Goal: Task Accomplishment & Management: Complete application form

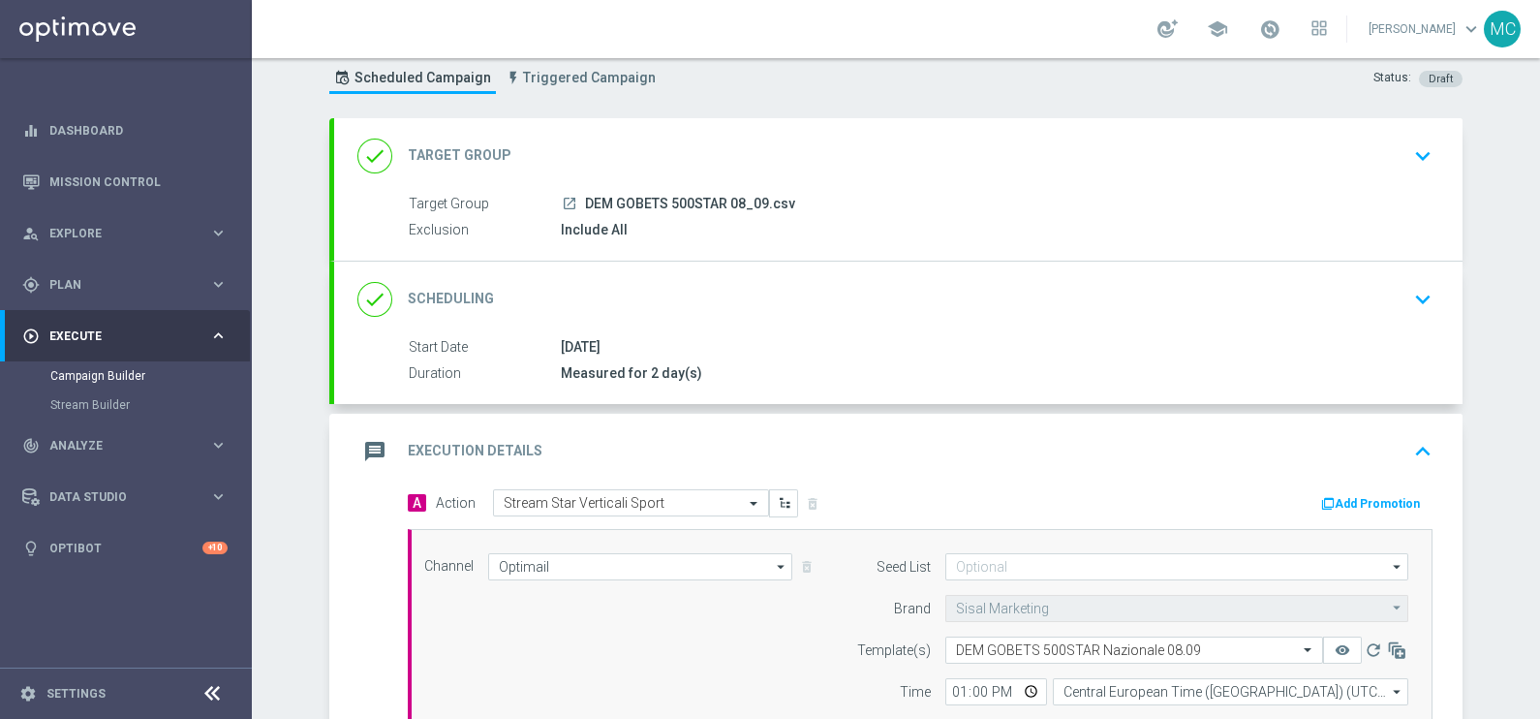
scroll to position [419, 0]
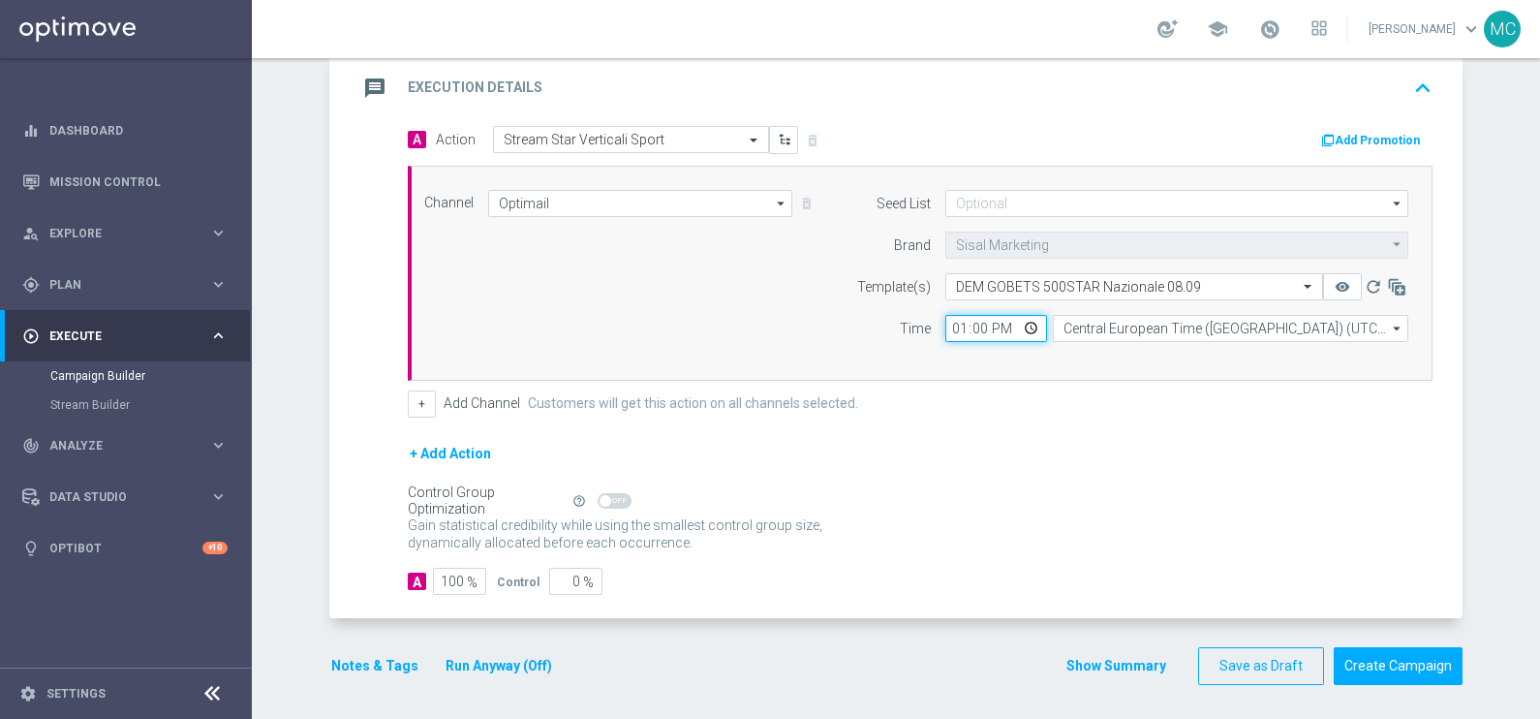
drag, startPoint x: 929, startPoint y: 319, endPoint x: 894, endPoint y: 320, distance: 34.9
click at [894, 320] on div "Time 13:00 Central European Time ([GEOGRAPHIC_DATA]) (UTC +02:00) Central Europ…" at bounding box center [1127, 328] width 591 height 27
type input "14:00"
click at [1305, 512] on div "Gain statistical credibility while using the smallest control group size, dynam…" at bounding box center [920, 535] width 1025 height 47
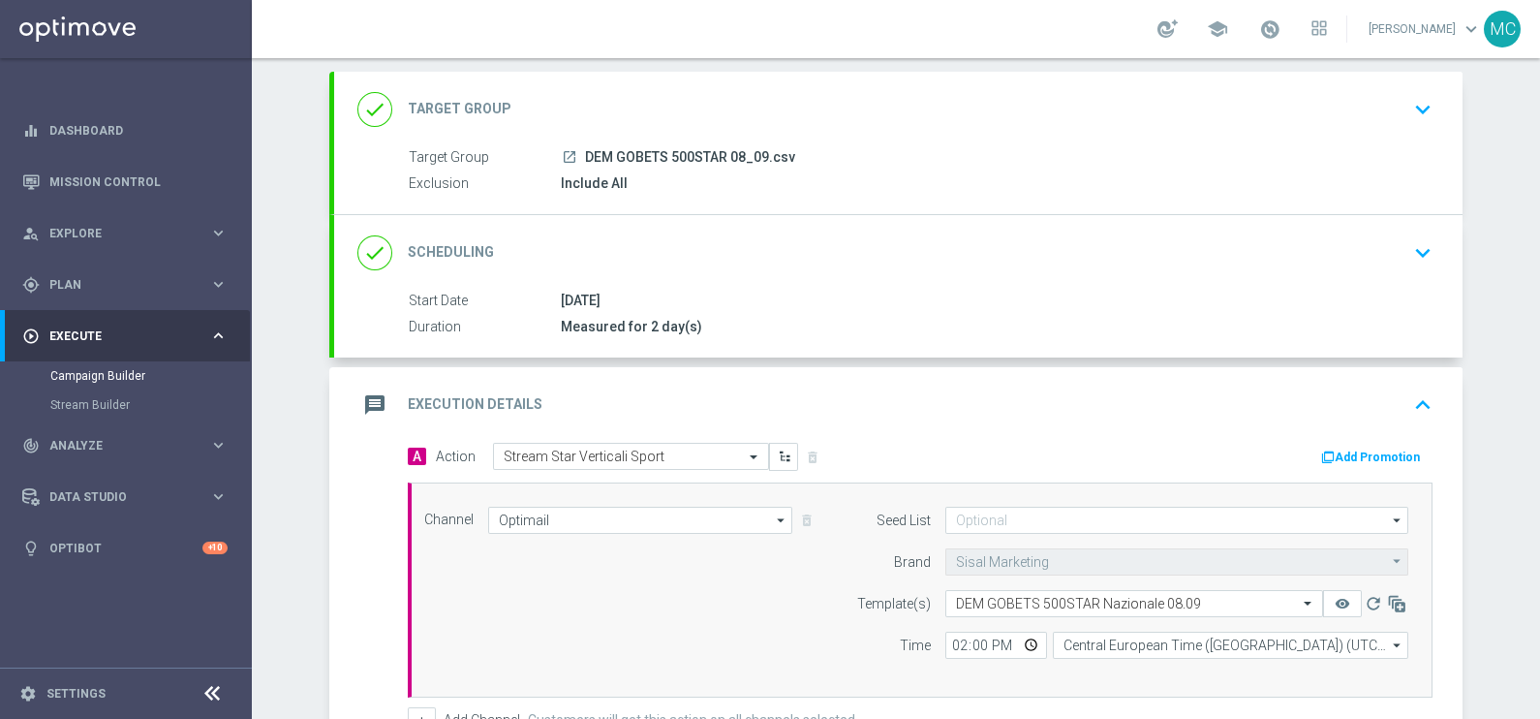
scroll to position [241, 0]
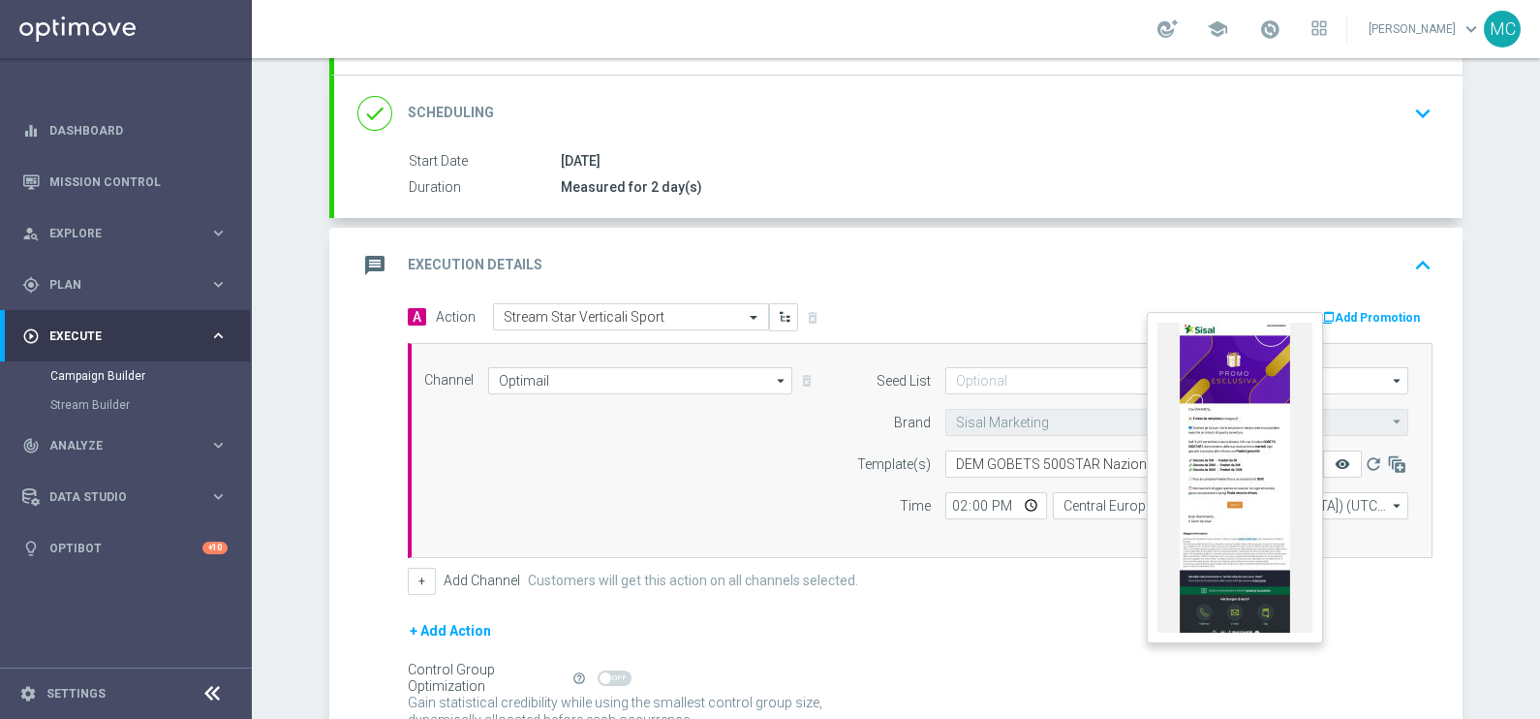
click at [1335, 461] on icon "remove_red_eye" at bounding box center [1343, 464] width 16 height 16
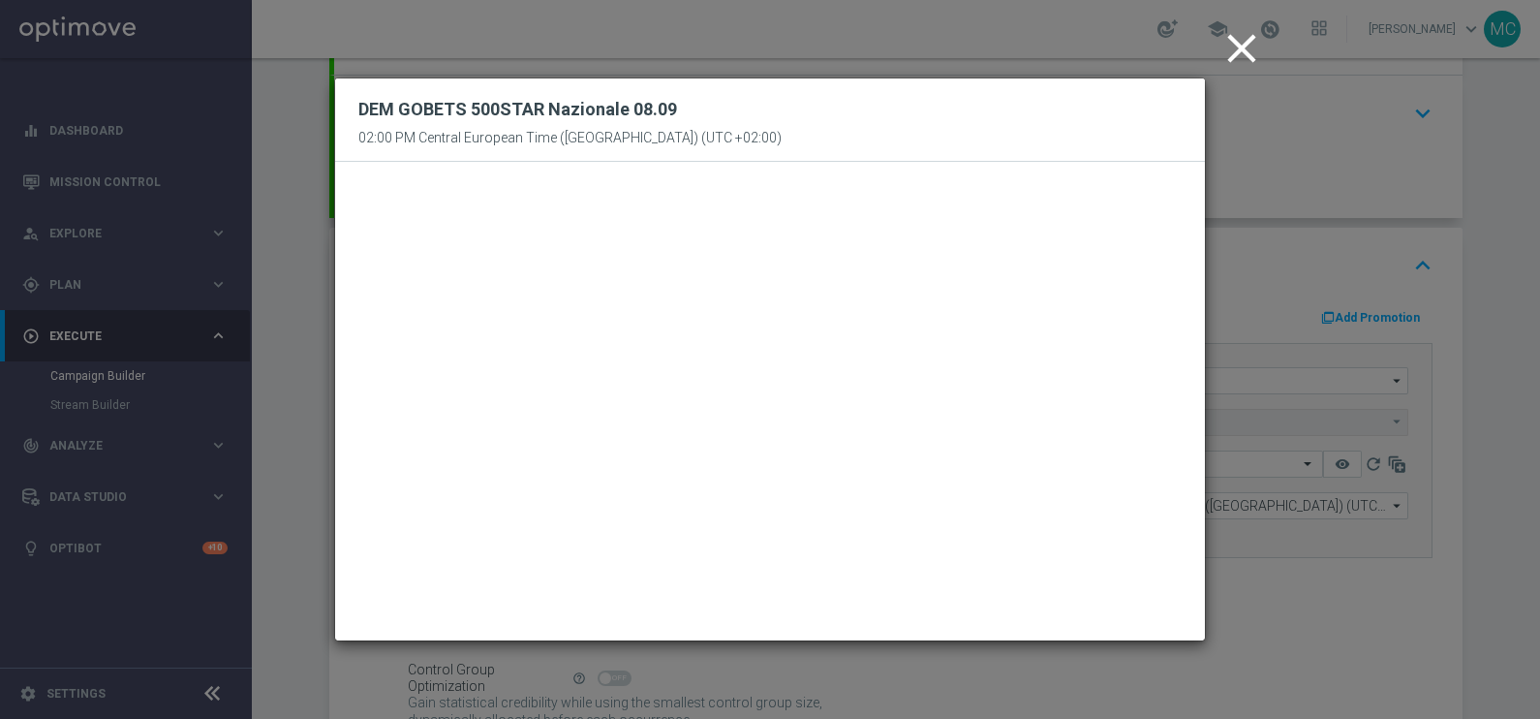
click at [1237, 47] on icon "close" at bounding box center [1242, 48] width 48 height 48
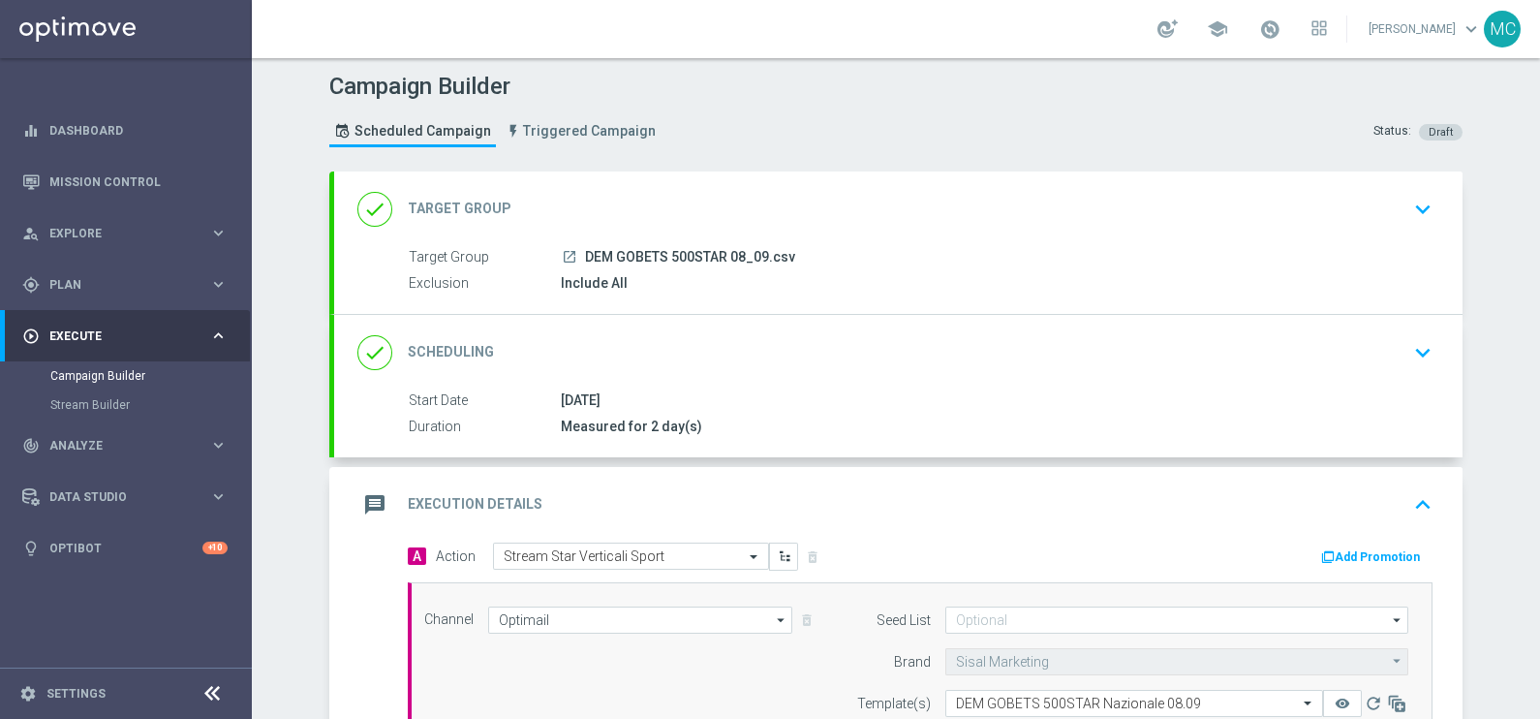
scroll to position [0, 0]
click at [114, 288] on span "Plan" at bounding box center [129, 285] width 160 height 12
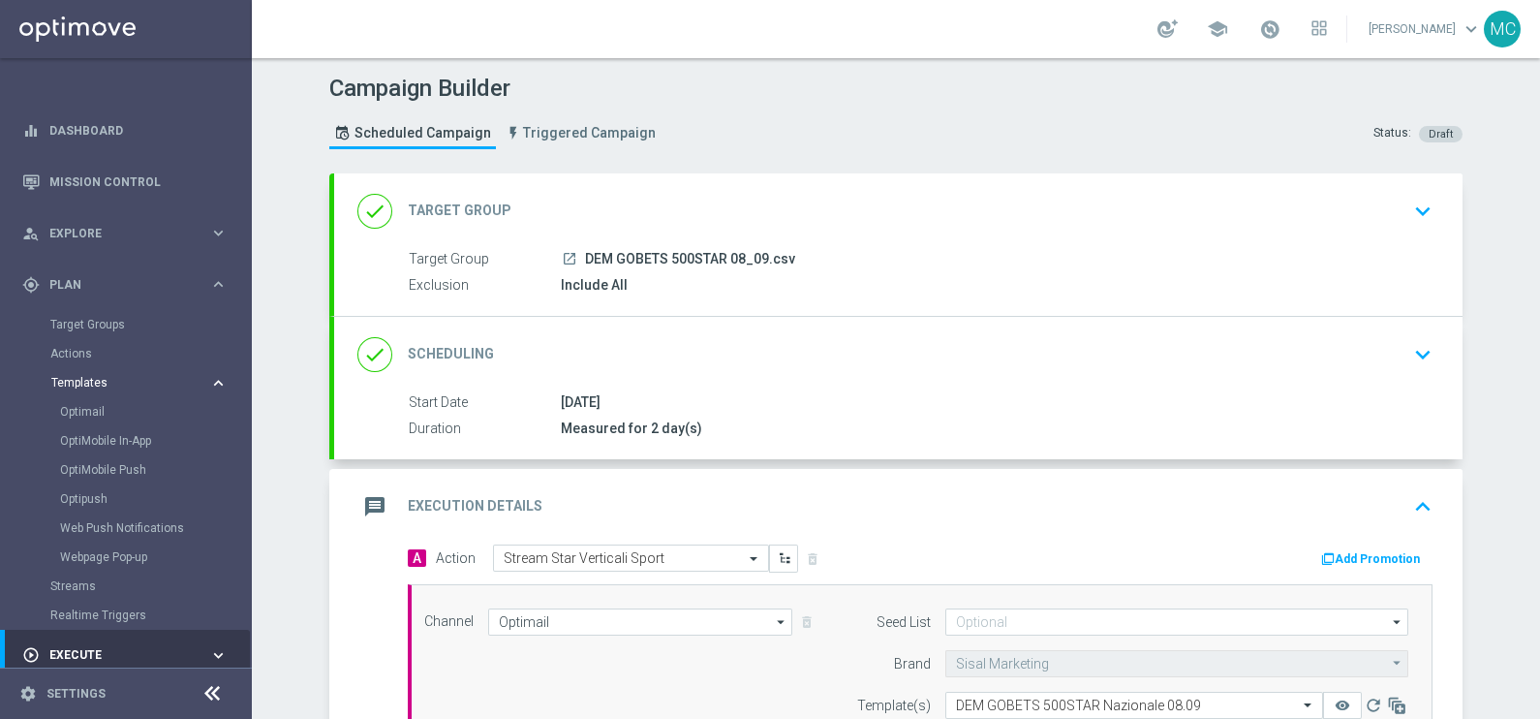
click at [109, 378] on span "Templates" at bounding box center [120, 383] width 139 height 12
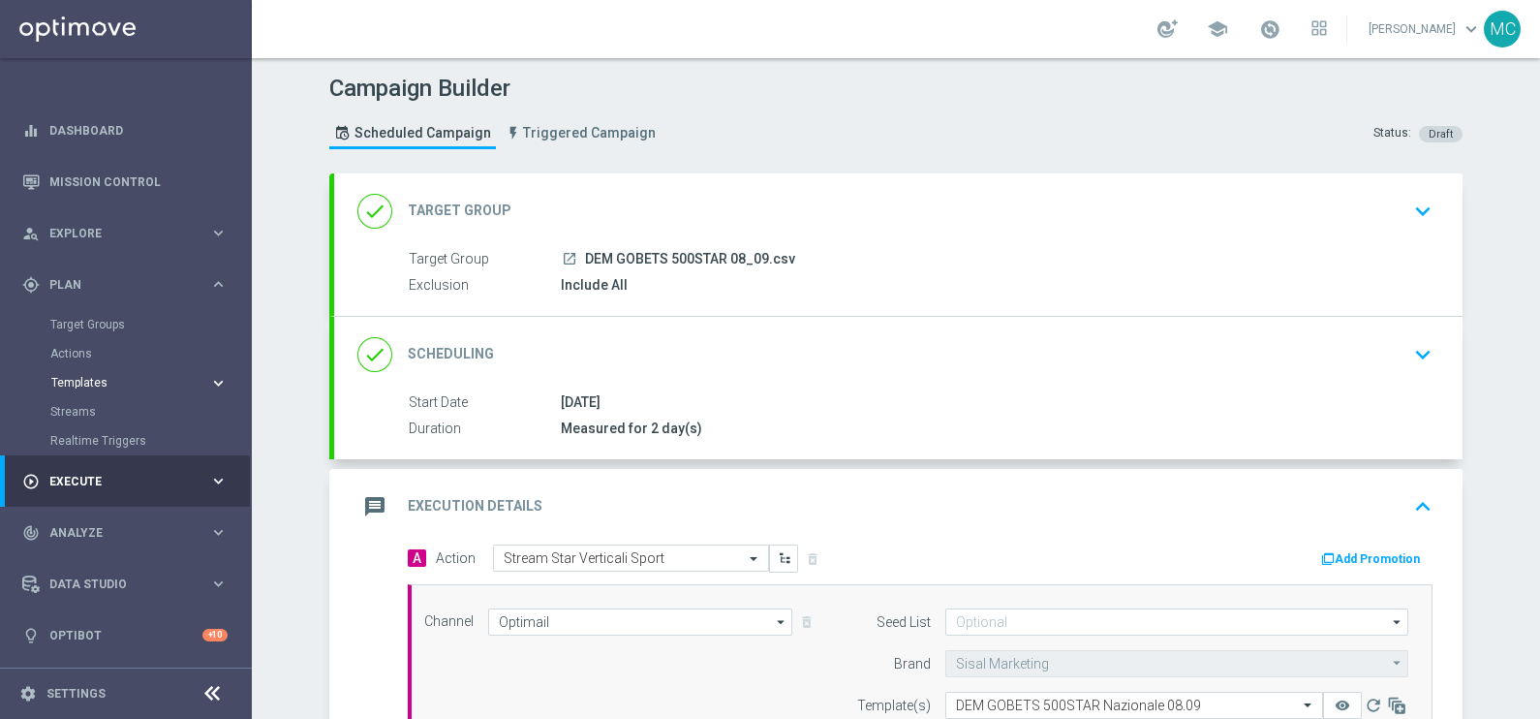
click at [101, 385] on span "Templates" at bounding box center [120, 383] width 139 height 12
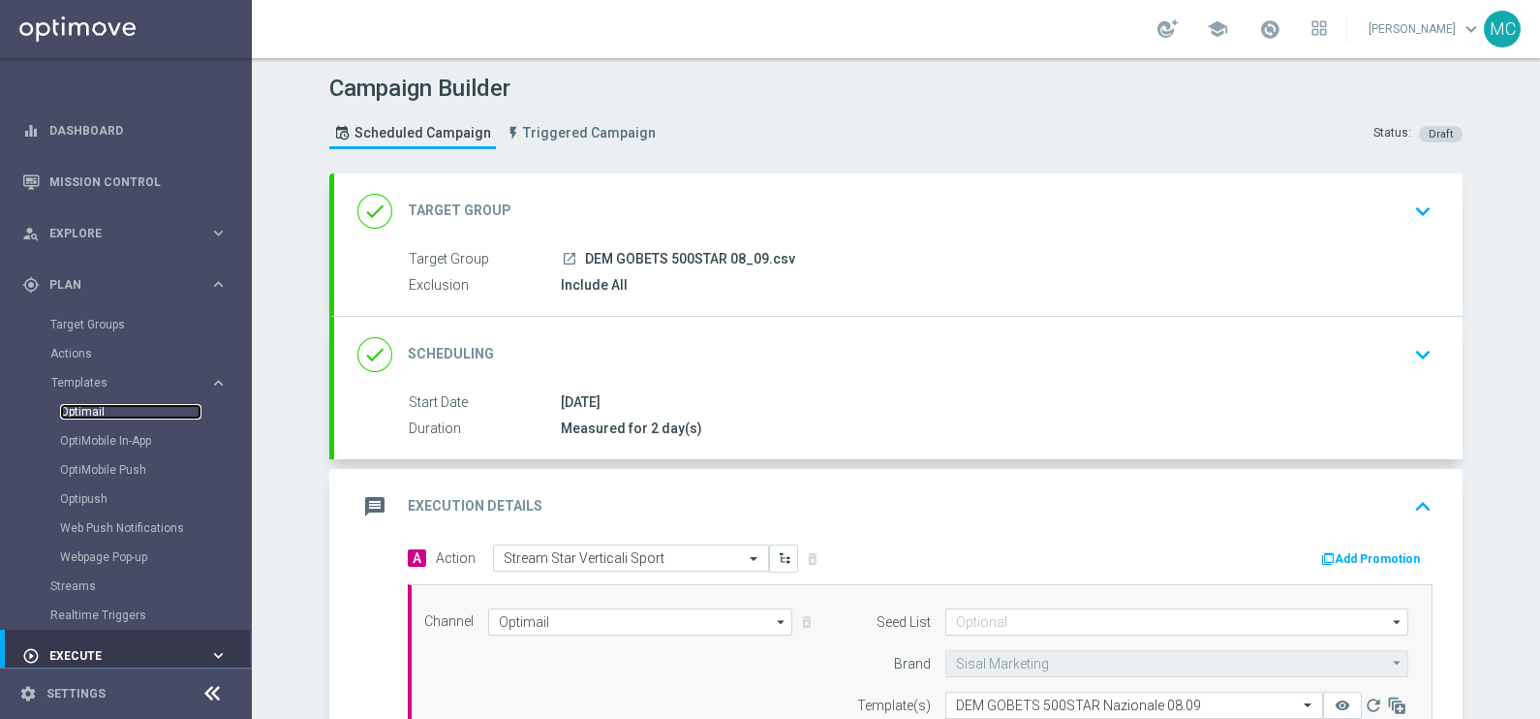
click at [101, 411] on link "Optimail" at bounding box center [130, 412] width 141 height 16
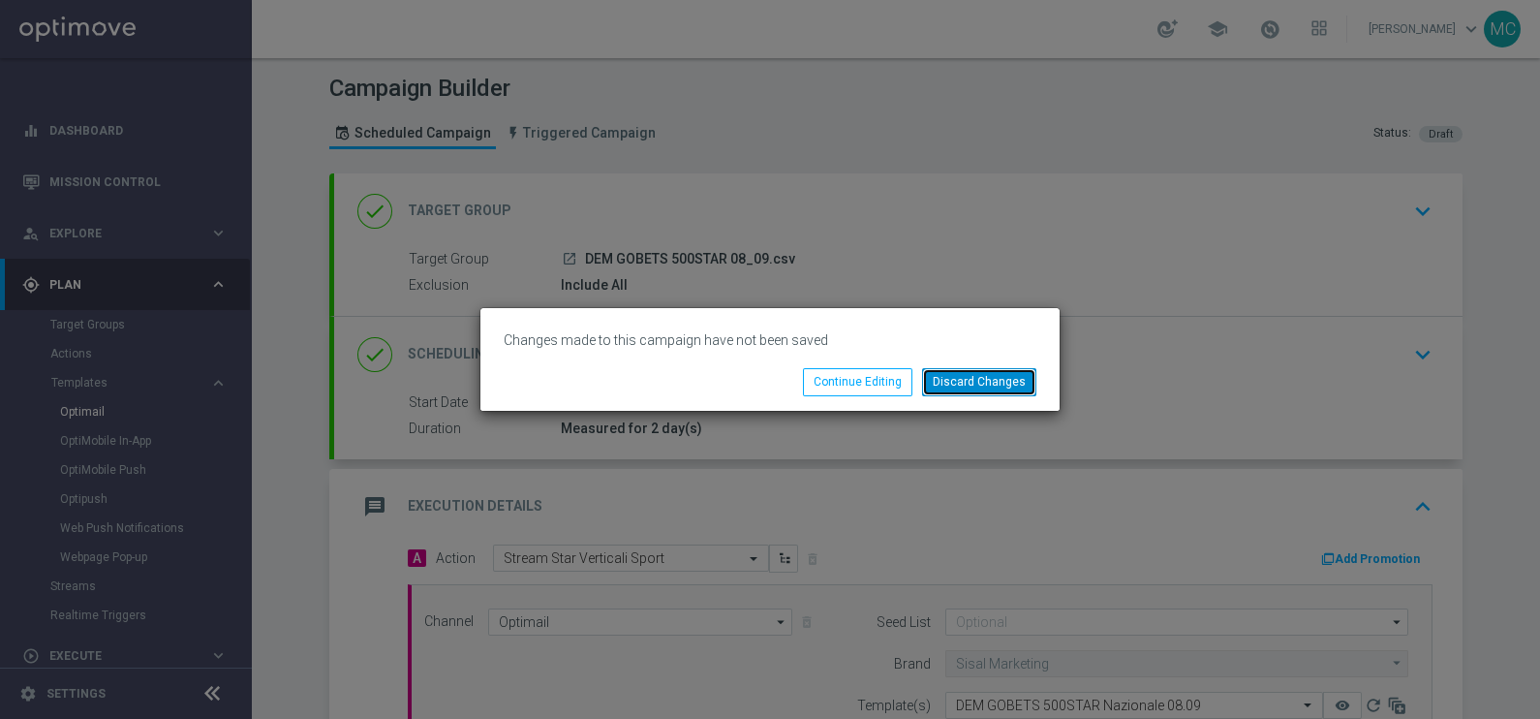
click at [959, 384] on button "Discard Changes" at bounding box center [979, 381] width 114 height 27
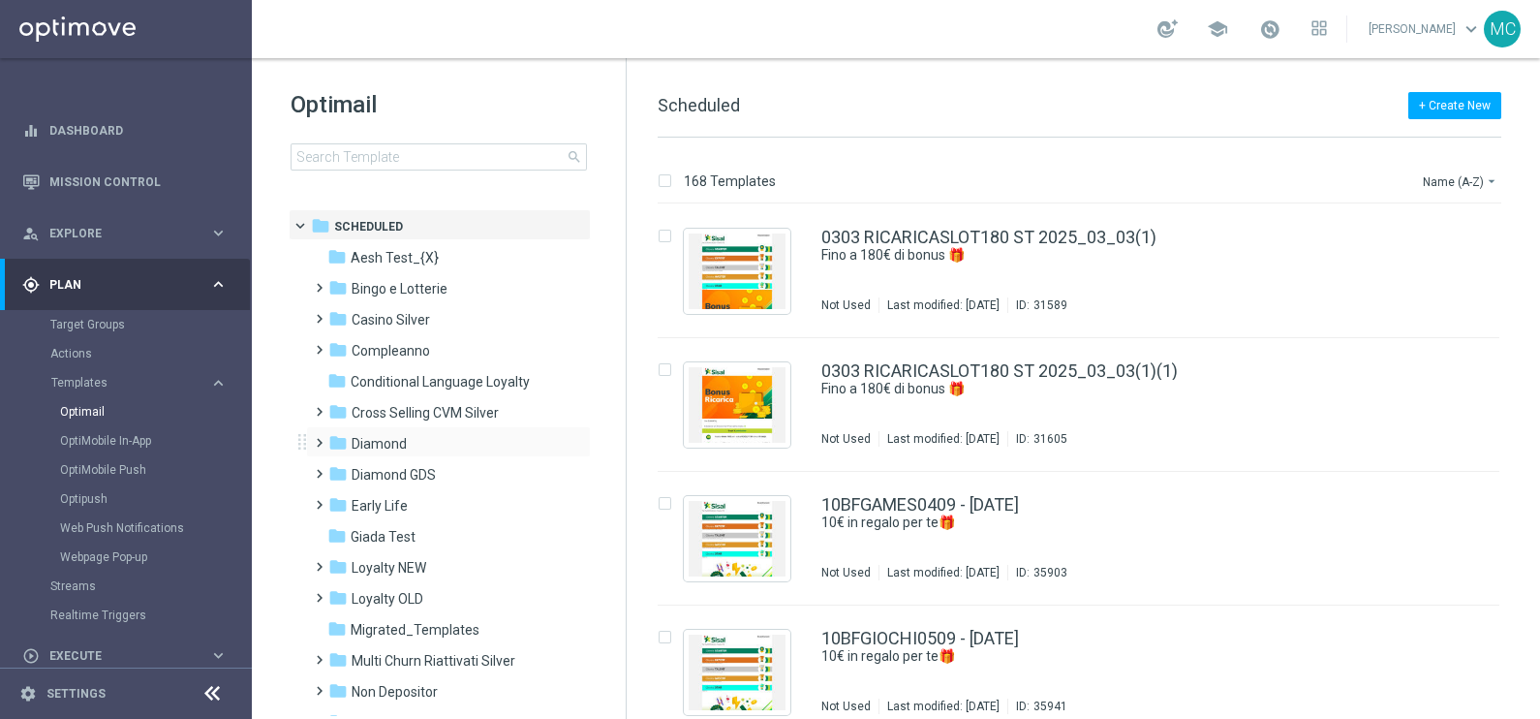
click at [320, 438] on span at bounding box center [315, 434] width 9 height 8
click at [394, 500] on span "Promo GDA" at bounding box center [407, 505] width 72 height 17
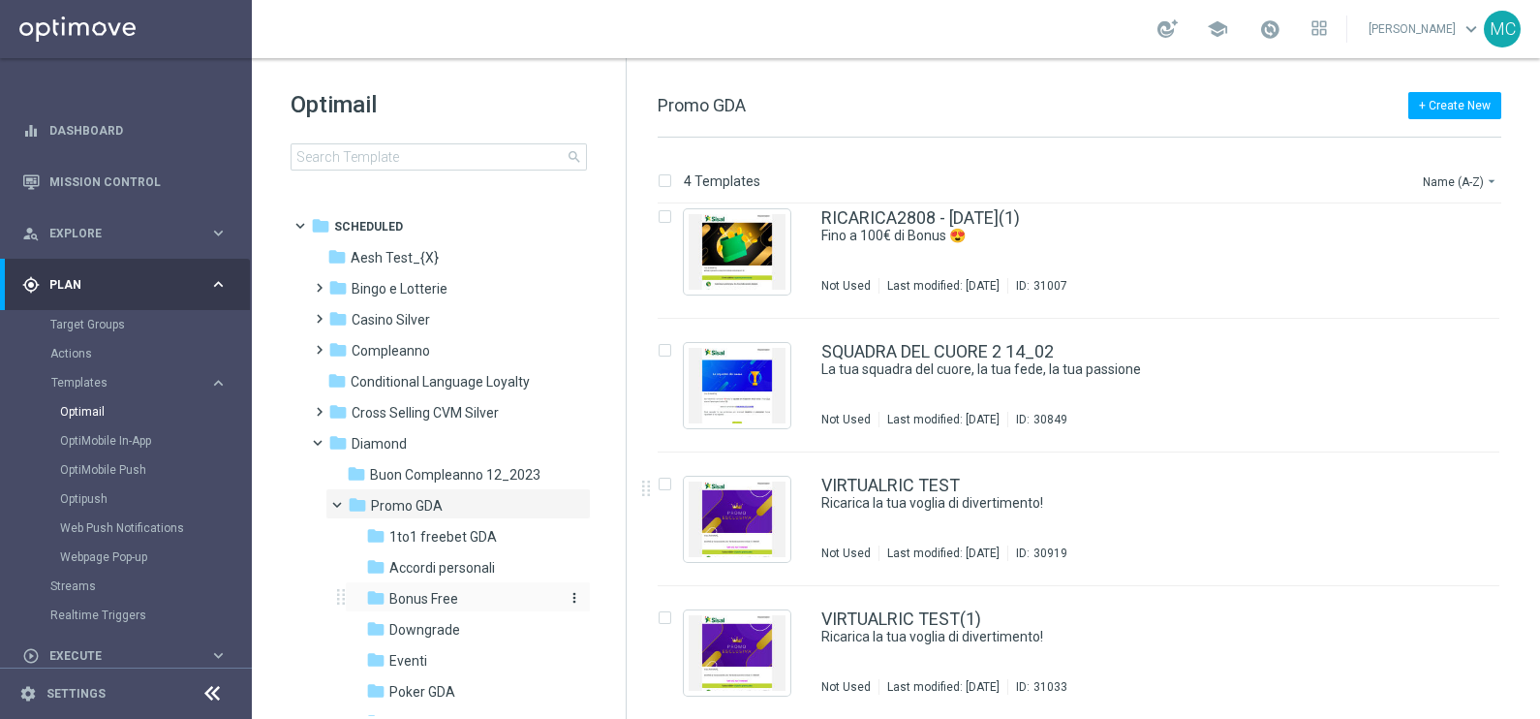
scroll to position [120, 0]
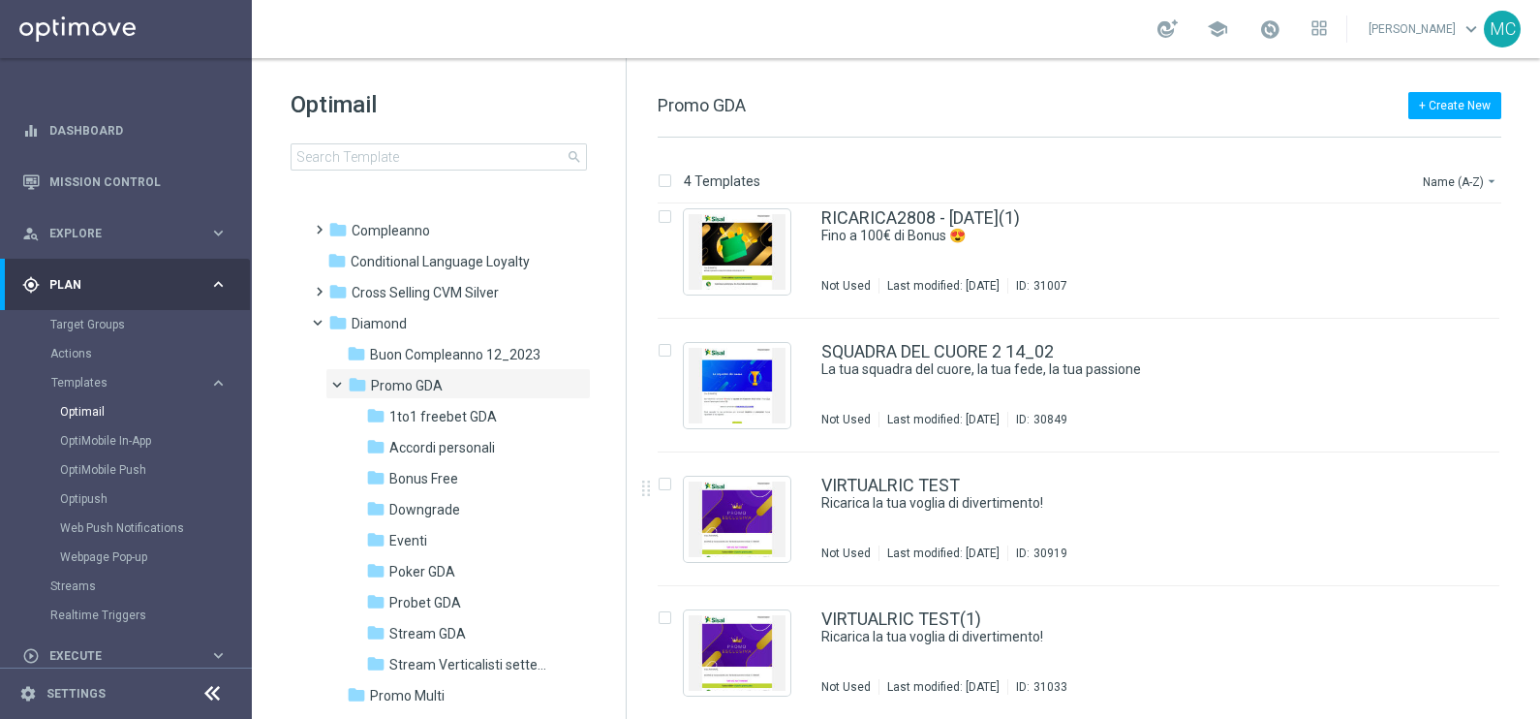
drag, startPoint x: 442, startPoint y: 661, endPoint x: 738, endPoint y: 653, distance: 296.6
click at [442, 662] on span "Stream Verticalisti settembre 2025" at bounding box center [473, 664] width 168 height 17
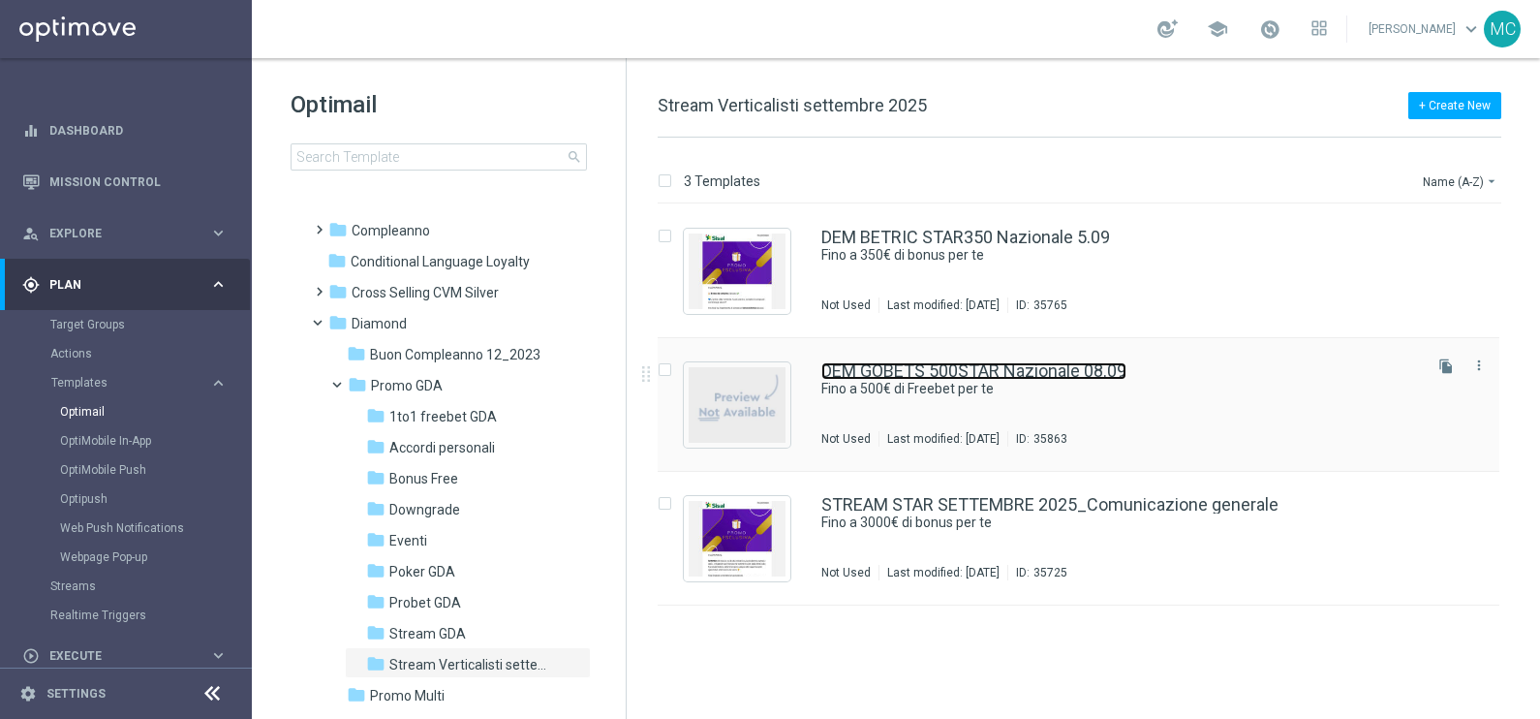
click at [909, 374] on link "DEM GOBETS 500STAR Nazionale 08.09" at bounding box center [974, 370] width 305 height 17
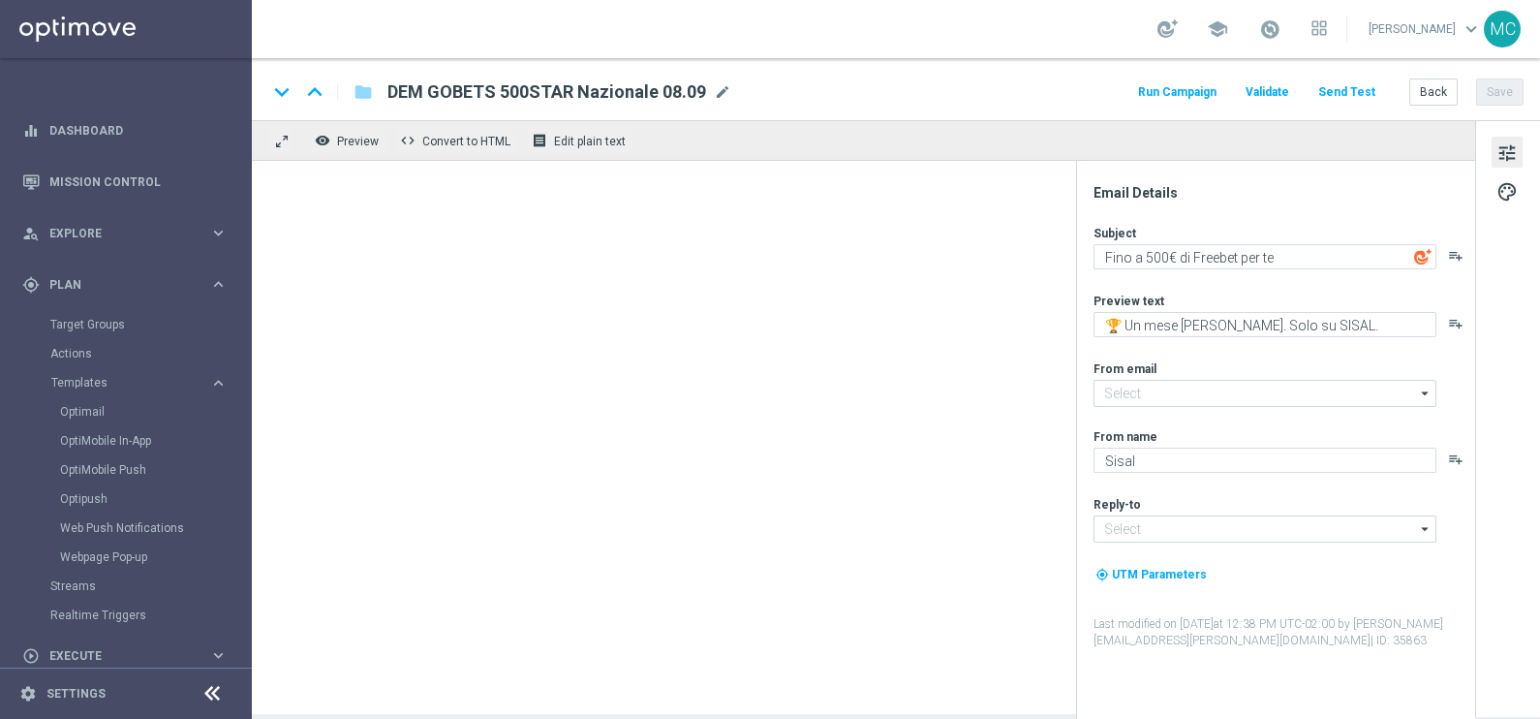
type input "[EMAIL_ADDRESS][DOMAIN_NAME]"
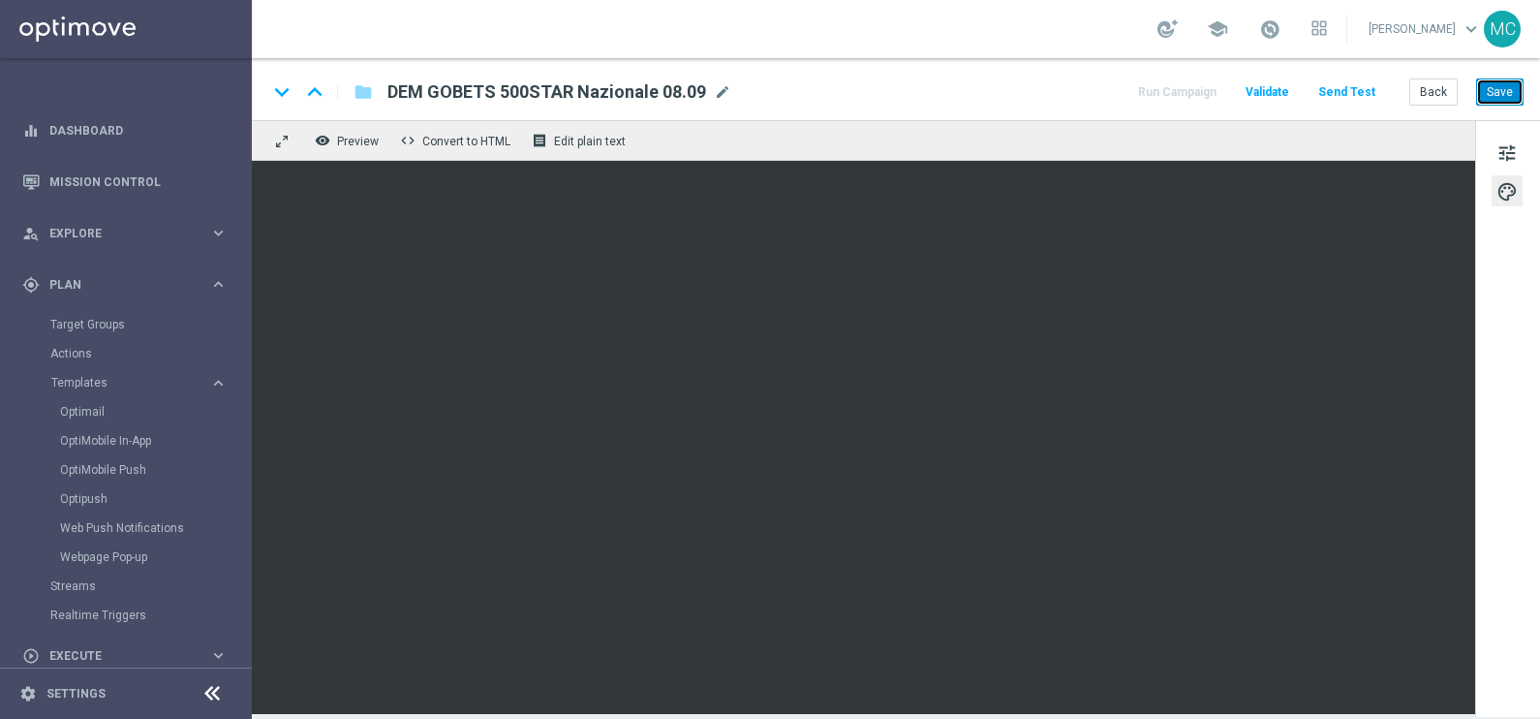
click at [1511, 97] on button "Save" at bounding box center [1500, 91] width 47 height 27
click at [1173, 92] on button "Run Campaign" at bounding box center [1177, 92] width 84 height 26
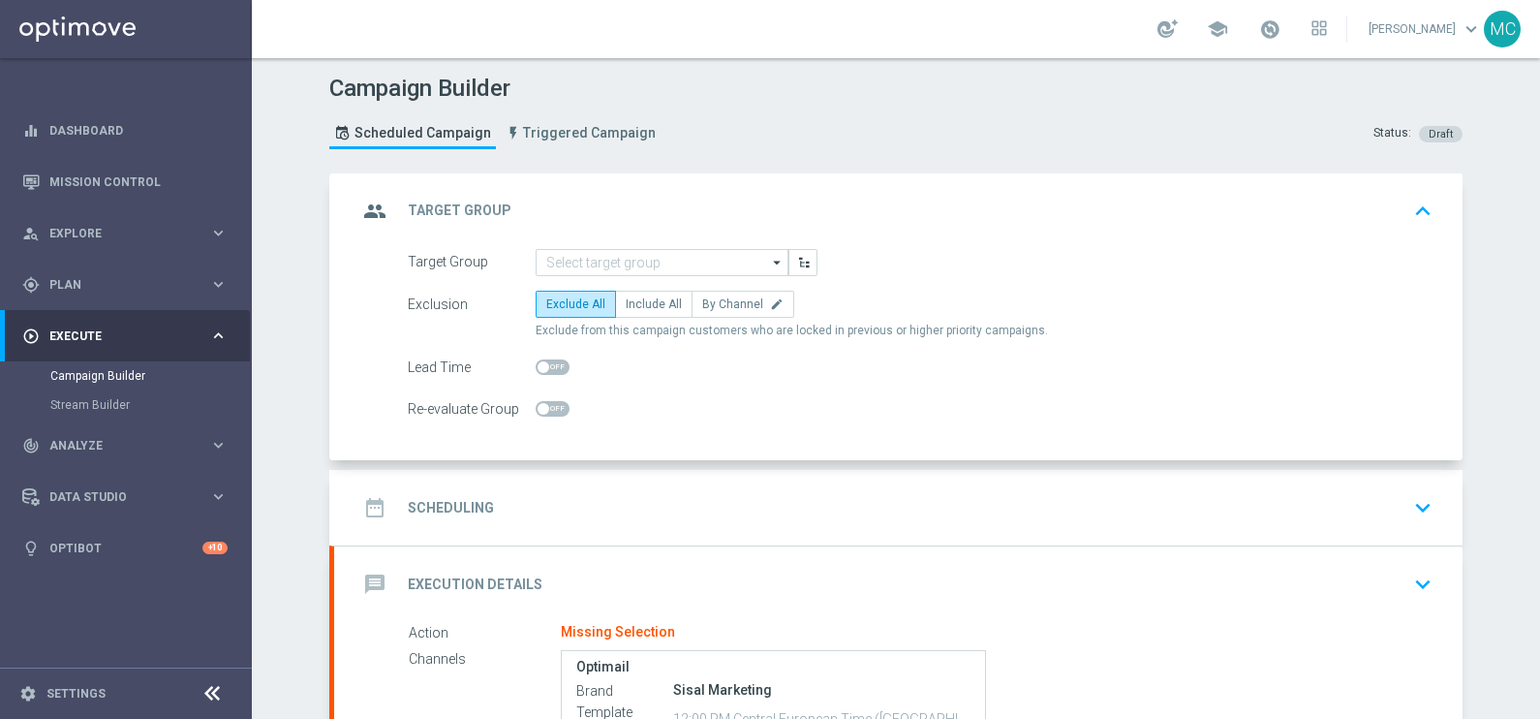
click at [772, 257] on icon "arrow_drop_down" at bounding box center [777, 262] width 19 height 25
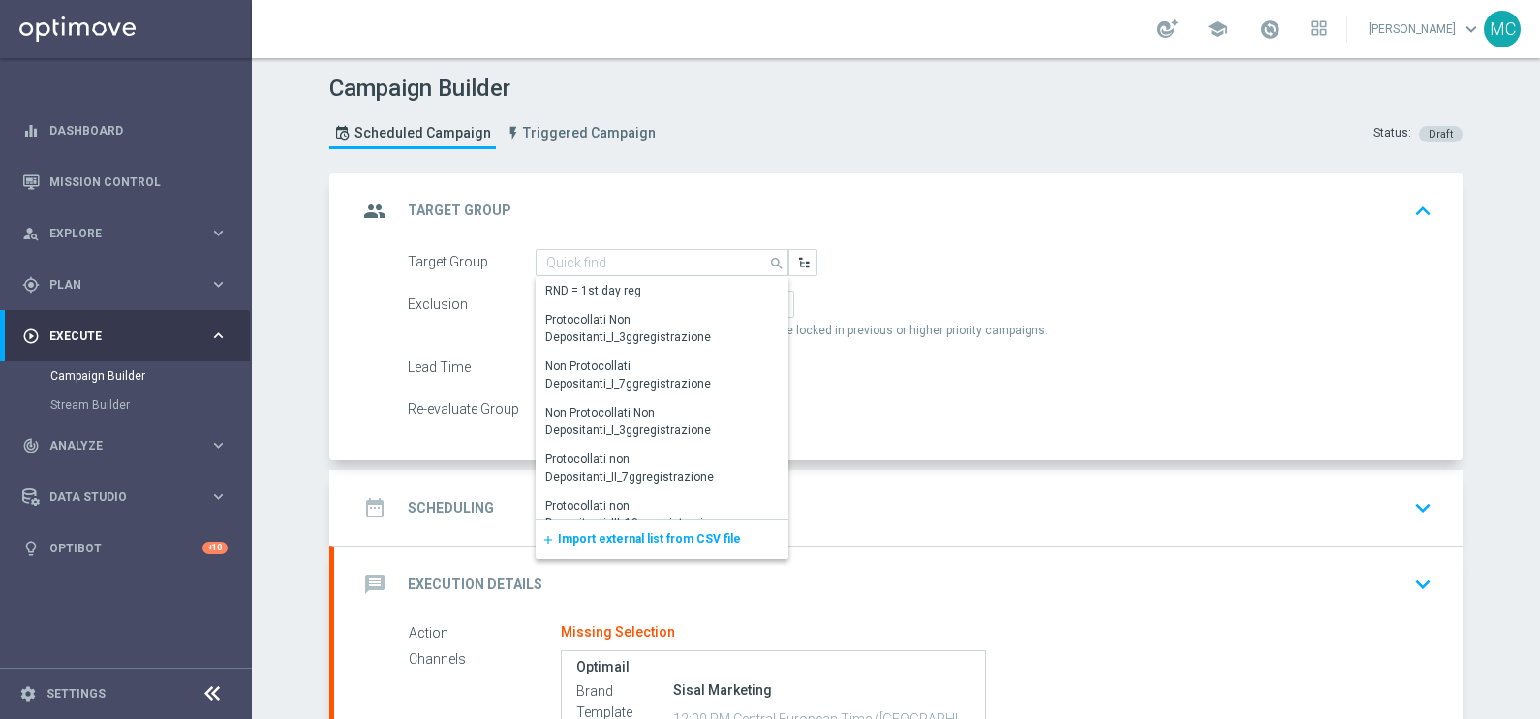
click at [605, 544] on span "Import external list from CSV file" at bounding box center [649, 539] width 183 height 14
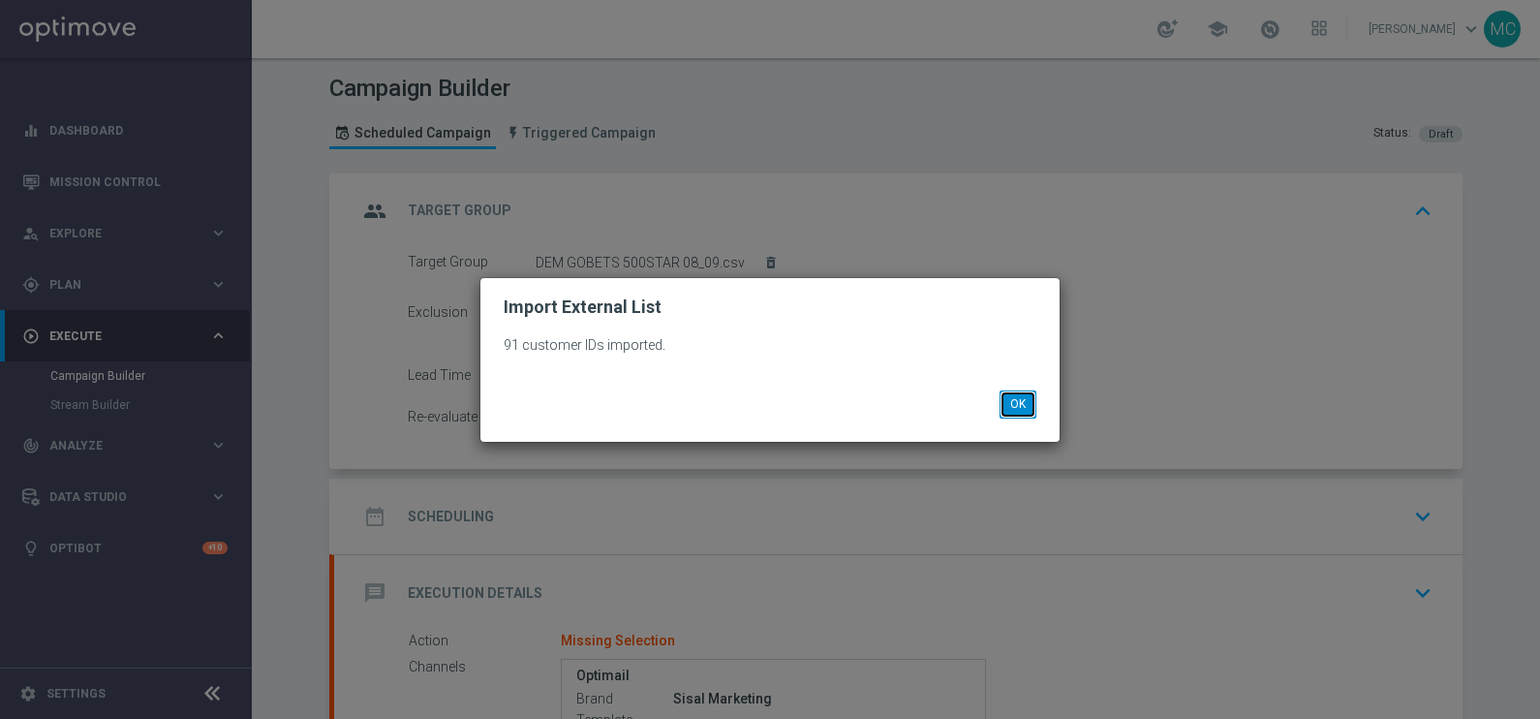
click at [1017, 409] on button "OK" at bounding box center [1018, 403] width 37 height 27
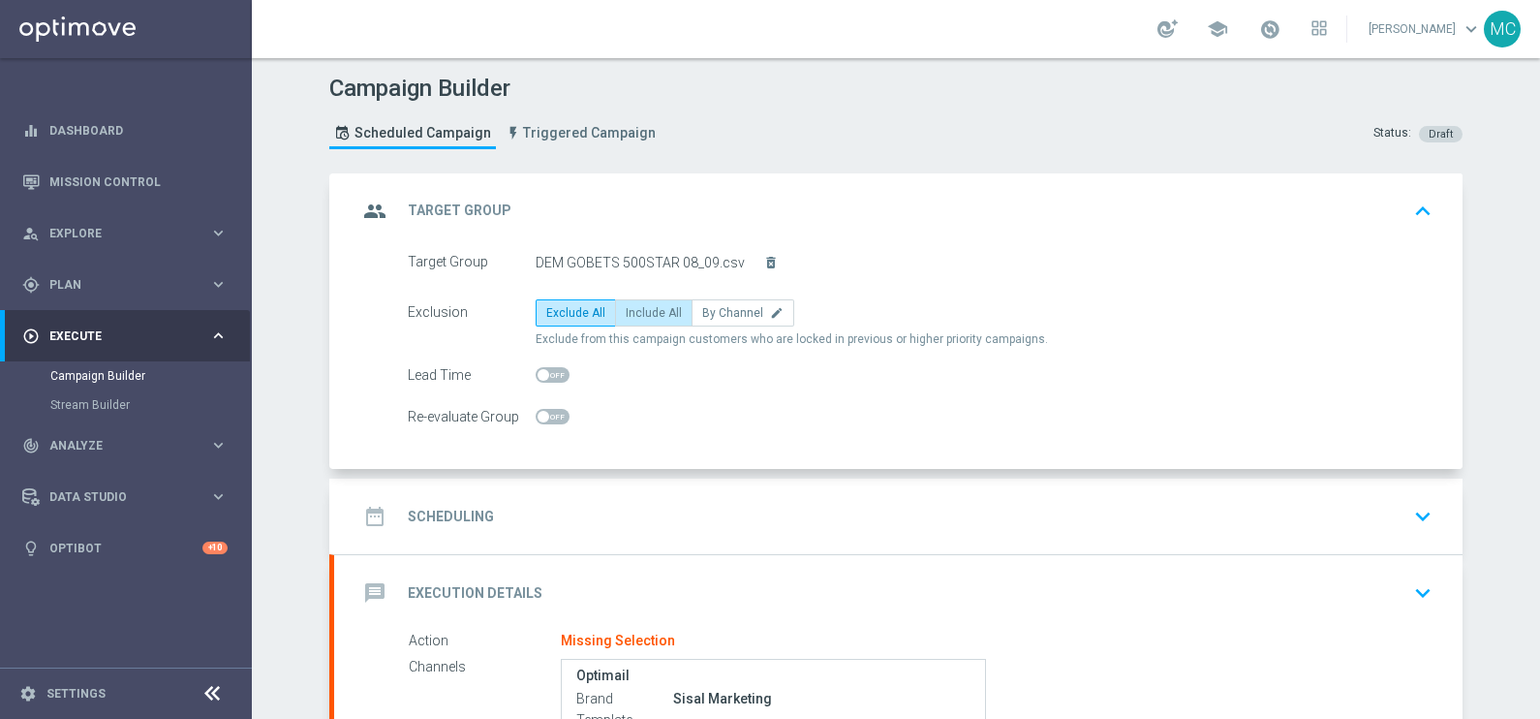
click at [657, 311] on span "Include All" at bounding box center [654, 313] width 56 height 14
click at [638, 311] on input "Include All" at bounding box center [632, 316] width 13 height 13
radio input "true"
click at [1415, 515] on icon "keyboard_arrow_down" at bounding box center [1423, 516] width 29 height 29
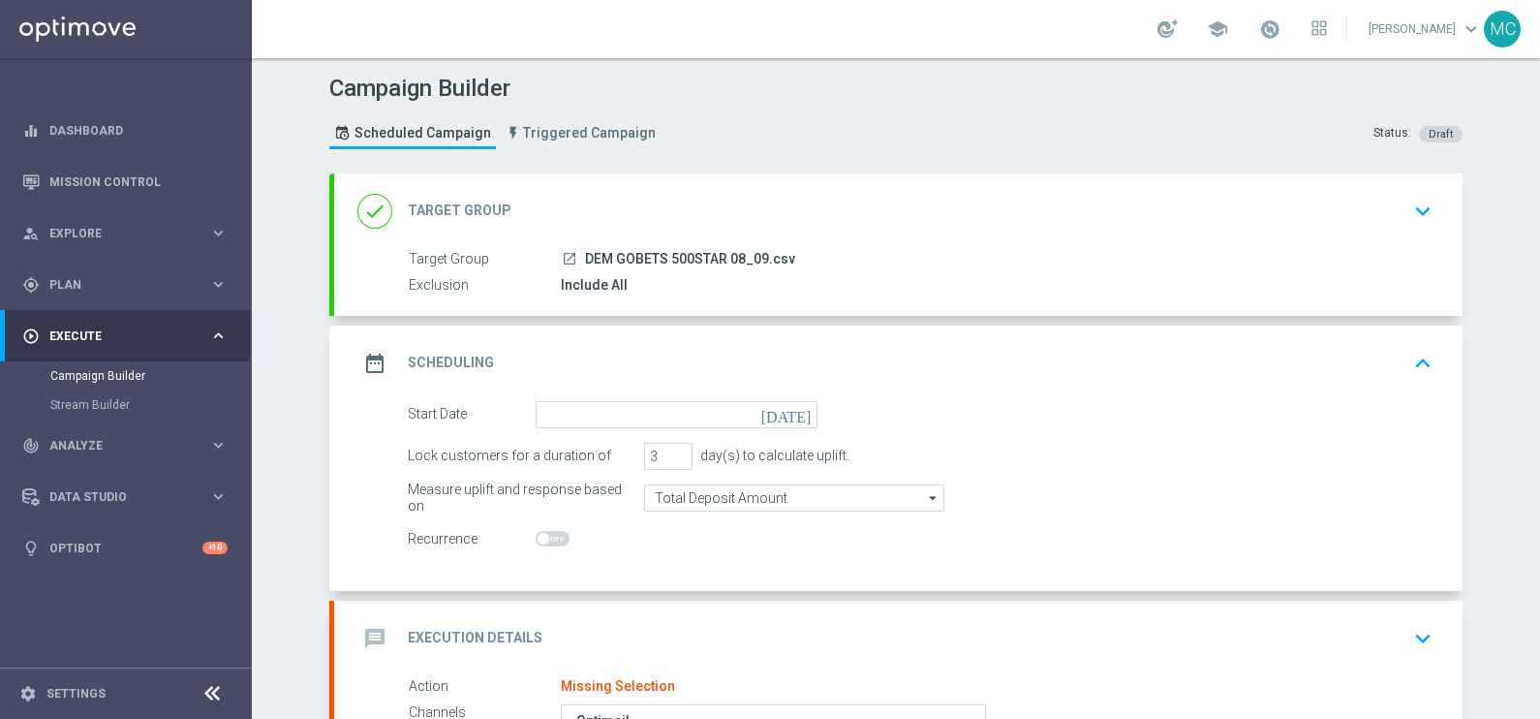
click at [798, 412] on icon "[DATE]" at bounding box center [790, 411] width 57 height 21
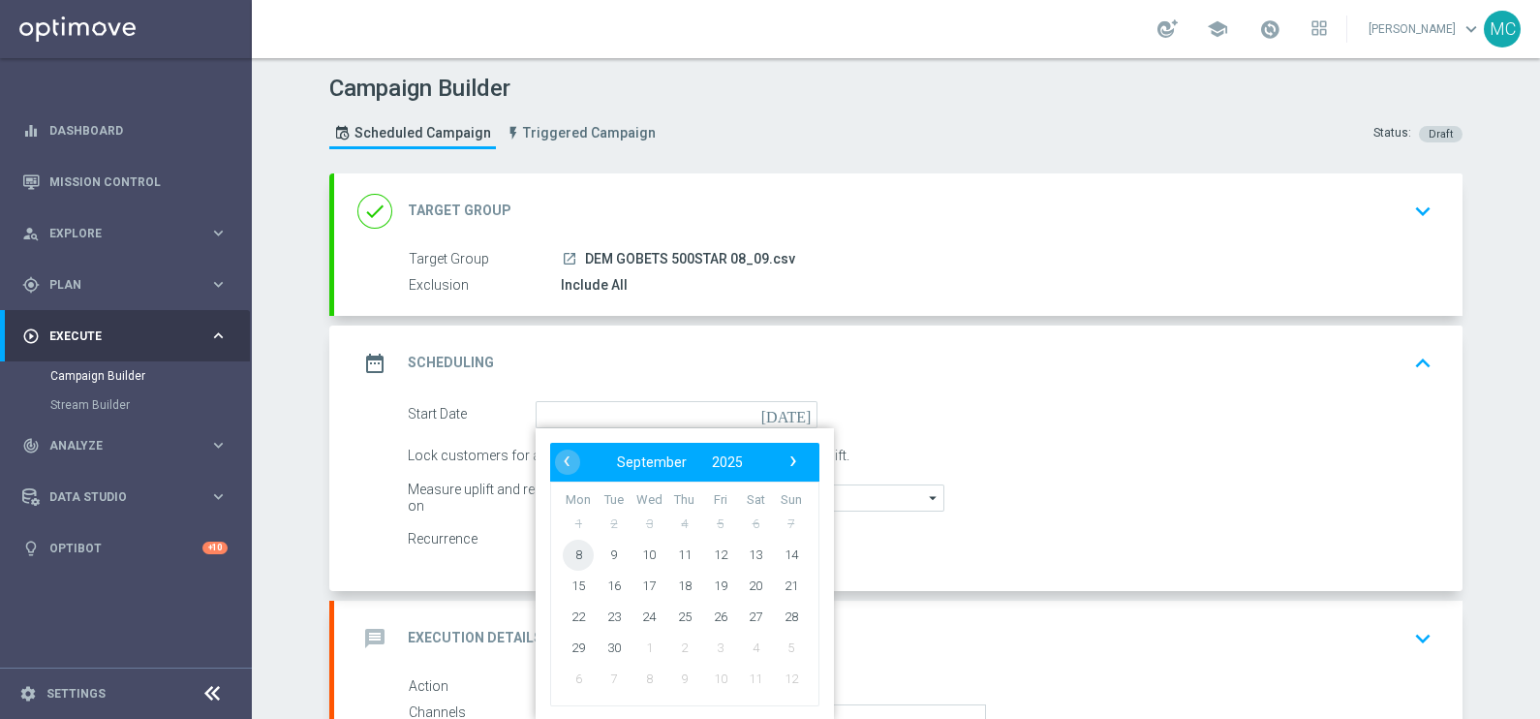
drag, startPoint x: 552, startPoint y: 557, endPoint x: 568, endPoint y: 547, distance: 18.3
click at [566, 547] on span "8" at bounding box center [578, 554] width 31 height 31
type input "[DATE]"
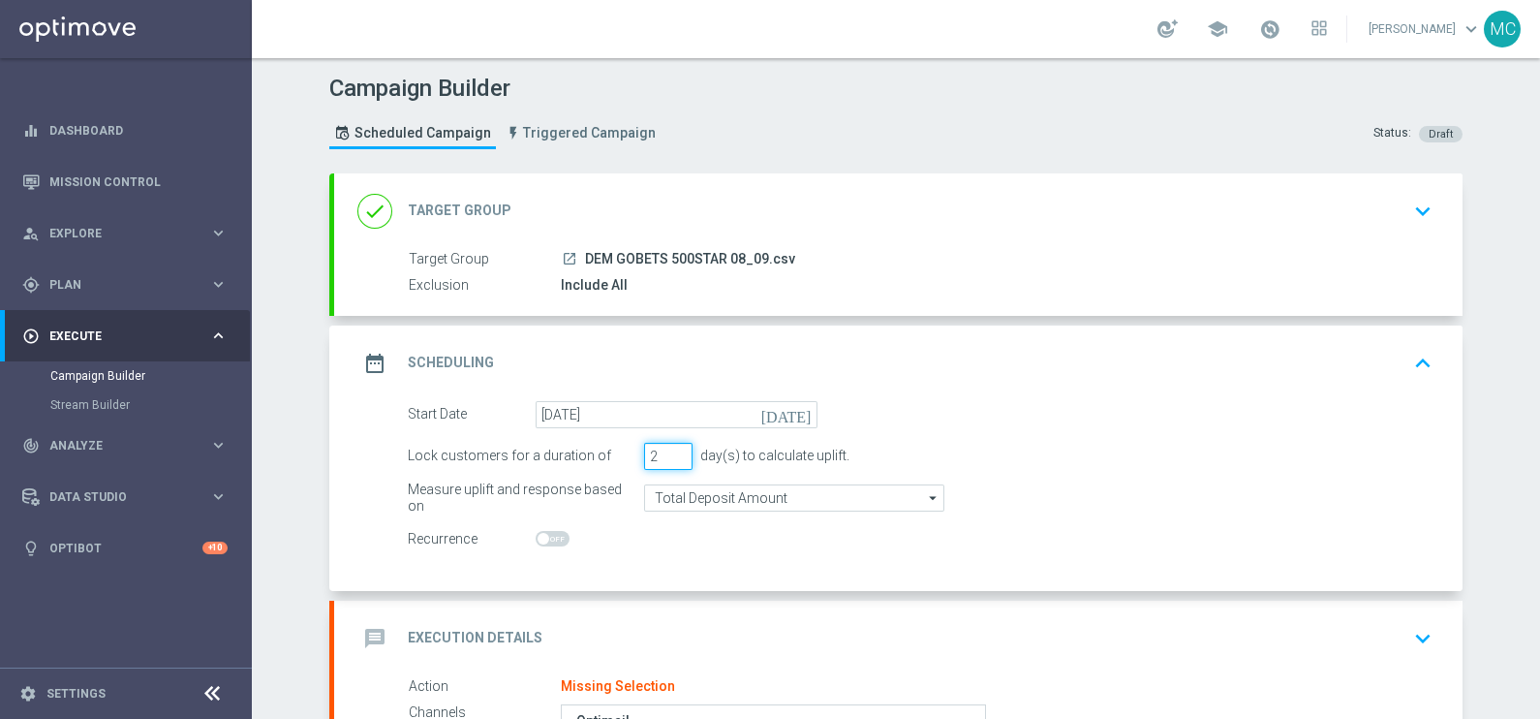
type input "2"
click at [668, 458] on input "2" at bounding box center [668, 456] width 48 height 27
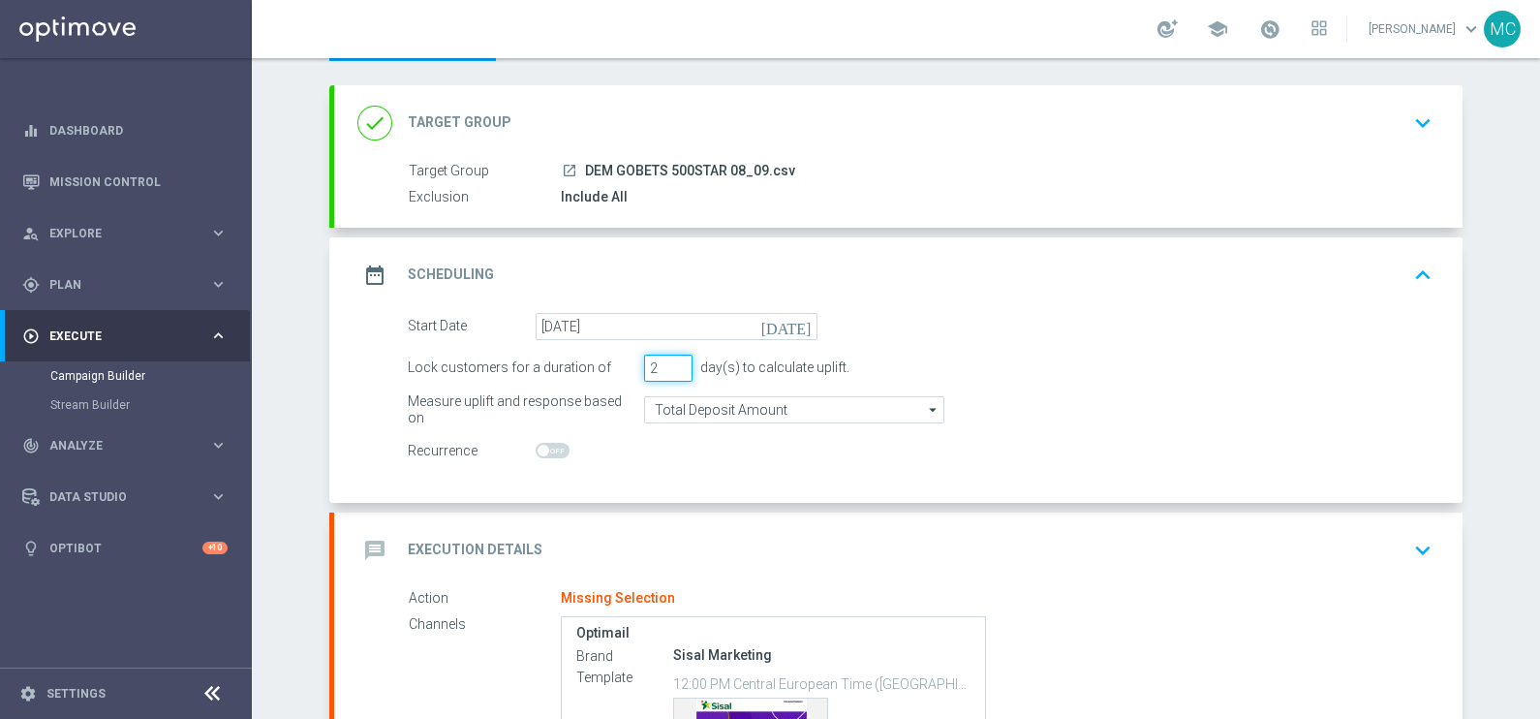
scroll to position [344, 0]
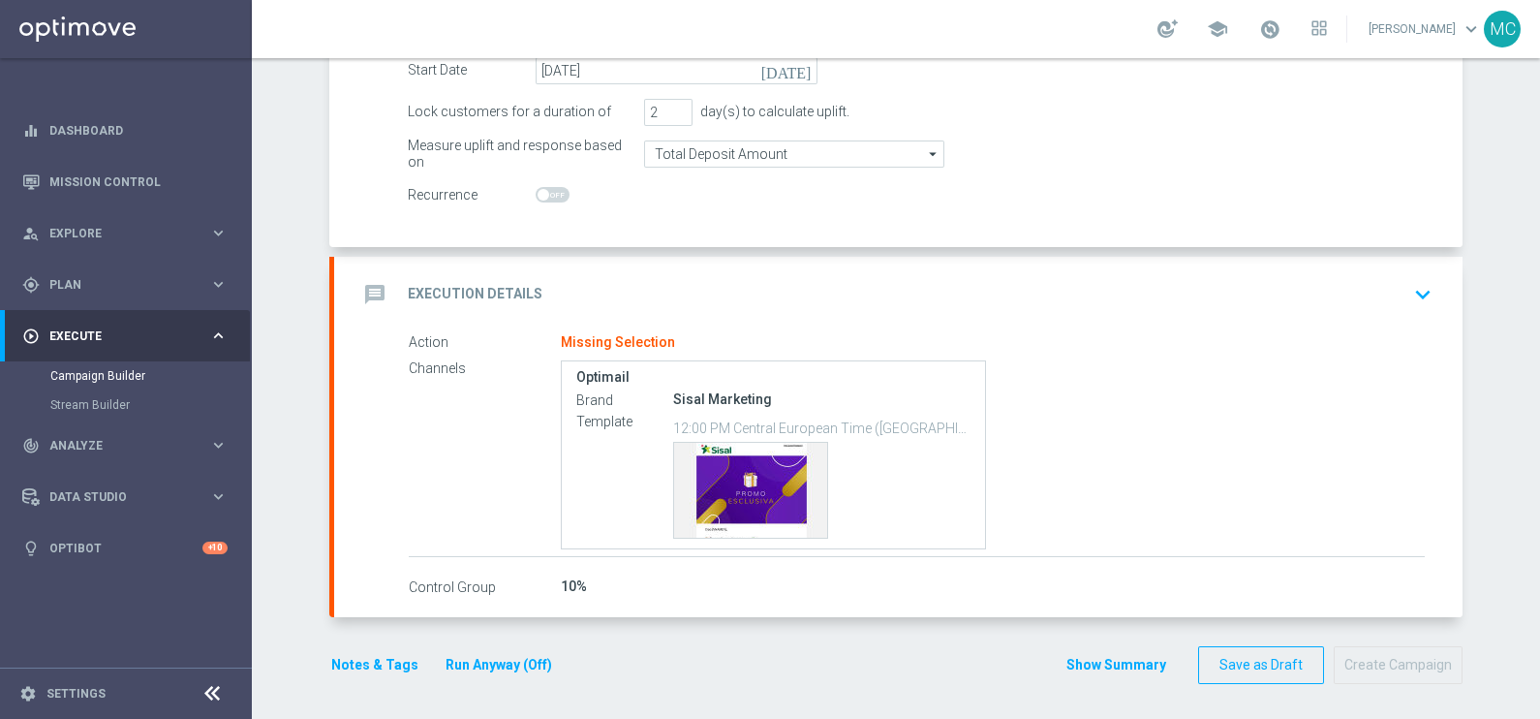
drag, startPoint x: 1411, startPoint y: 289, endPoint x: 1384, endPoint y: 295, distance: 27.0
click at [1411, 290] on icon "keyboard_arrow_down" at bounding box center [1423, 294] width 29 height 29
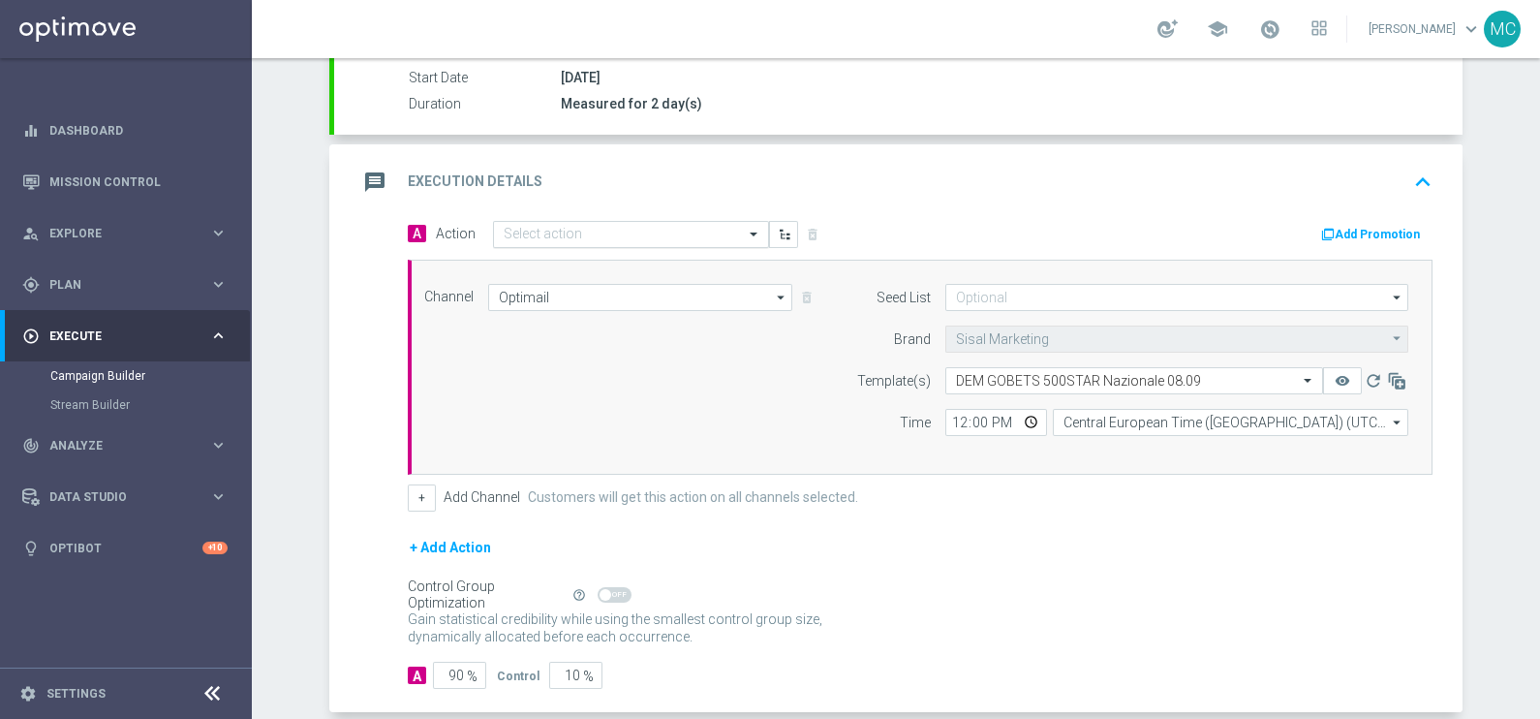
click at [511, 233] on input "text" at bounding box center [612, 235] width 216 height 16
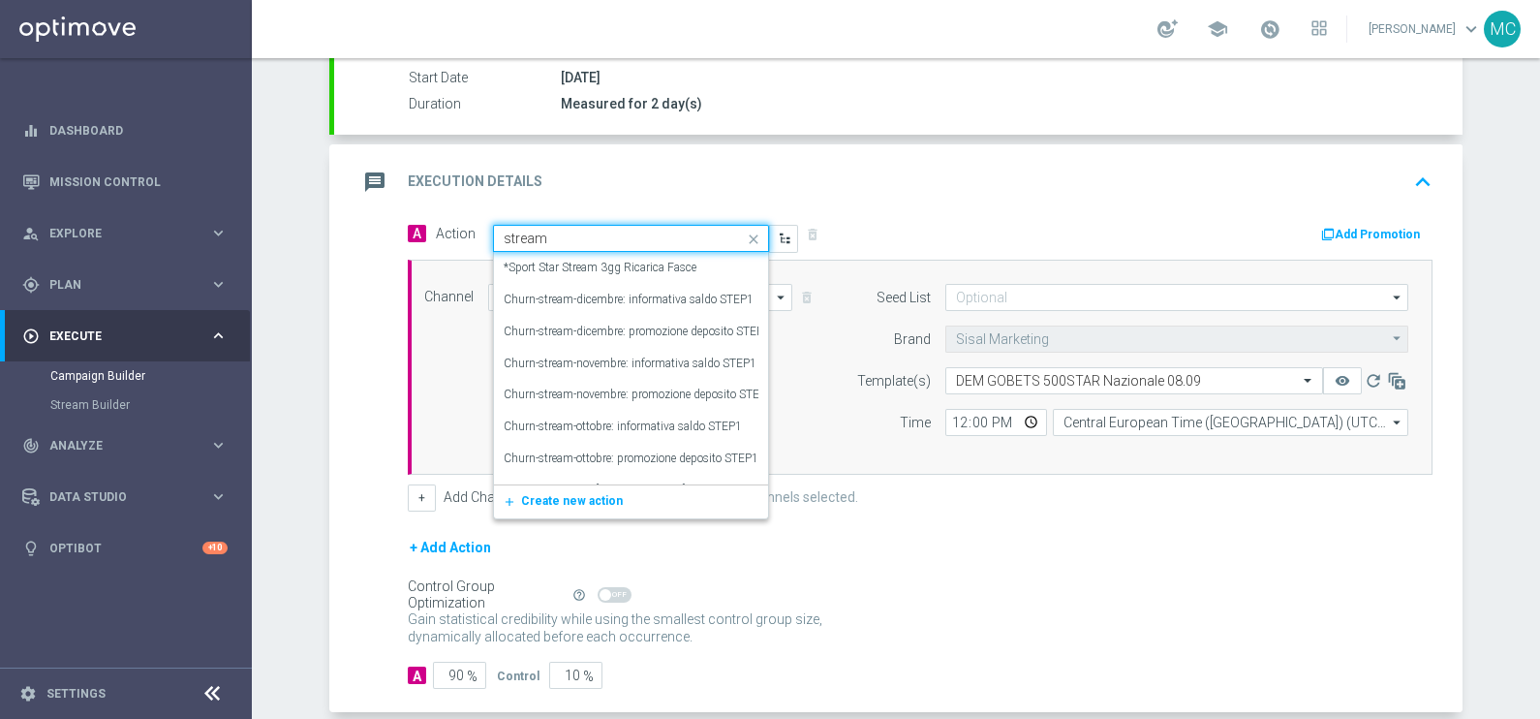
type input "stream"
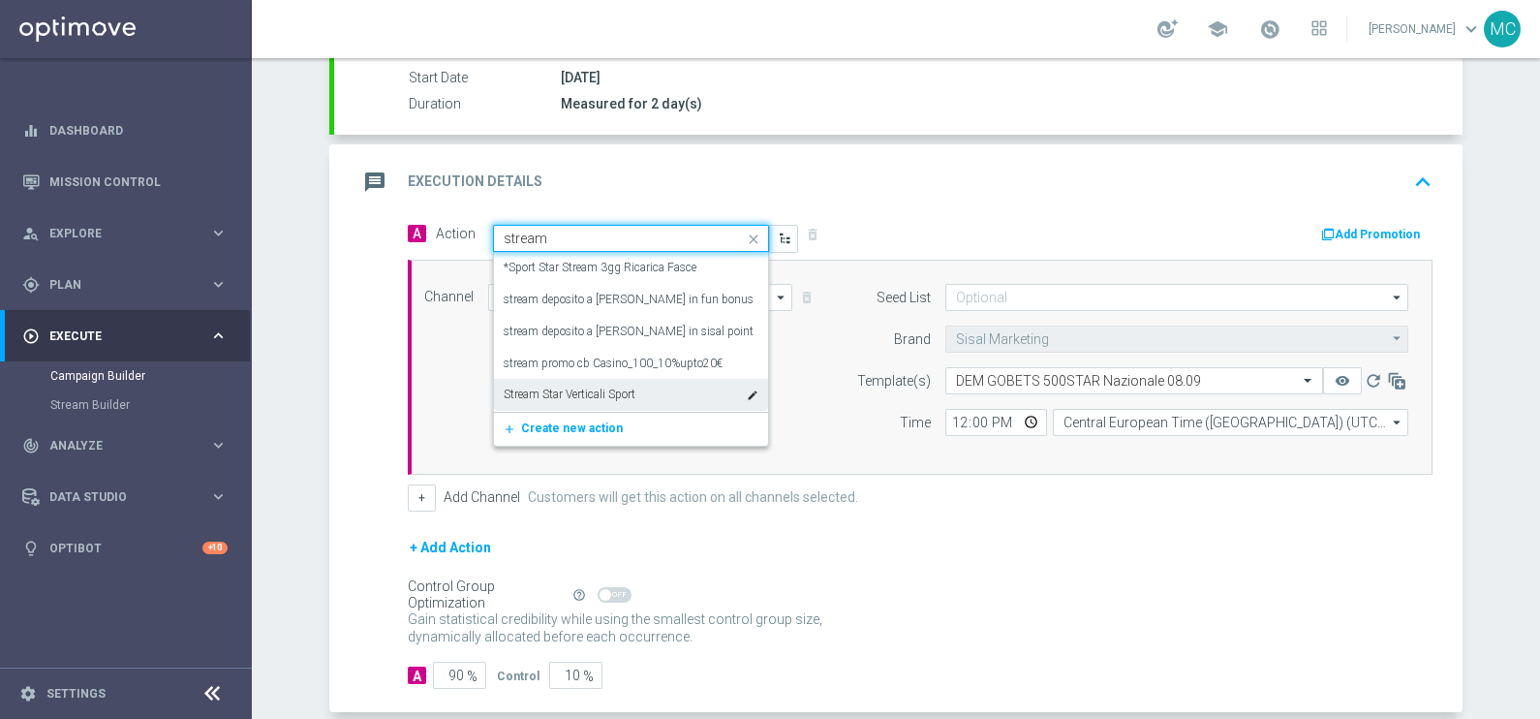
click at [587, 392] on label "Stream Star Verticali Sport" at bounding box center [570, 395] width 132 height 16
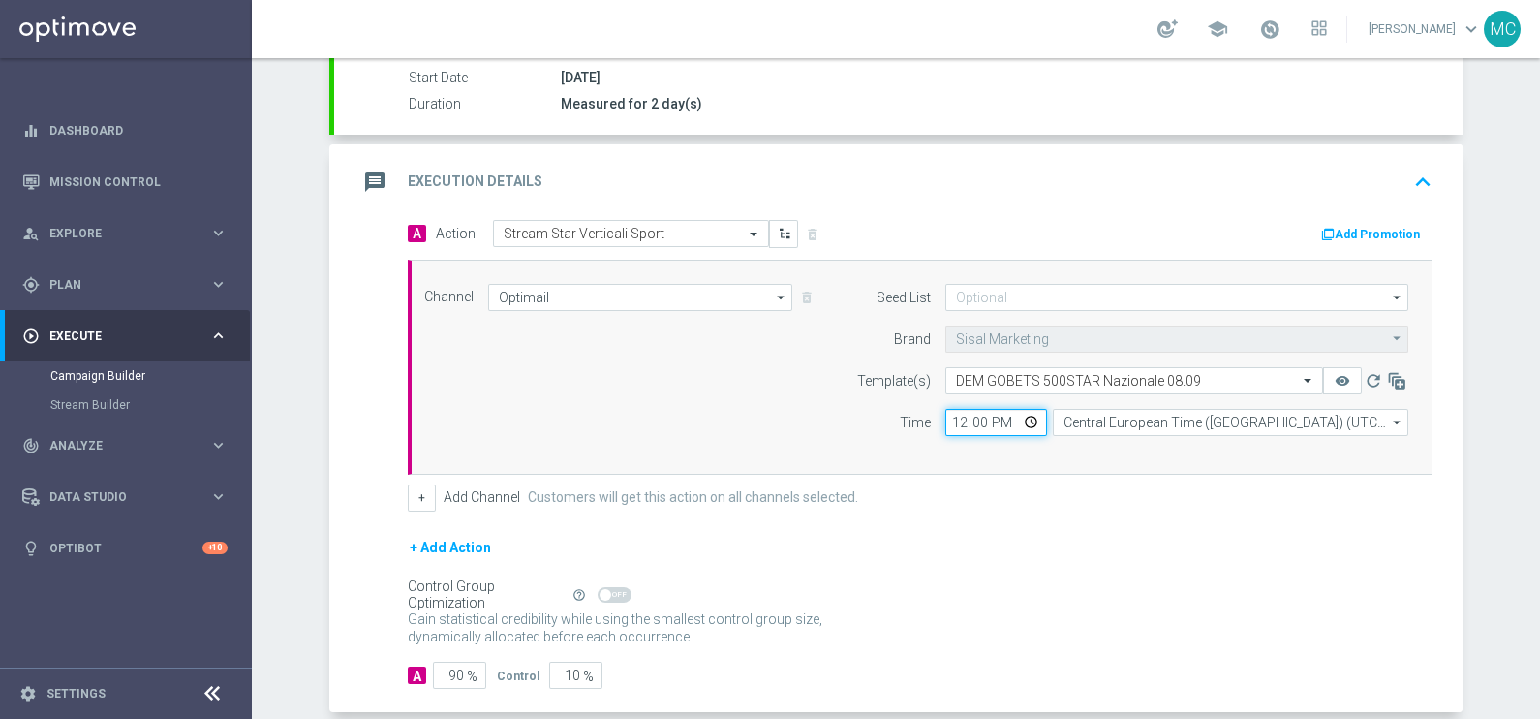
drag, startPoint x: 974, startPoint y: 413, endPoint x: 870, endPoint y: 413, distance: 103.7
click at [871, 413] on div "Time 12:00 Central European Time ([GEOGRAPHIC_DATA]) (UTC +02:00) Central Europ…" at bounding box center [1127, 422] width 591 height 27
click at [965, 417] on input "12:00" at bounding box center [997, 422] width 102 height 27
click at [979, 415] on input "12:00" at bounding box center [997, 422] width 102 height 27
click at [954, 417] on input "12:00" at bounding box center [997, 422] width 102 height 27
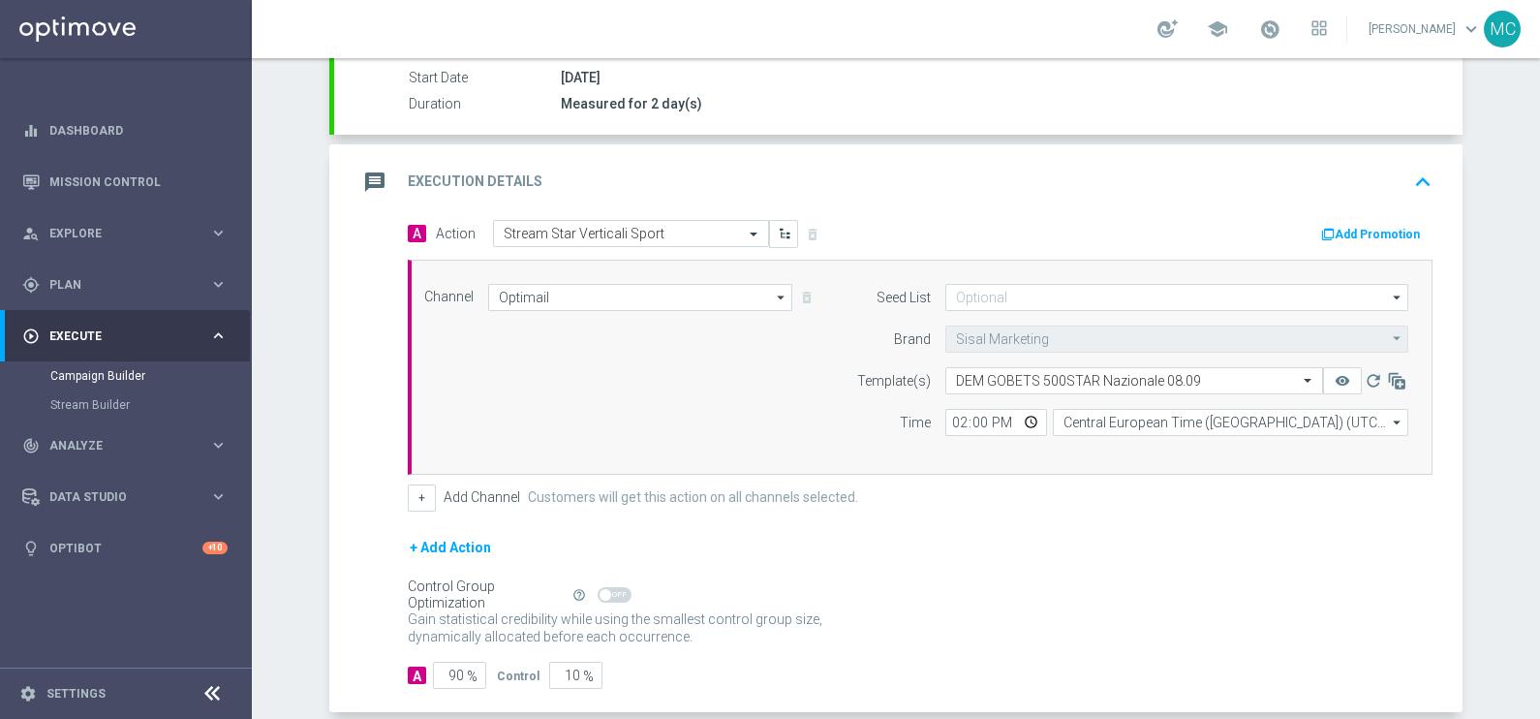
click at [1190, 606] on div "Gain statistical credibility while using the smallest control group size, dynam…" at bounding box center [920, 629] width 1025 height 47
drag, startPoint x: 963, startPoint y: 416, endPoint x: 935, endPoint y: 417, distance: 28.1
click at [946, 417] on input "14:00" at bounding box center [997, 422] width 102 height 27
click at [946, 414] on input "14:00" at bounding box center [997, 422] width 102 height 27
type input "13:30"
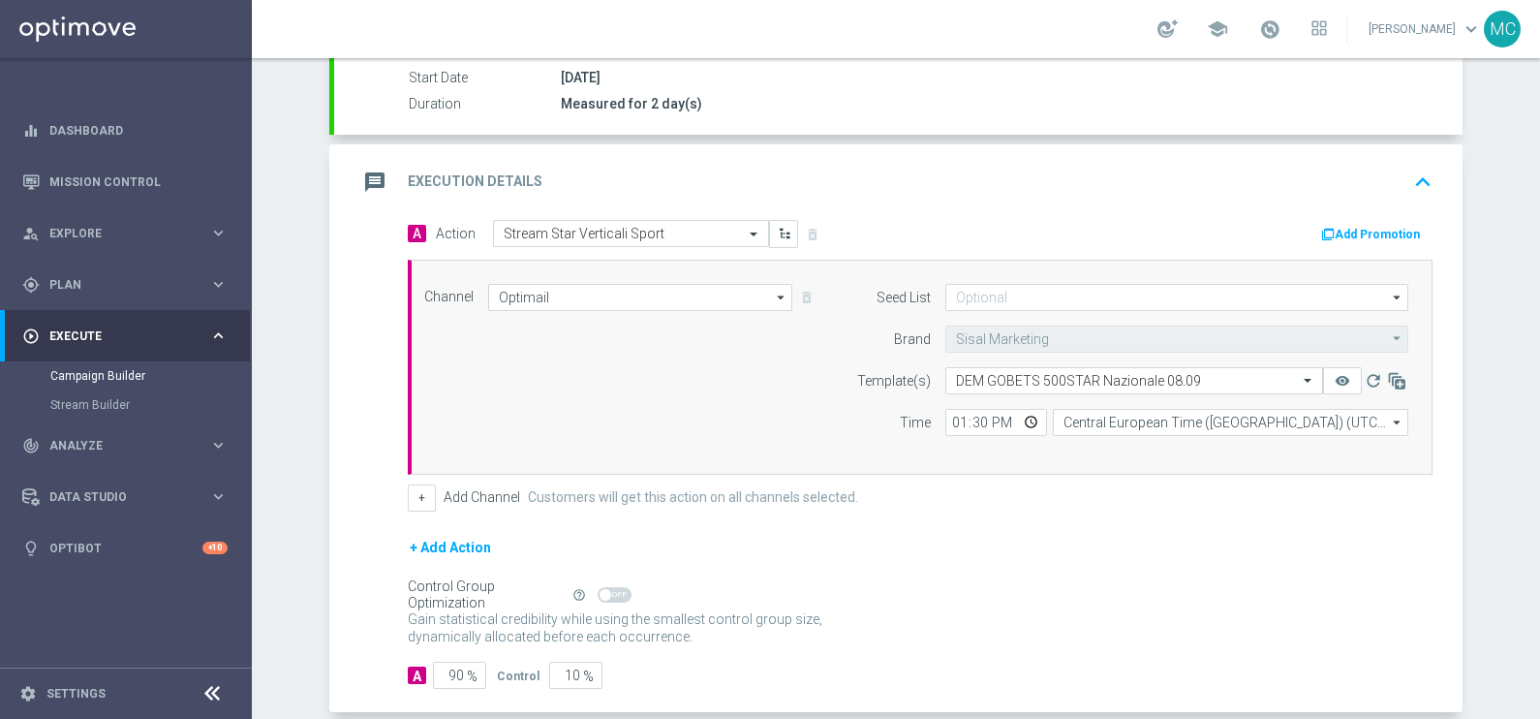
click at [1180, 558] on div "+ Add Action" at bounding box center [920, 560] width 1025 height 48
drag, startPoint x: 441, startPoint y: 672, endPoint x: 483, endPoint y: 672, distance: 42.6
click at [483, 672] on div "A 90 %" at bounding box center [452, 675] width 89 height 27
type input "1"
type input "99"
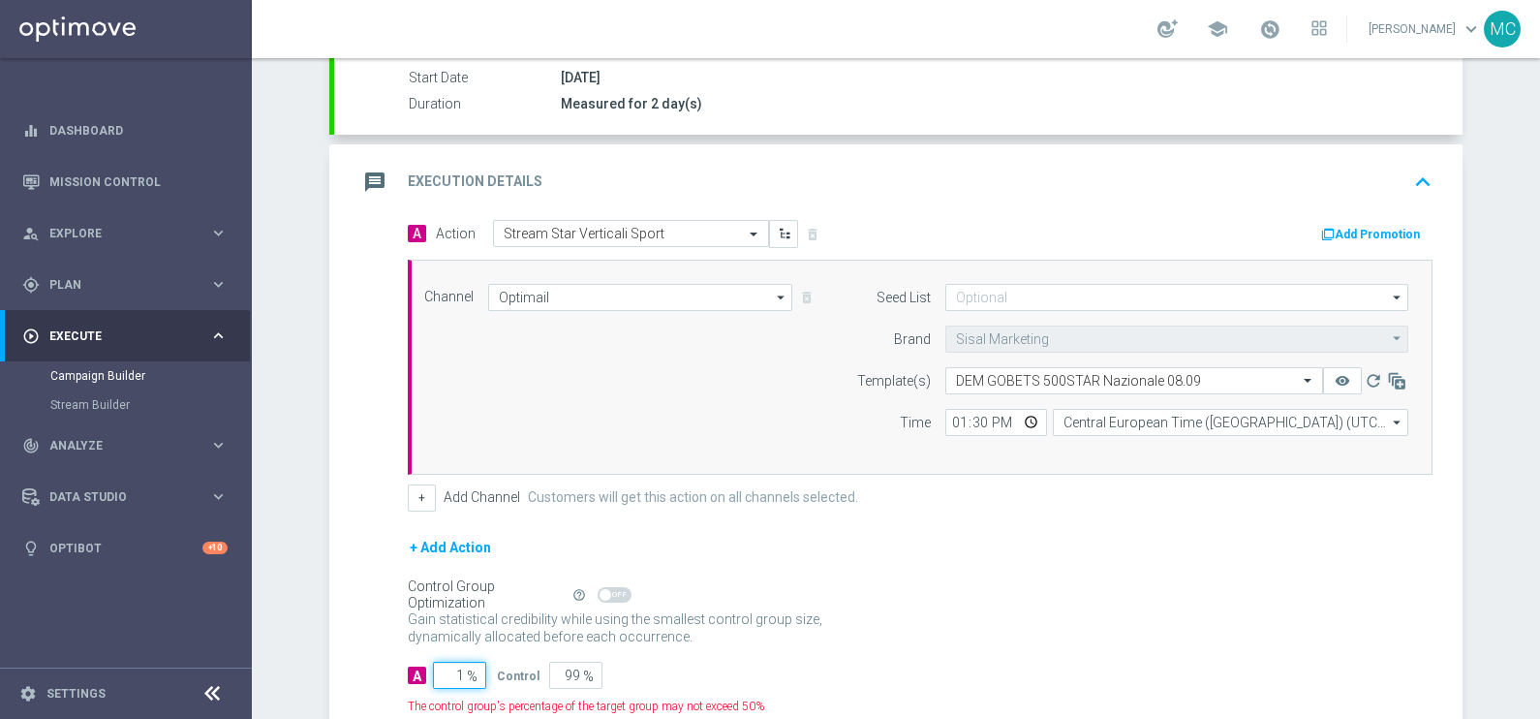
type input "10"
type input "90"
type input "100"
type input "0"
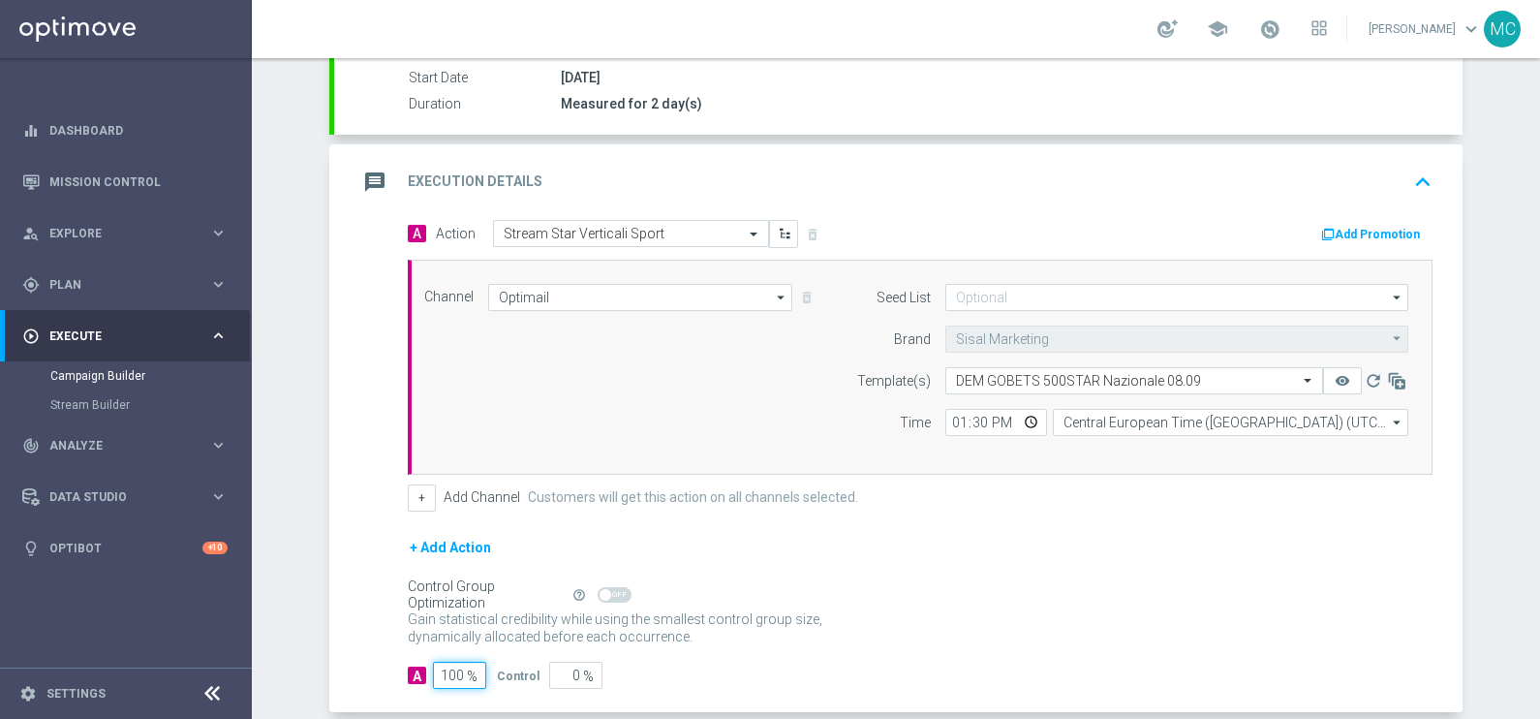
type input "100"
drag, startPoint x: 1077, startPoint y: 609, endPoint x: 1086, endPoint y: 599, distance: 13.8
click at [1078, 606] on div "Gain statistical credibility while using the smallest control group size, dynam…" at bounding box center [920, 629] width 1025 height 47
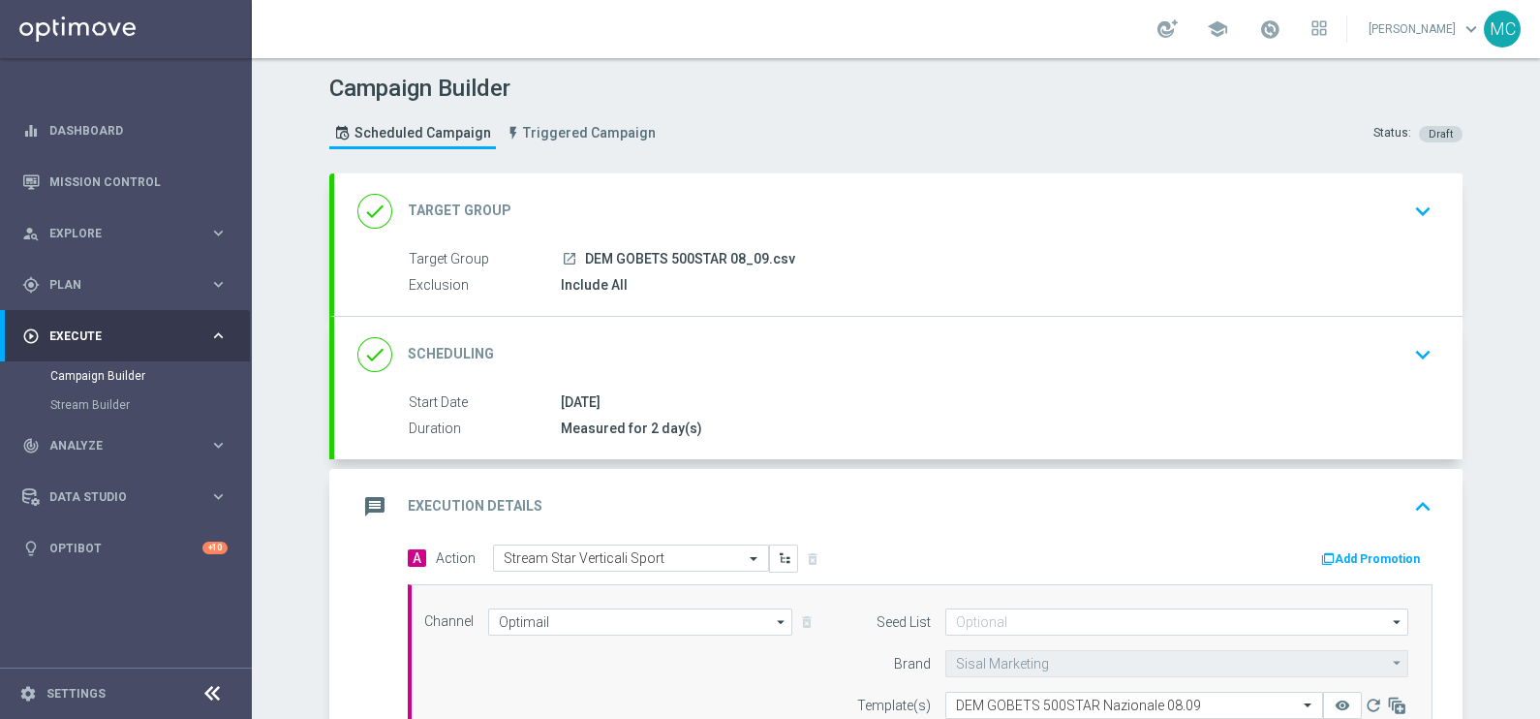
scroll to position [419, 0]
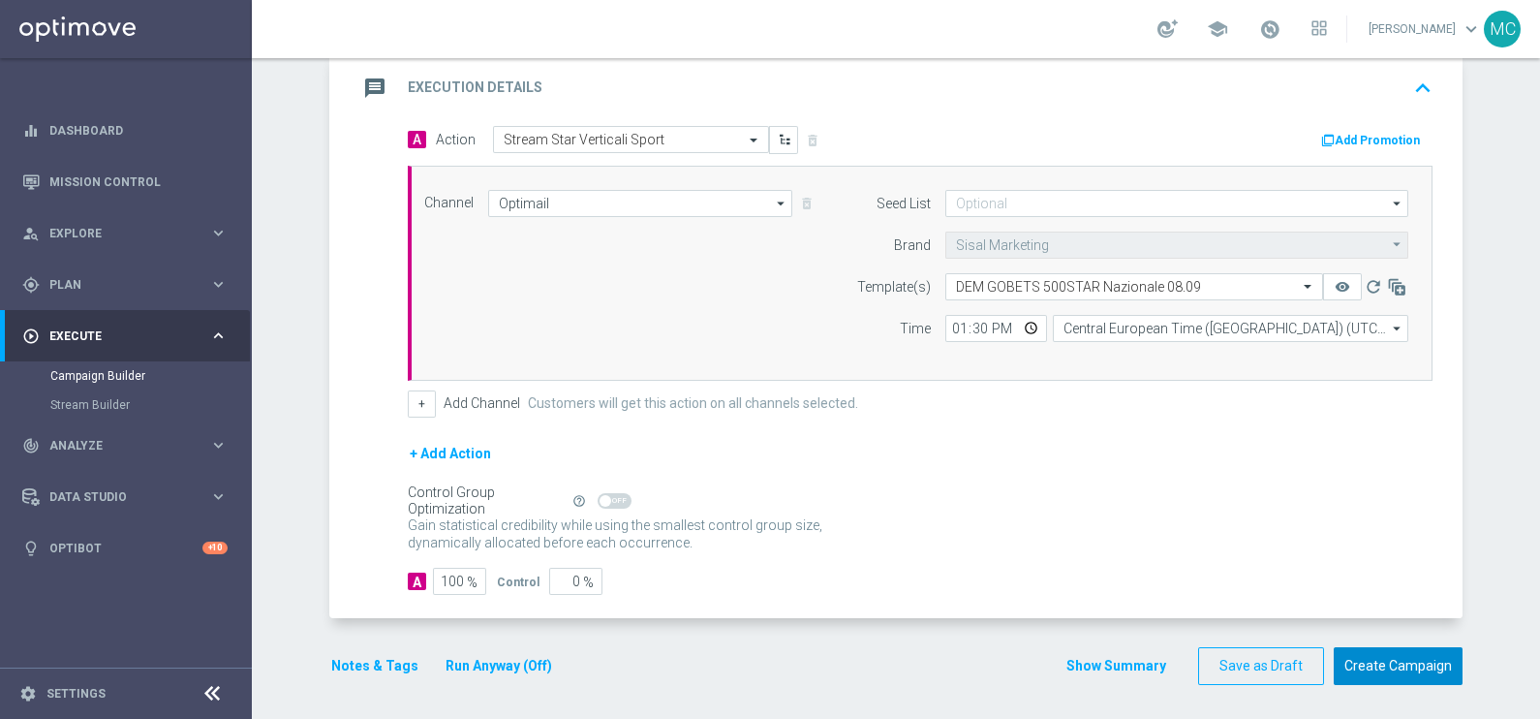
click at [1403, 657] on button "Create Campaign" at bounding box center [1398, 666] width 129 height 38
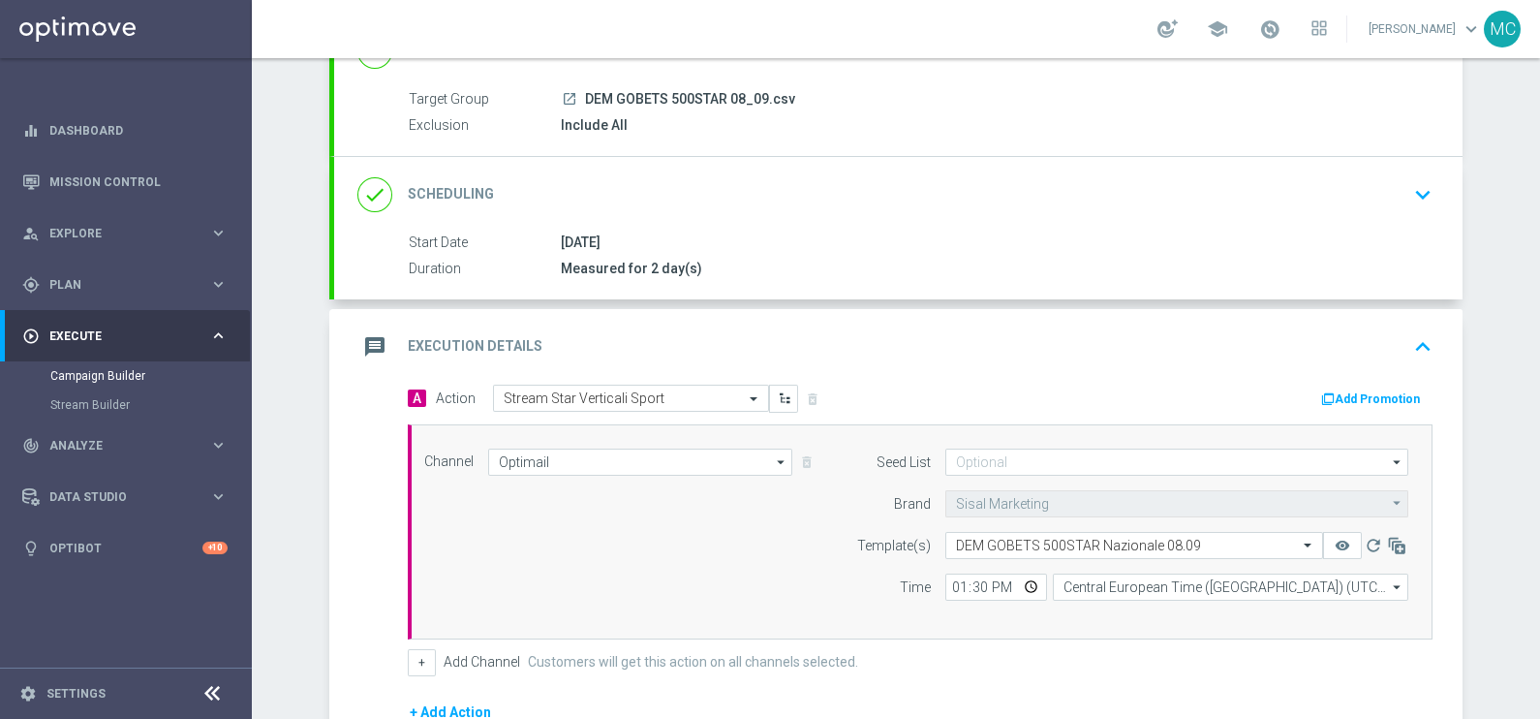
click at [1516, 157] on body "equalizer Dashboard Mission Control" at bounding box center [770, 359] width 1540 height 719
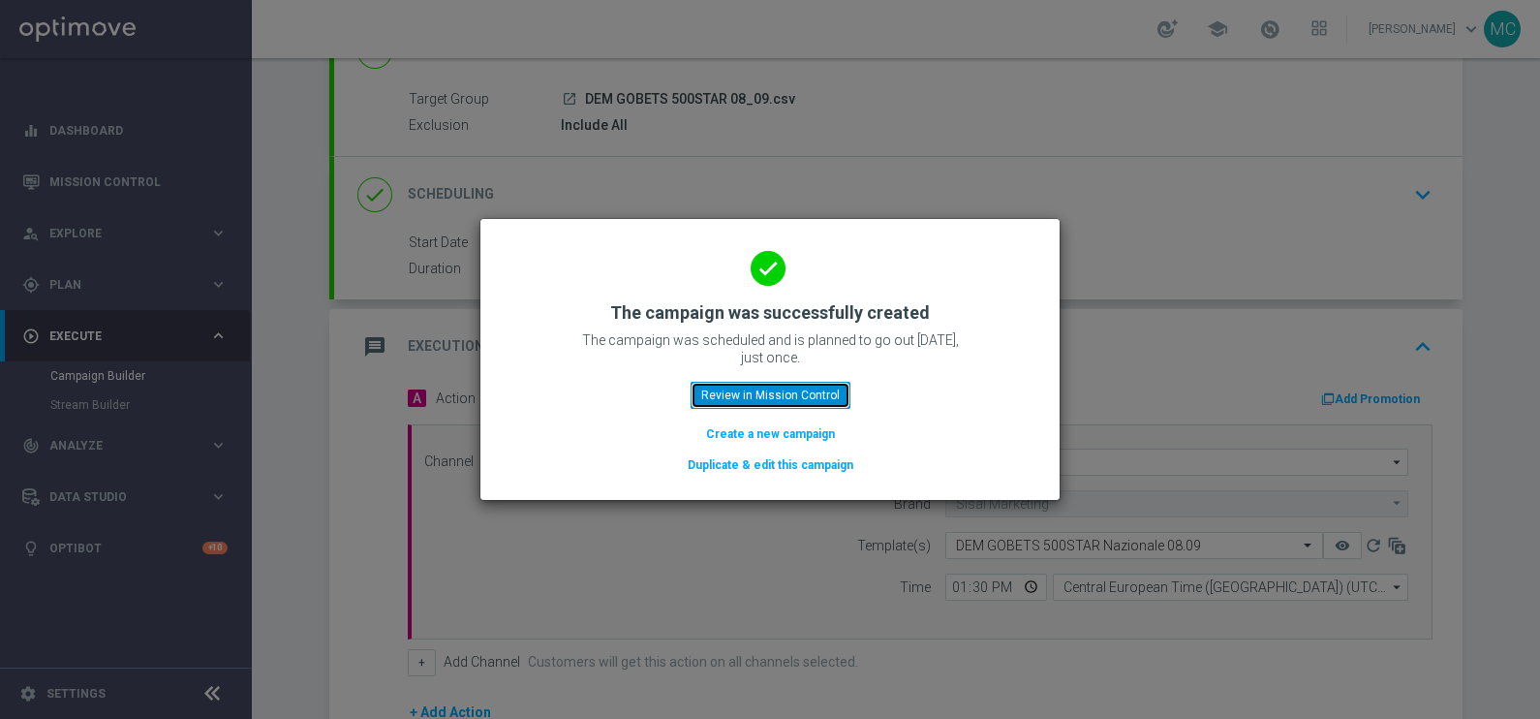
click at [747, 389] on button "Review in Mission Control" at bounding box center [771, 395] width 160 height 27
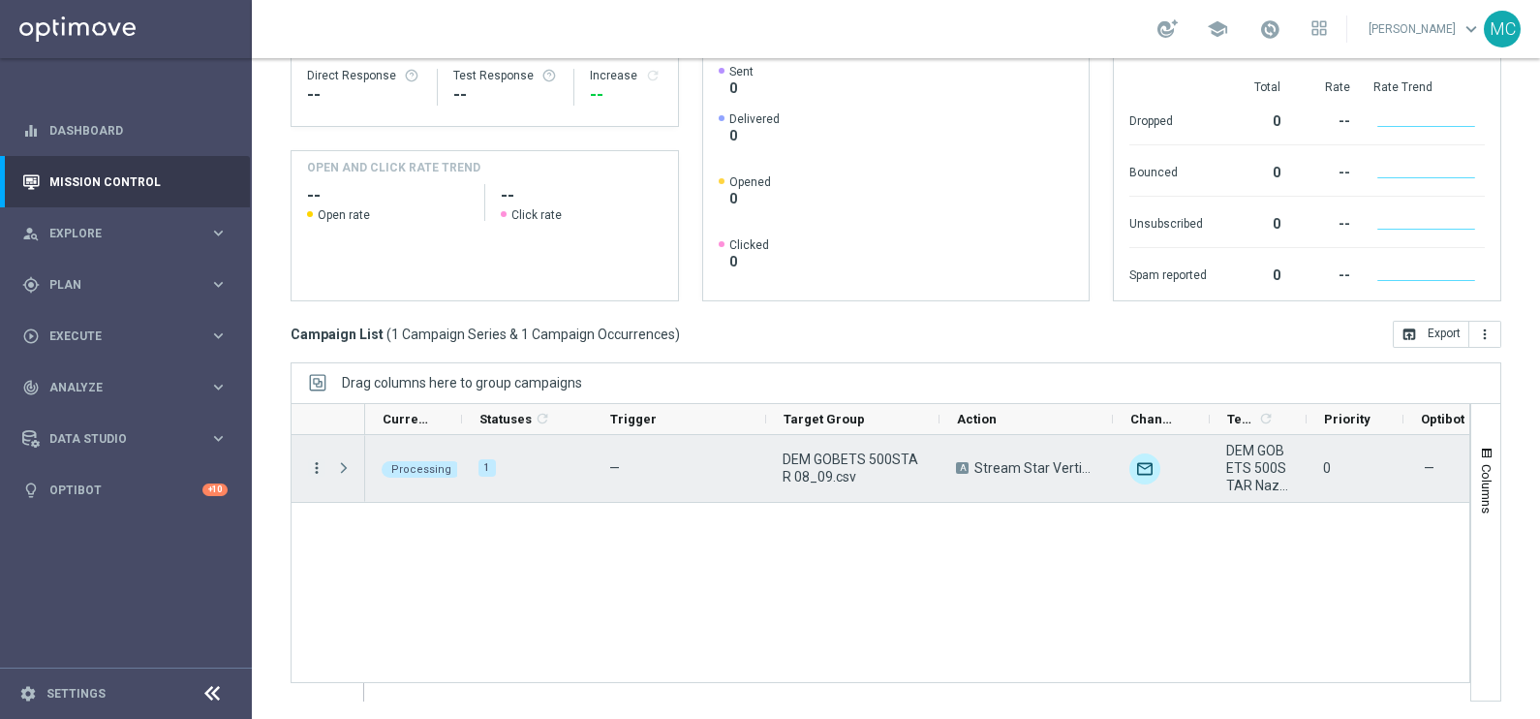
click at [320, 463] on icon "more_vert" at bounding box center [316, 467] width 17 height 17
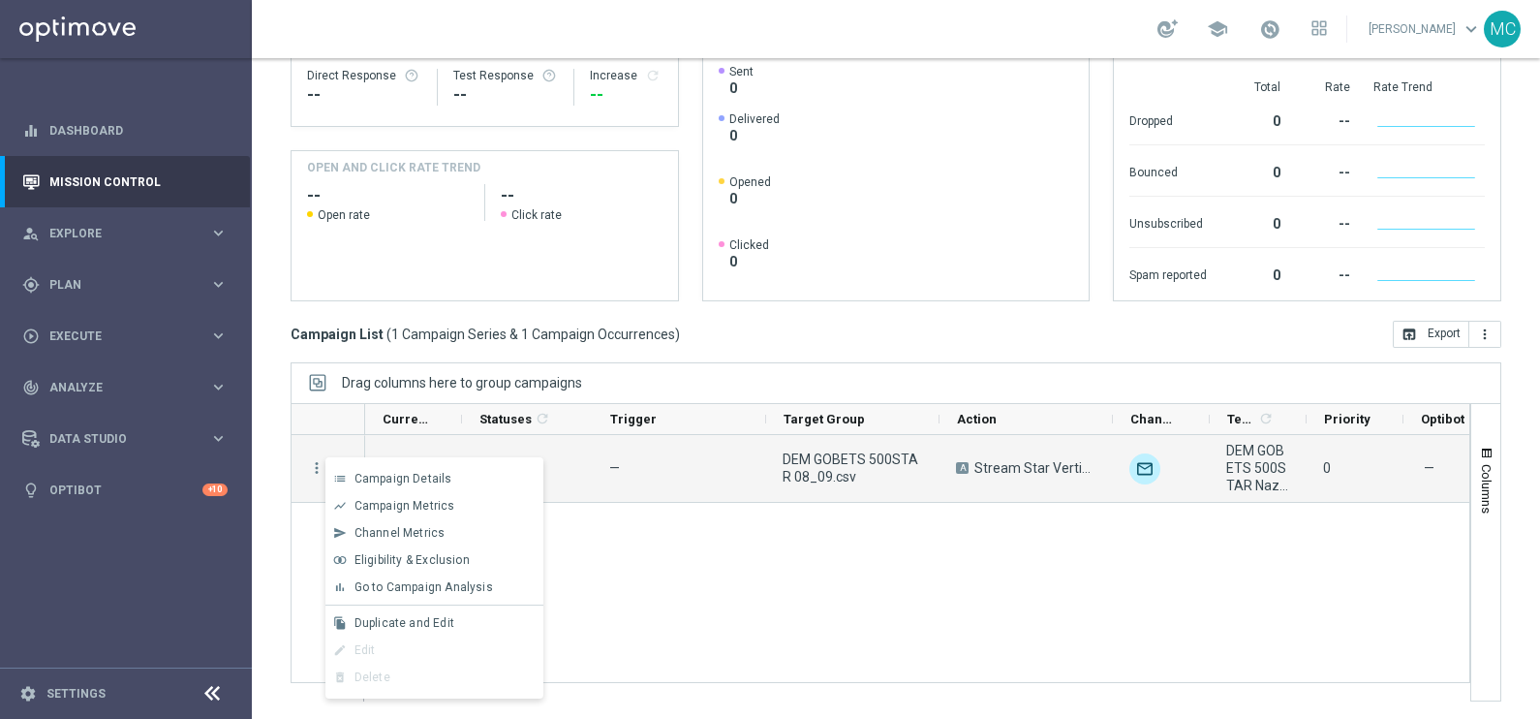
click at [746, 607] on div "— DEM GOBETS 500STAR 08_09.csv A Stream Star Verticali Sport unfold_more DEM GO…" at bounding box center [917, 567] width 1104 height 265
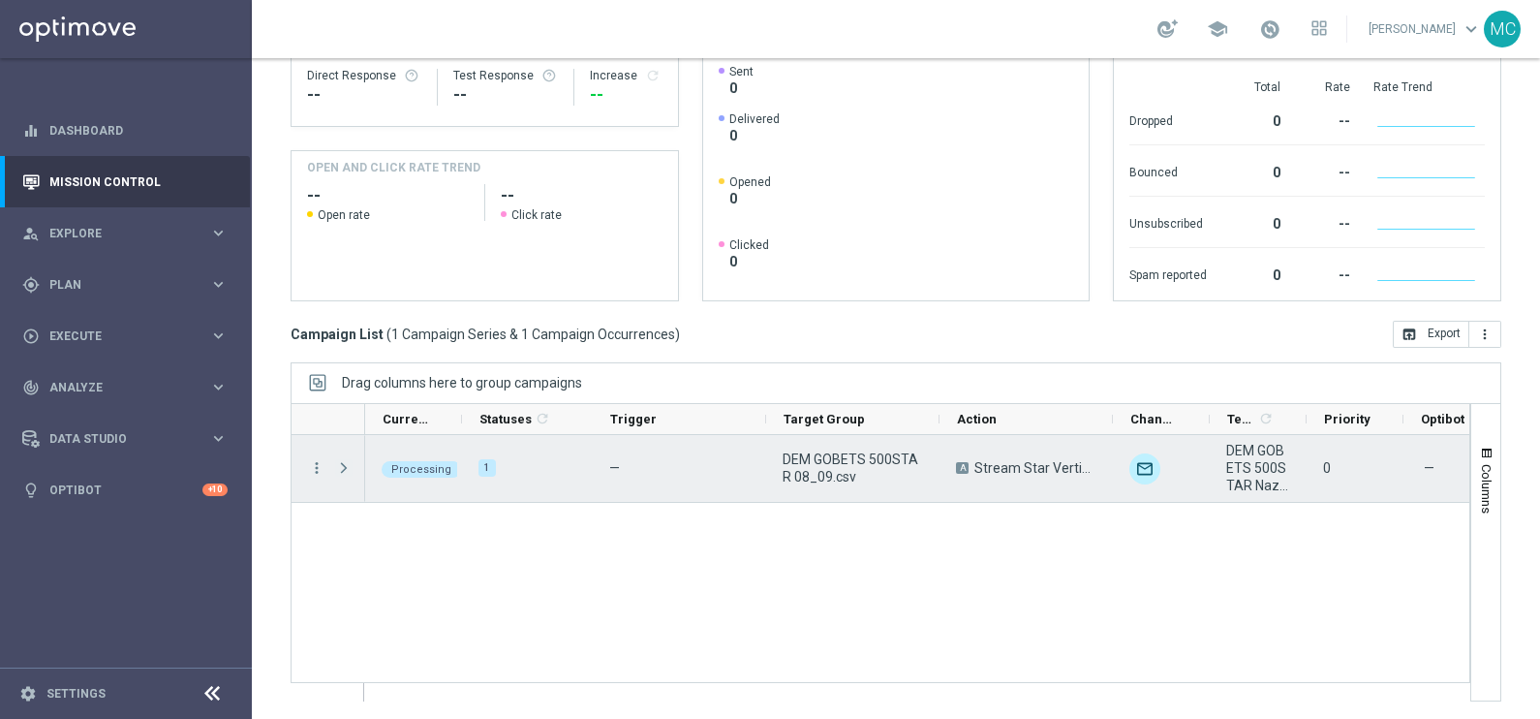
click at [340, 462] on span "Press SPACE to select this row." at bounding box center [343, 468] width 17 height 16
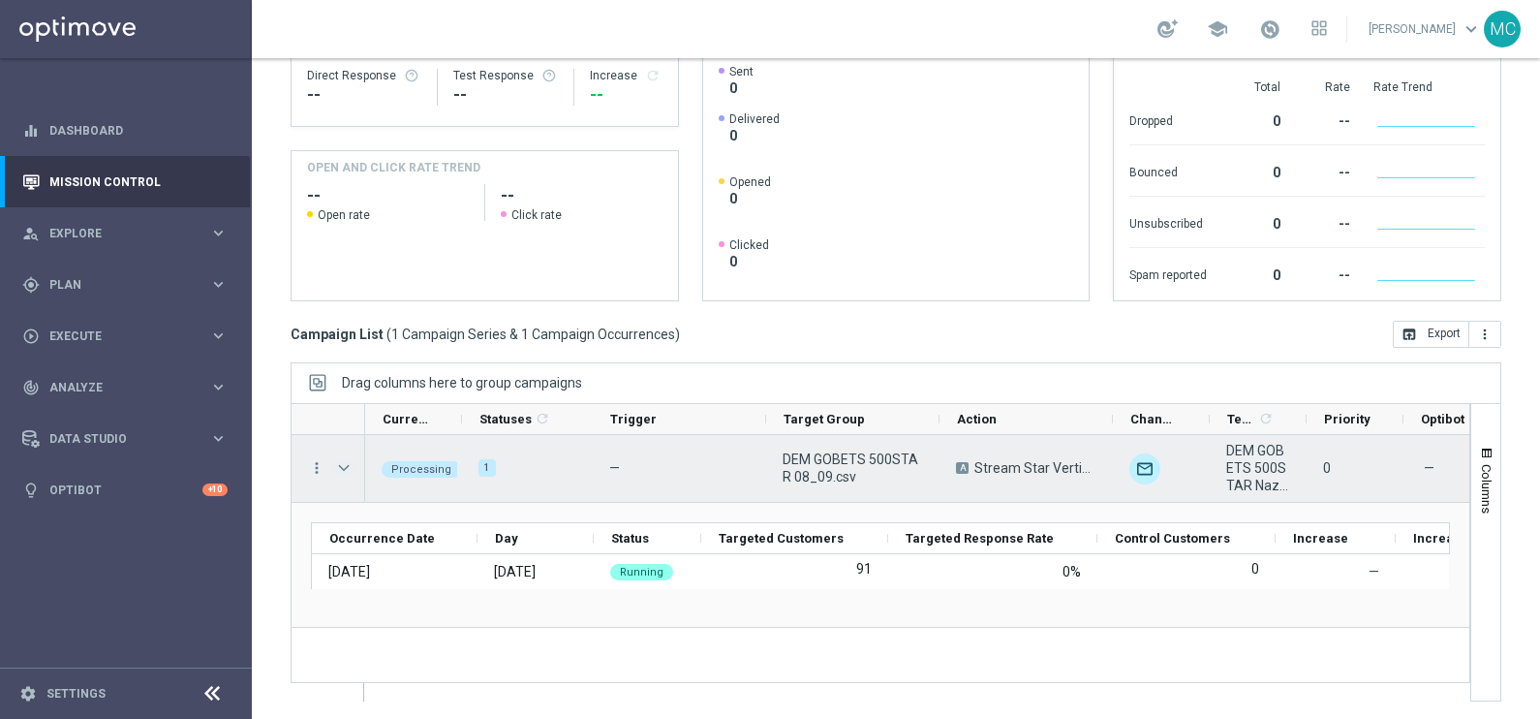
click at [345, 465] on span "Press SPACE to select this row." at bounding box center [343, 468] width 17 height 16
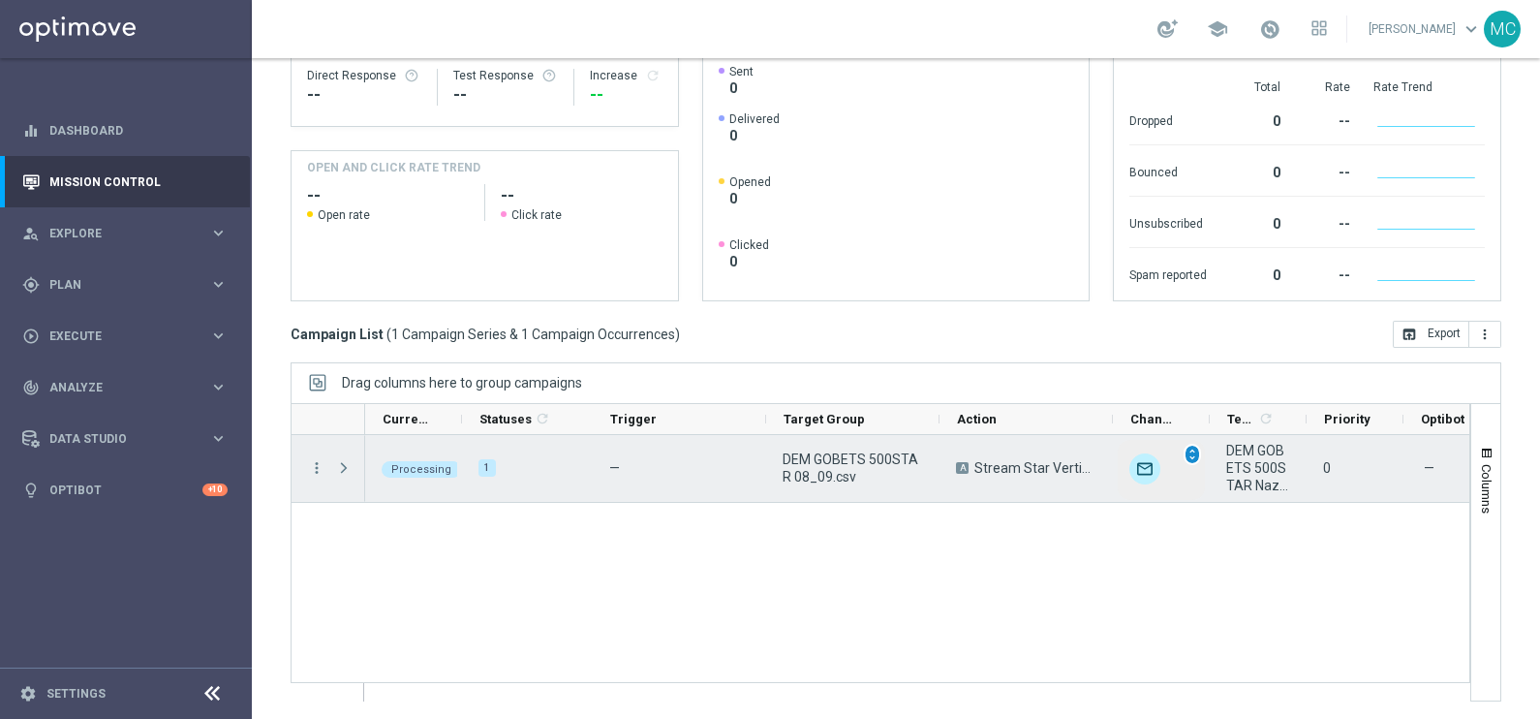
click at [1186, 455] on span "unfold_more" at bounding box center [1193, 455] width 14 height 14
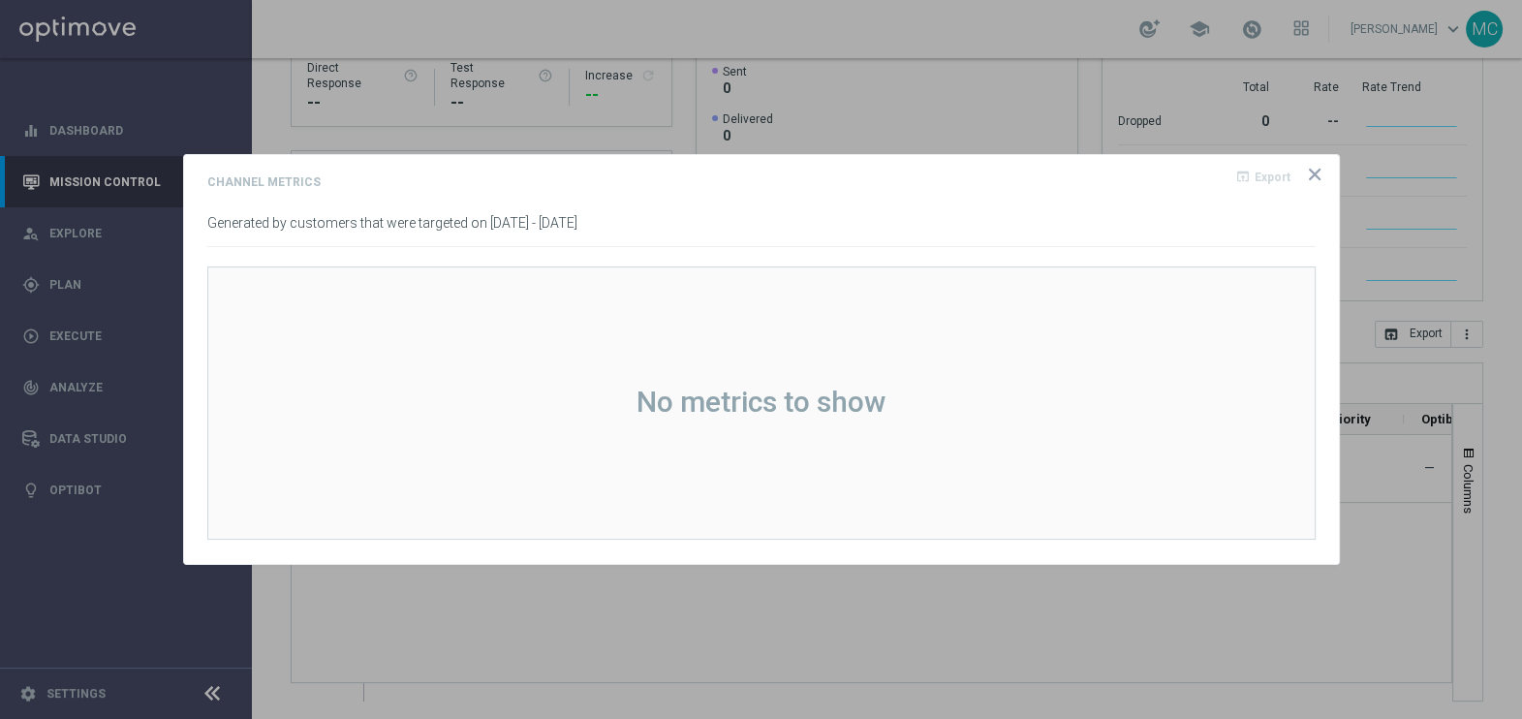
click at [1299, 165] on opti-dialog-container "Channel Metrics open_in_browser Export Generated by customers that were targete…" at bounding box center [761, 359] width 1155 height 409
click at [1318, 179] on icon "icon" at bounding box center [1315, 175] width 10 height 10
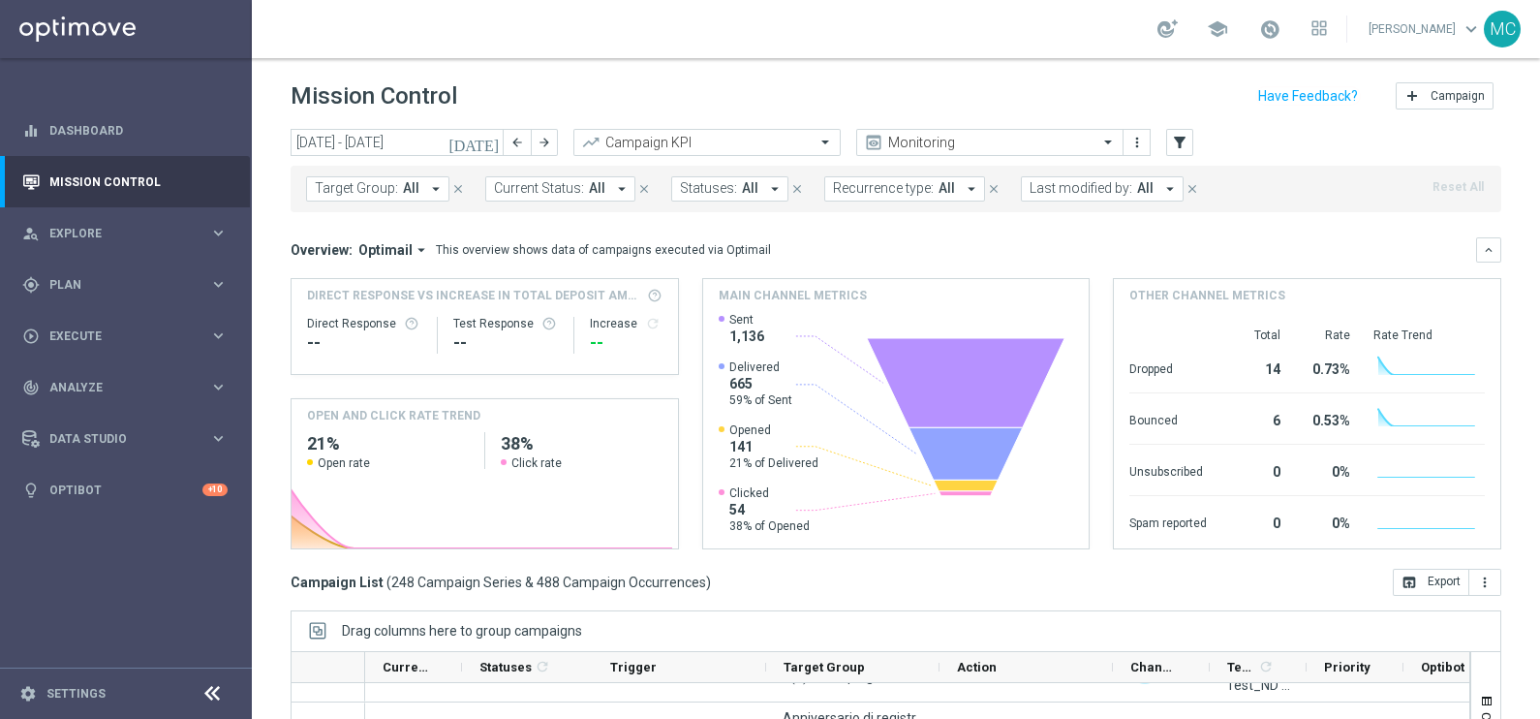
click at [1109, 187] on span "Last modified by:" at bounding box center [1081, 188] width 103 height 16
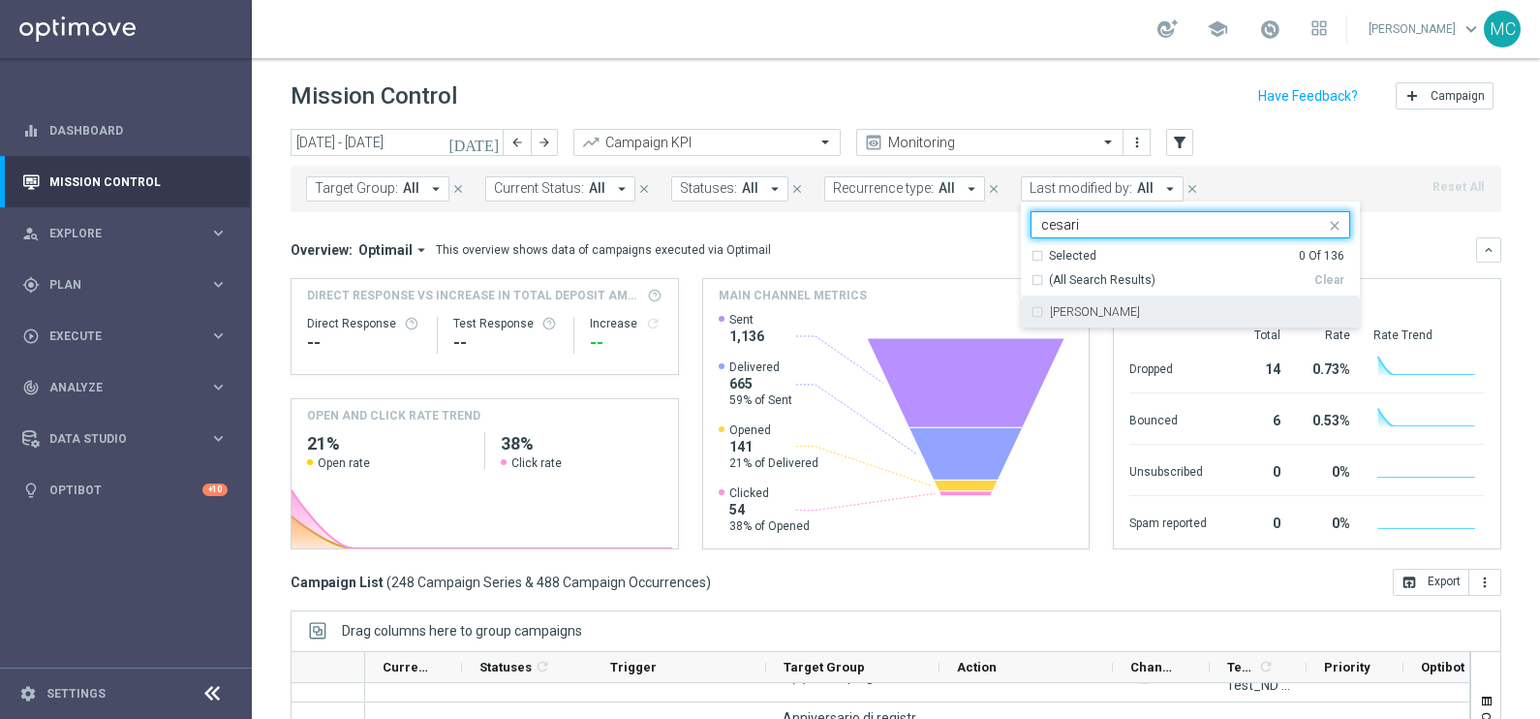
click at [1070, 316] on label "[PERSON_NAME]" at bounding box center [1095, 312] width 90 height 12
type input "cesari"
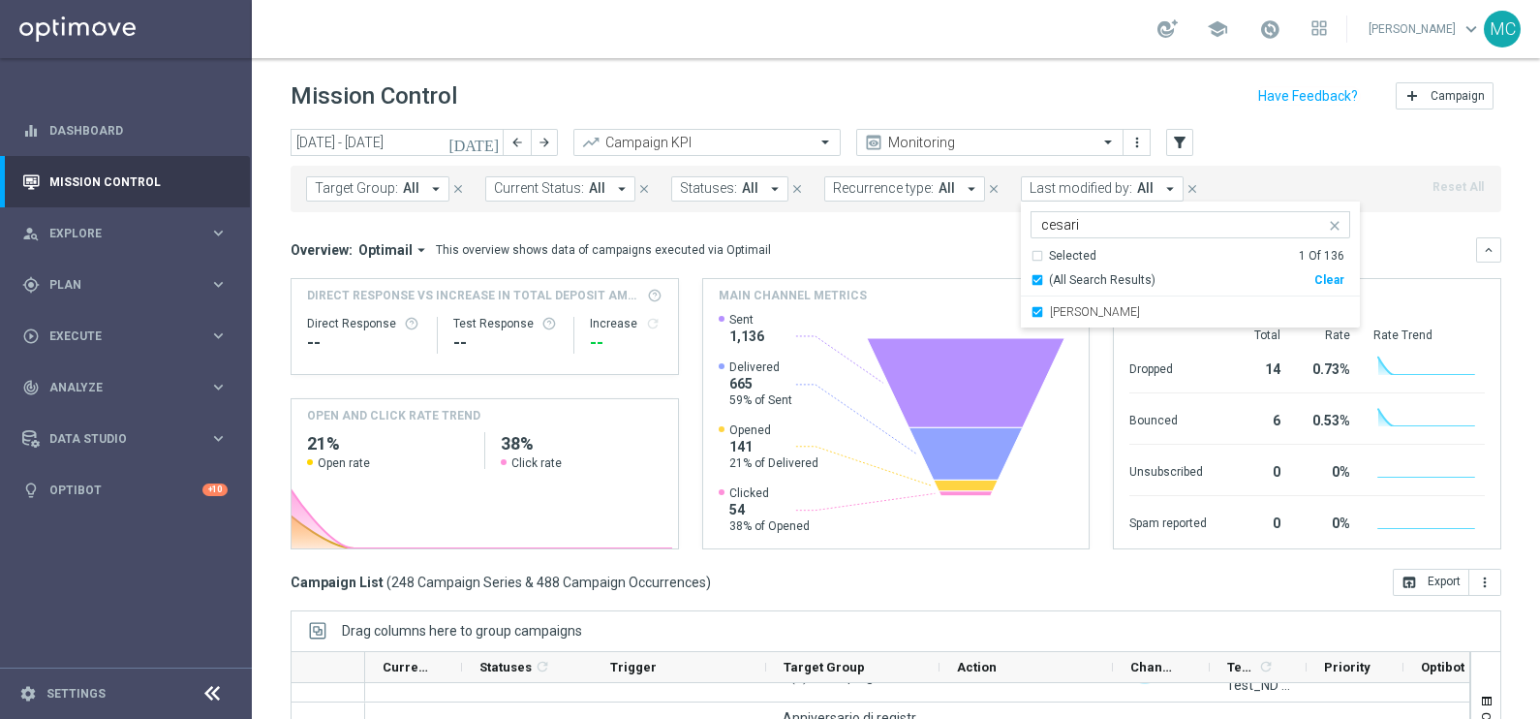
click at [1379, 225] on mini-dashboard "Overview: Optimail arrow_drop_down This overview shows data of campaigns execut…" at bounding box center [896, 390] width 1211 height 357
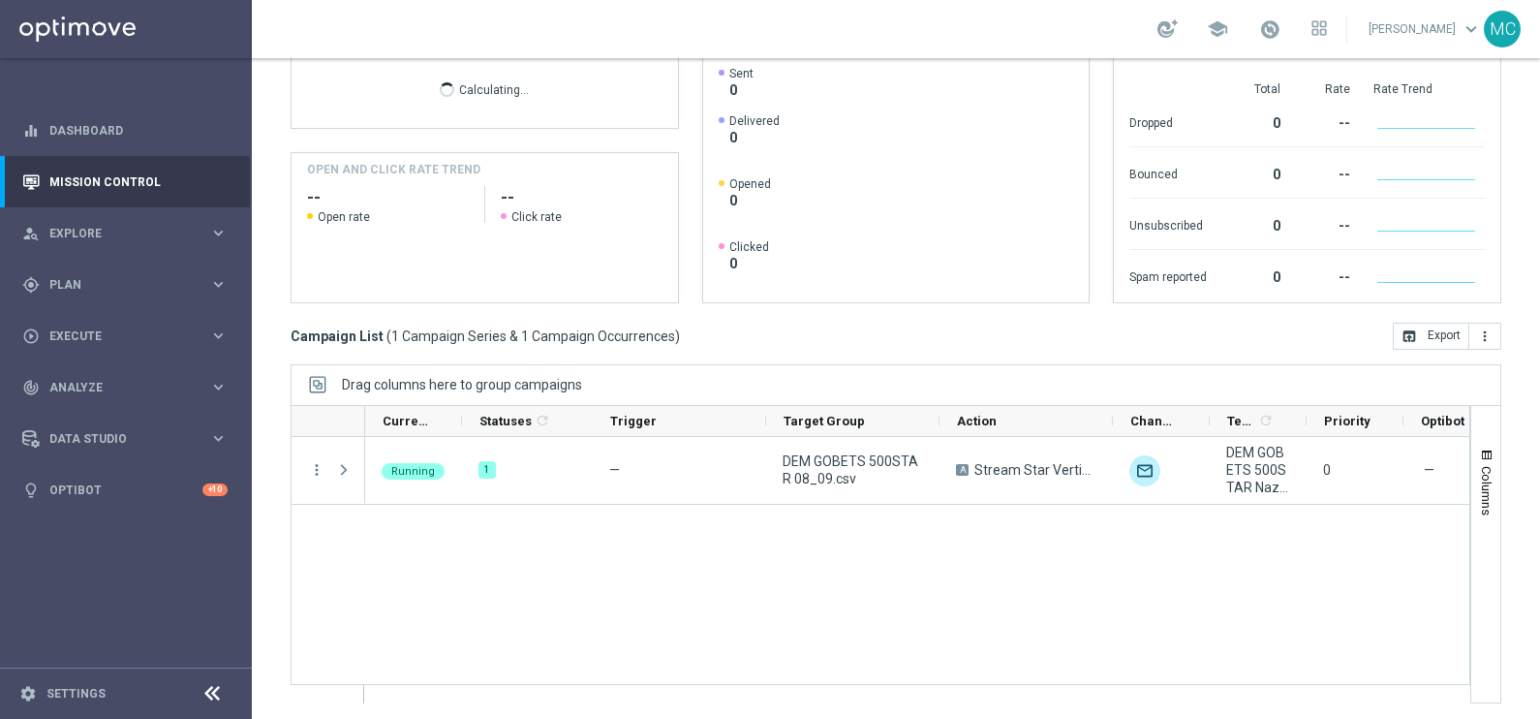
scroll to position [248, 0]
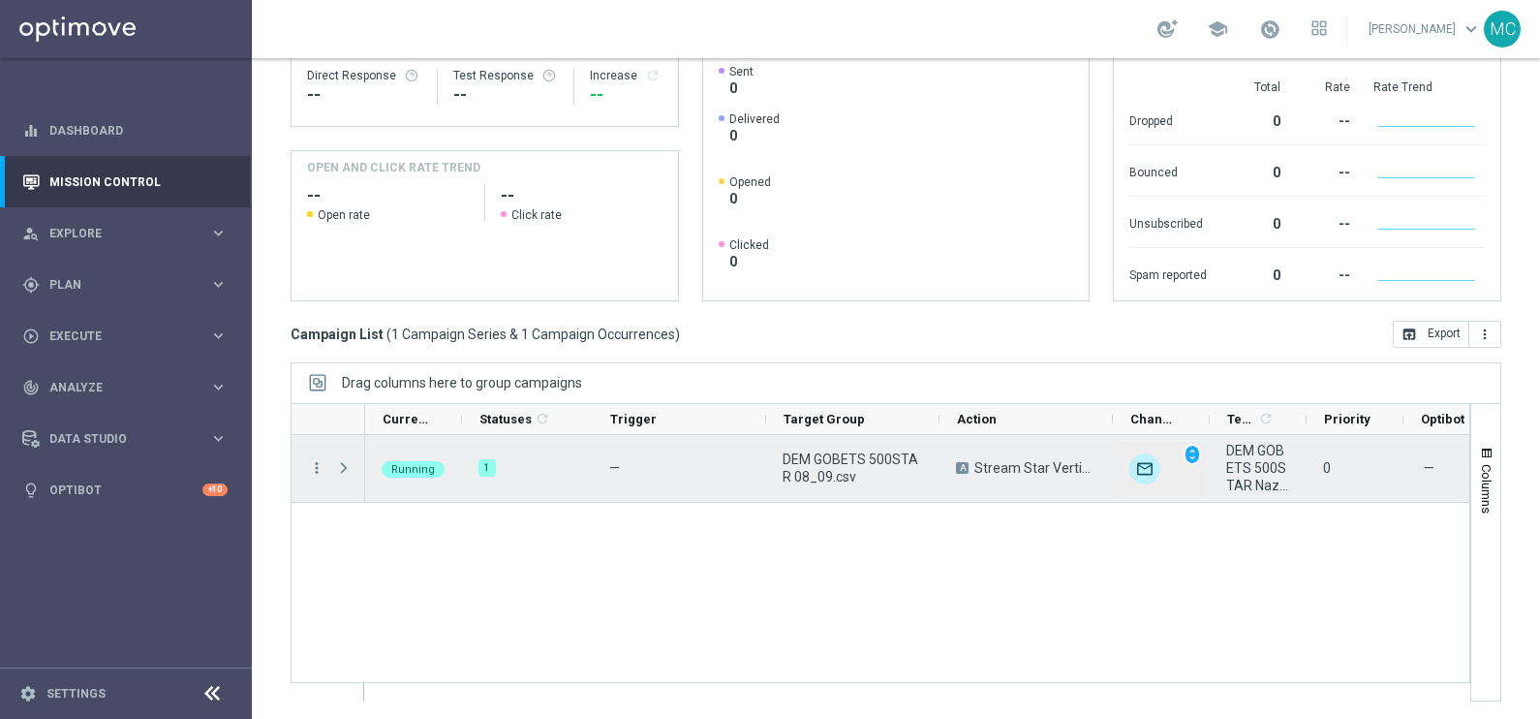
click at [1143, 459] on img at bounding box center [1145, 468] width 31 height 31
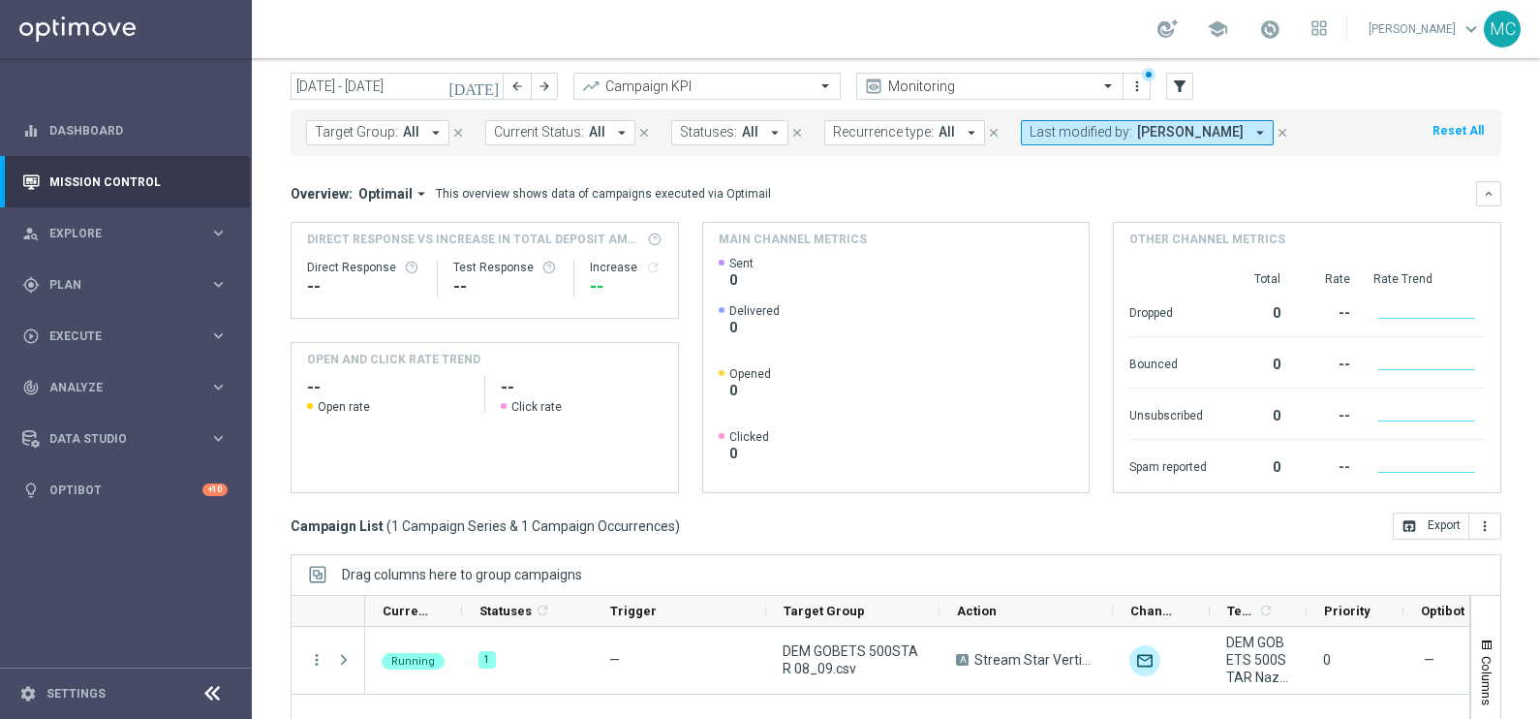
scroll to position [0, 0]
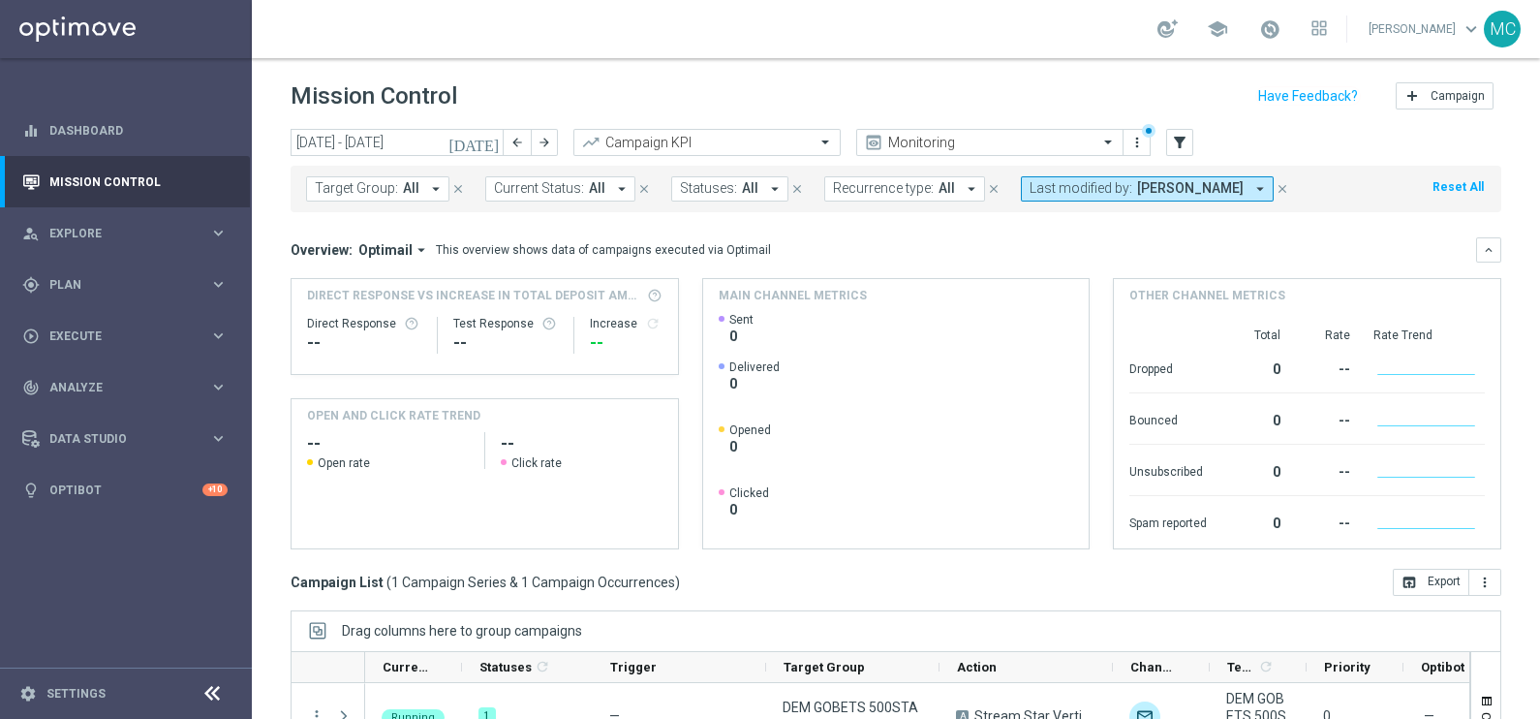
click at [613, 185] on icon "arrow_drop_down" at bounding box center [621, 188] width 17 height 17
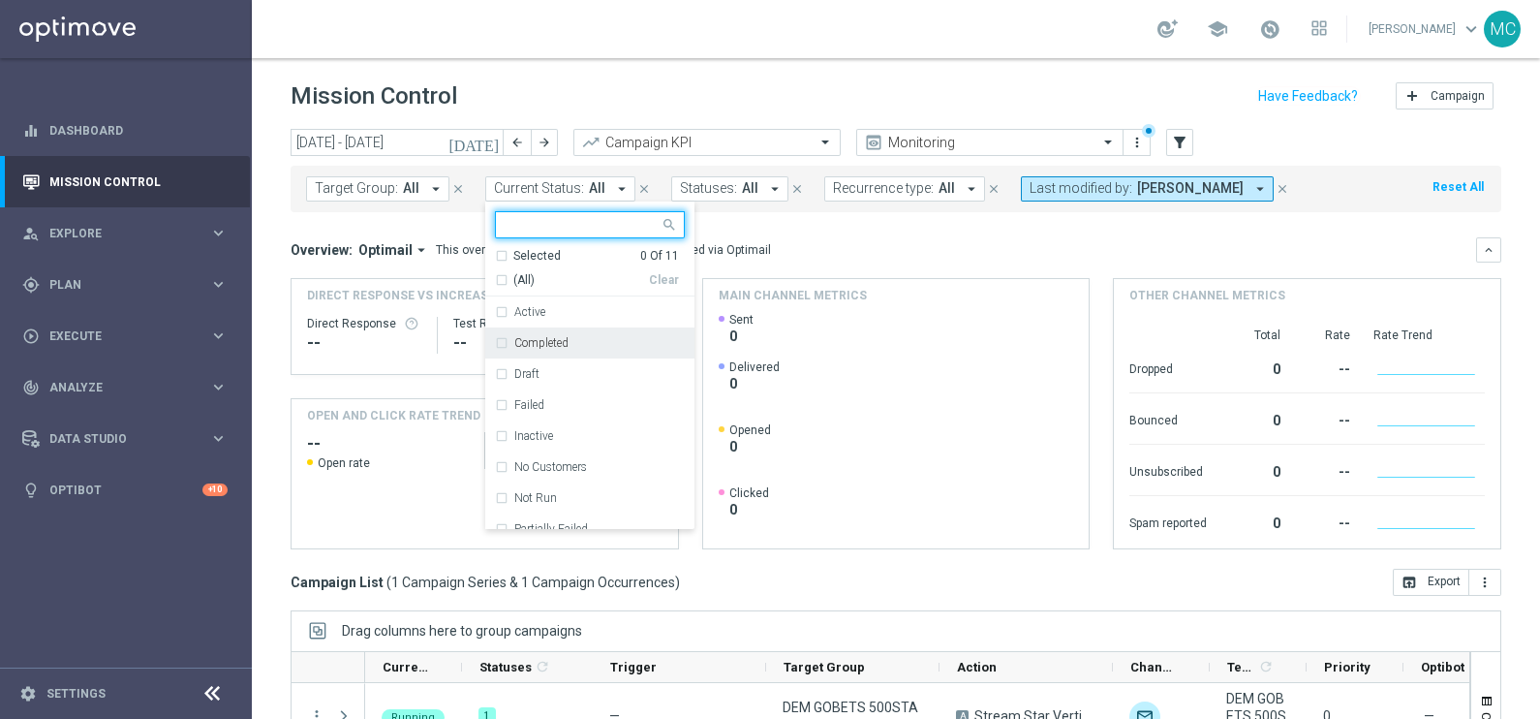
click at [557, 349] on div "Completed" at bounding box center [590, 342] width 190 height 31
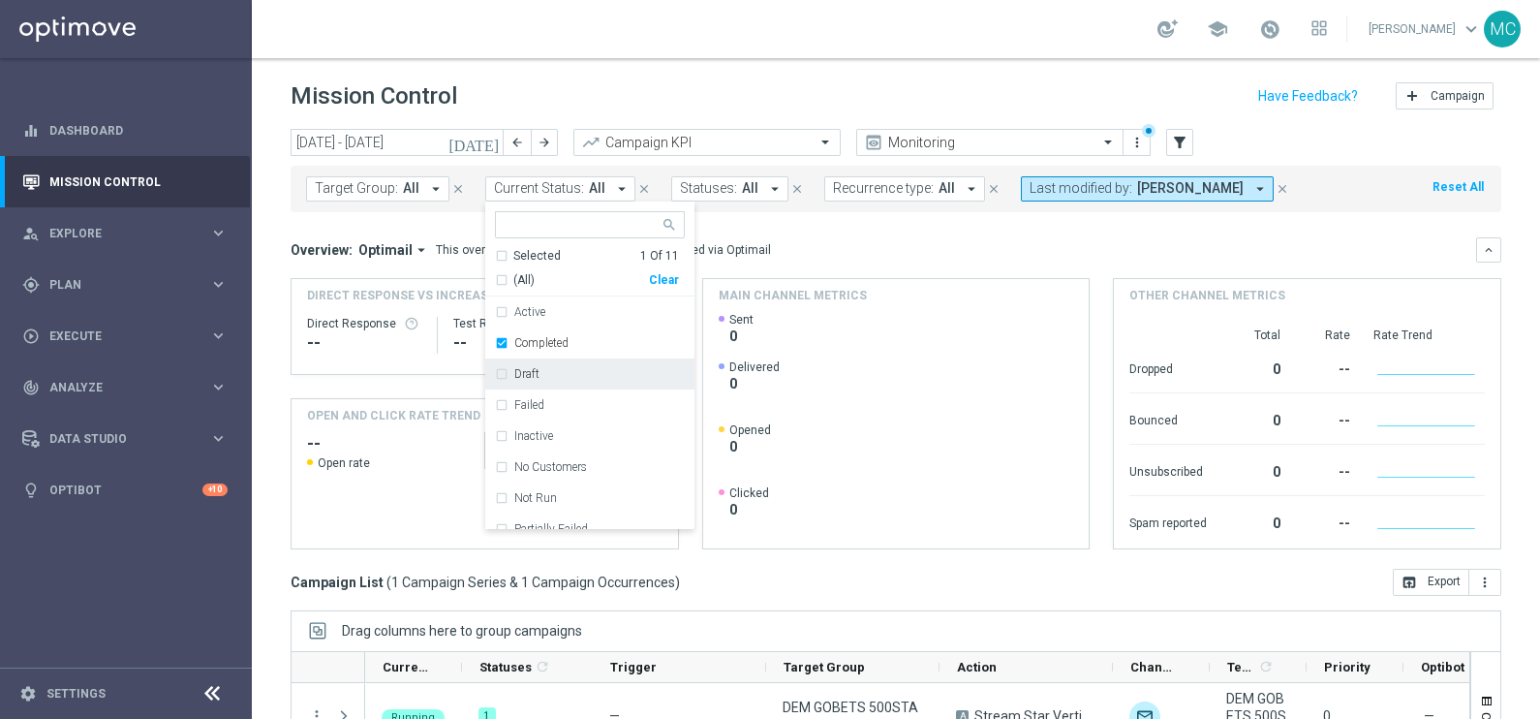
click at [1353, 188] on div "Target Group: All arrow_drop_down close Current Status: All arrow_drop_down Com…" at bounding box center [896, 189] width 1211 height 47
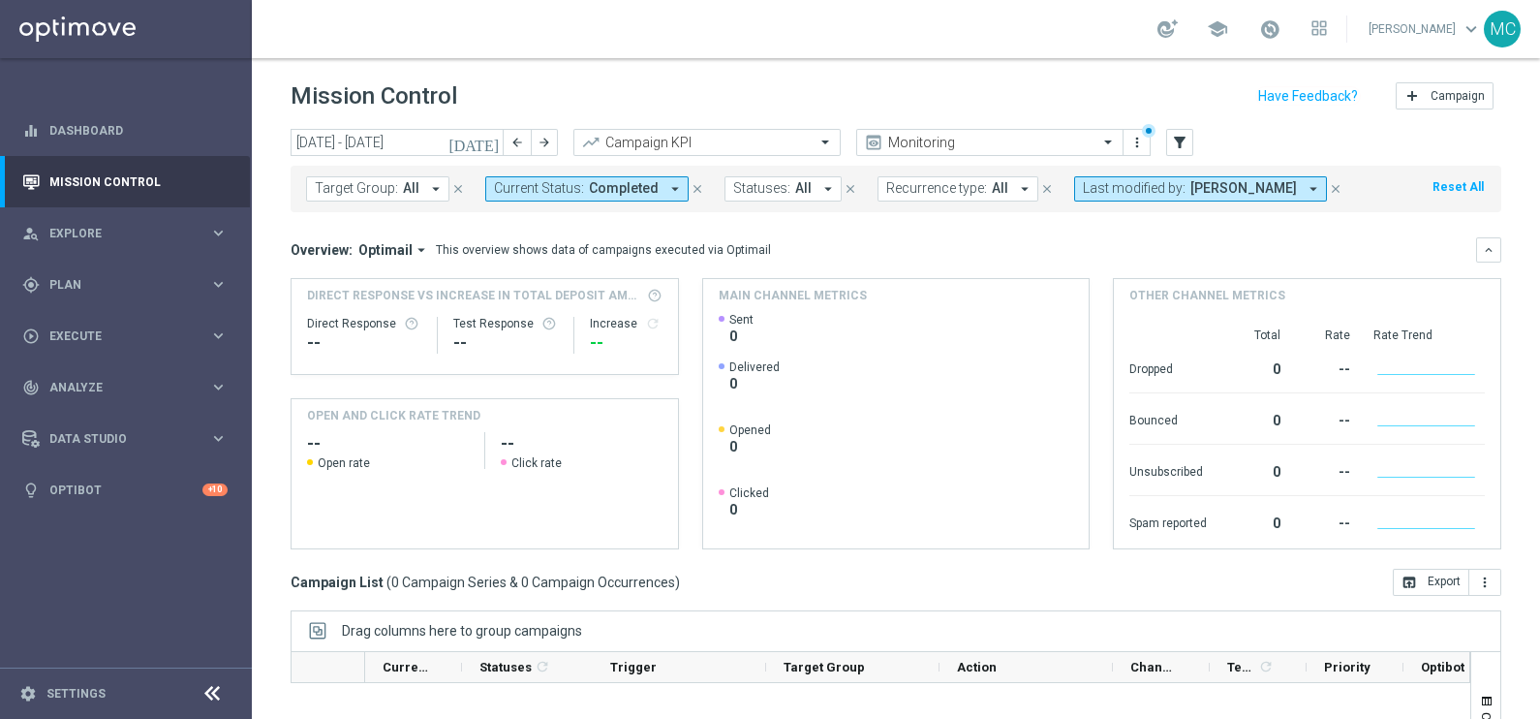
click at [667, 183] on icon "arrow_drop_down" at bounding box center [675, 188] width 17 height 17
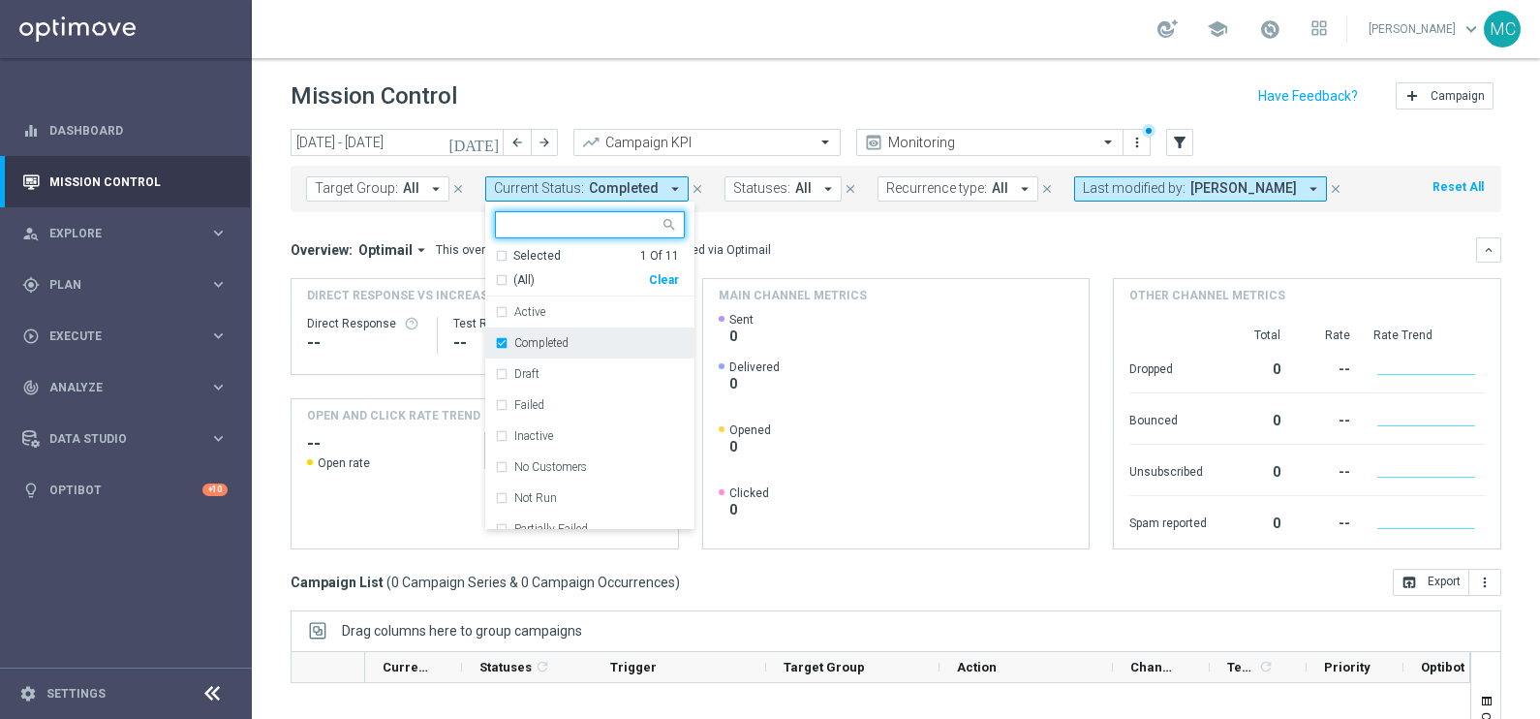
click at [497, 345] on div "Completed" at bounding box center [590, 342] width 190 height 31
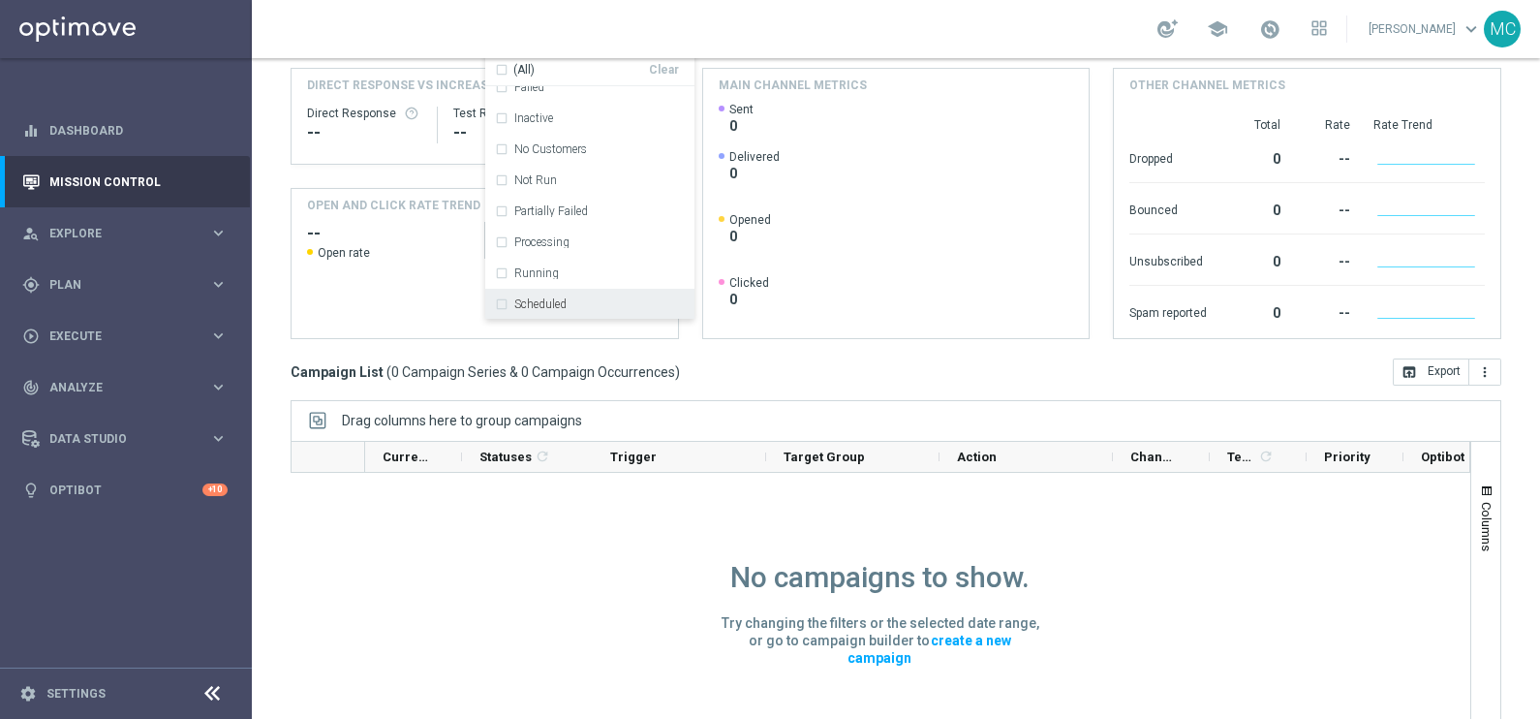
scroll to position [241, 0]
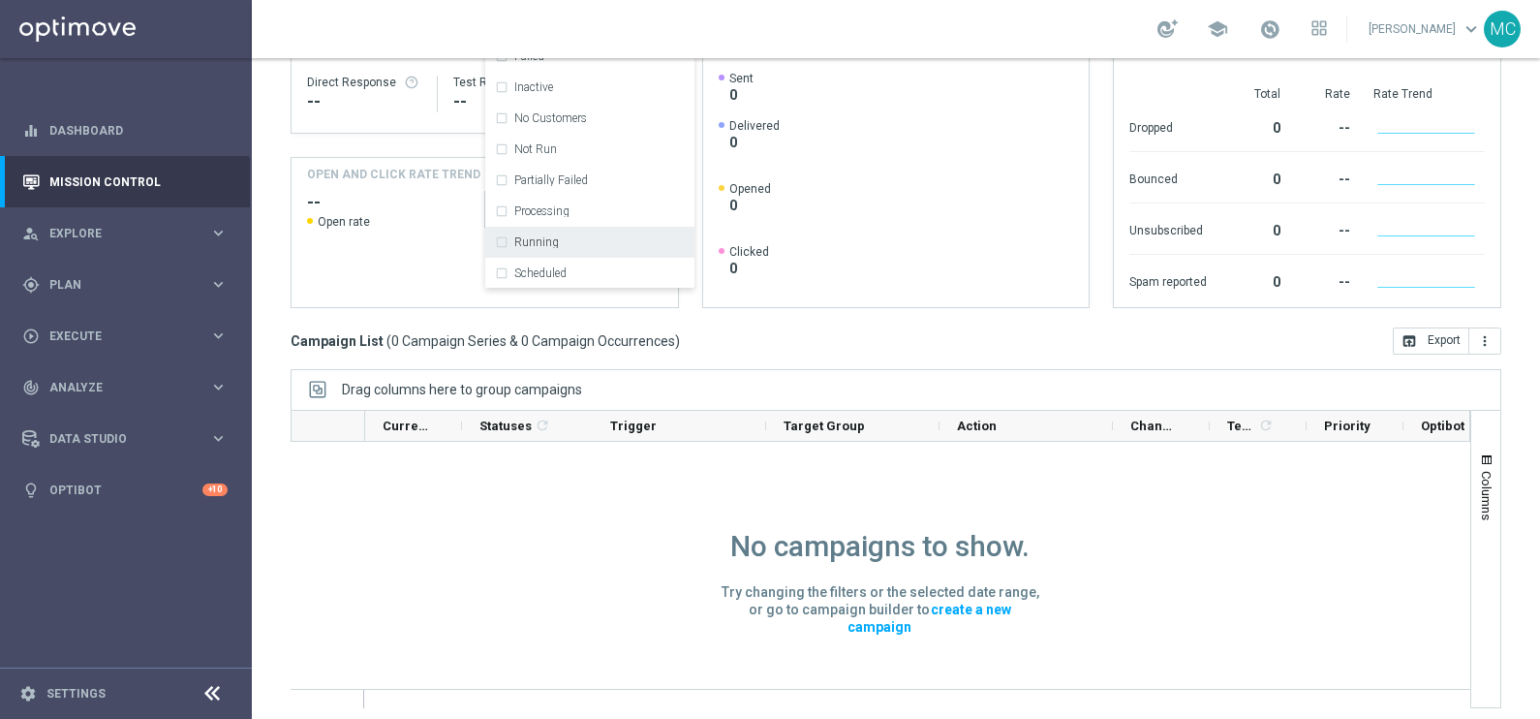
click at [542, 238] on label "Running" at bounding box center [536, 242] width 45 height 12
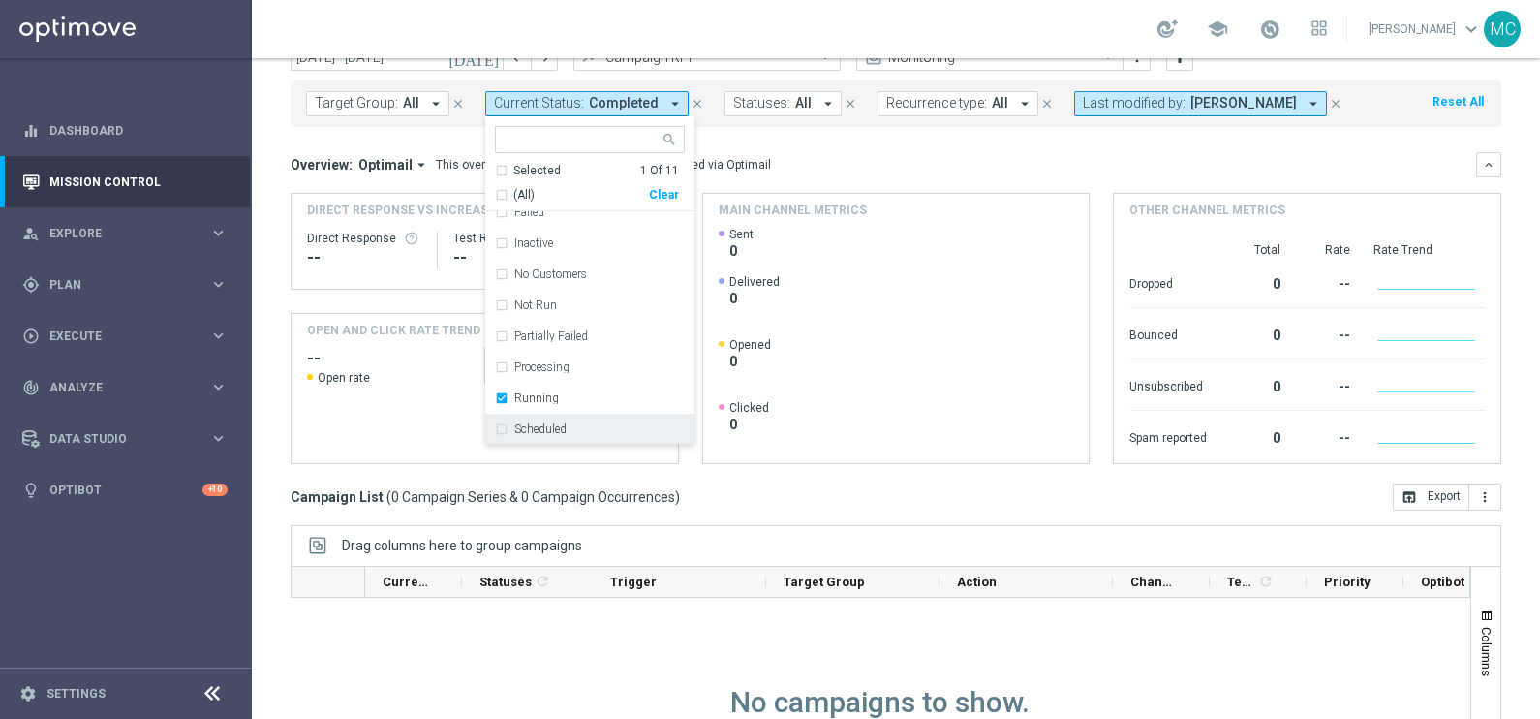
scroll to position [0, 0]
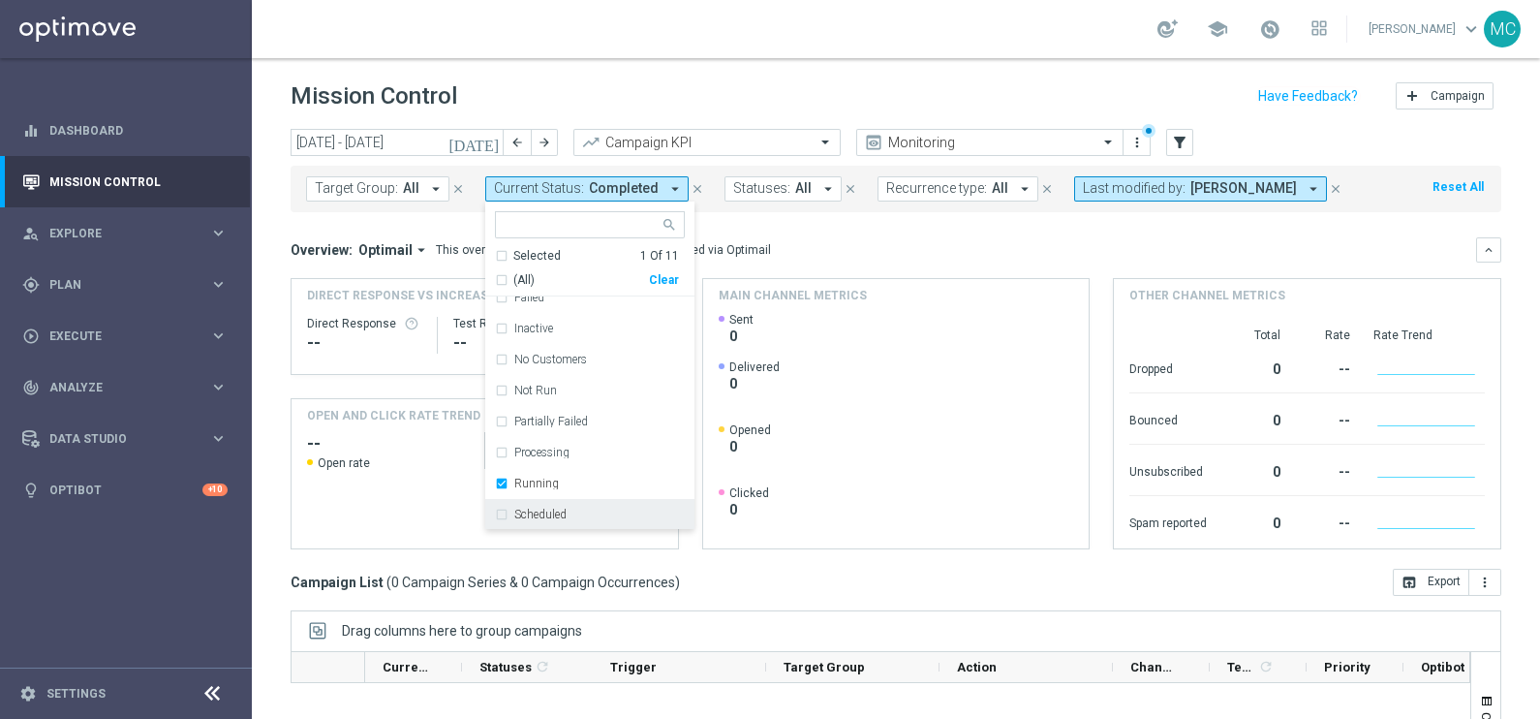
click at [1322, 246] on div "Overview: Optimail arrow_drop_down This overview shows data of campaigns execut…" at bounding box center [884, 249] width 1186 height 17
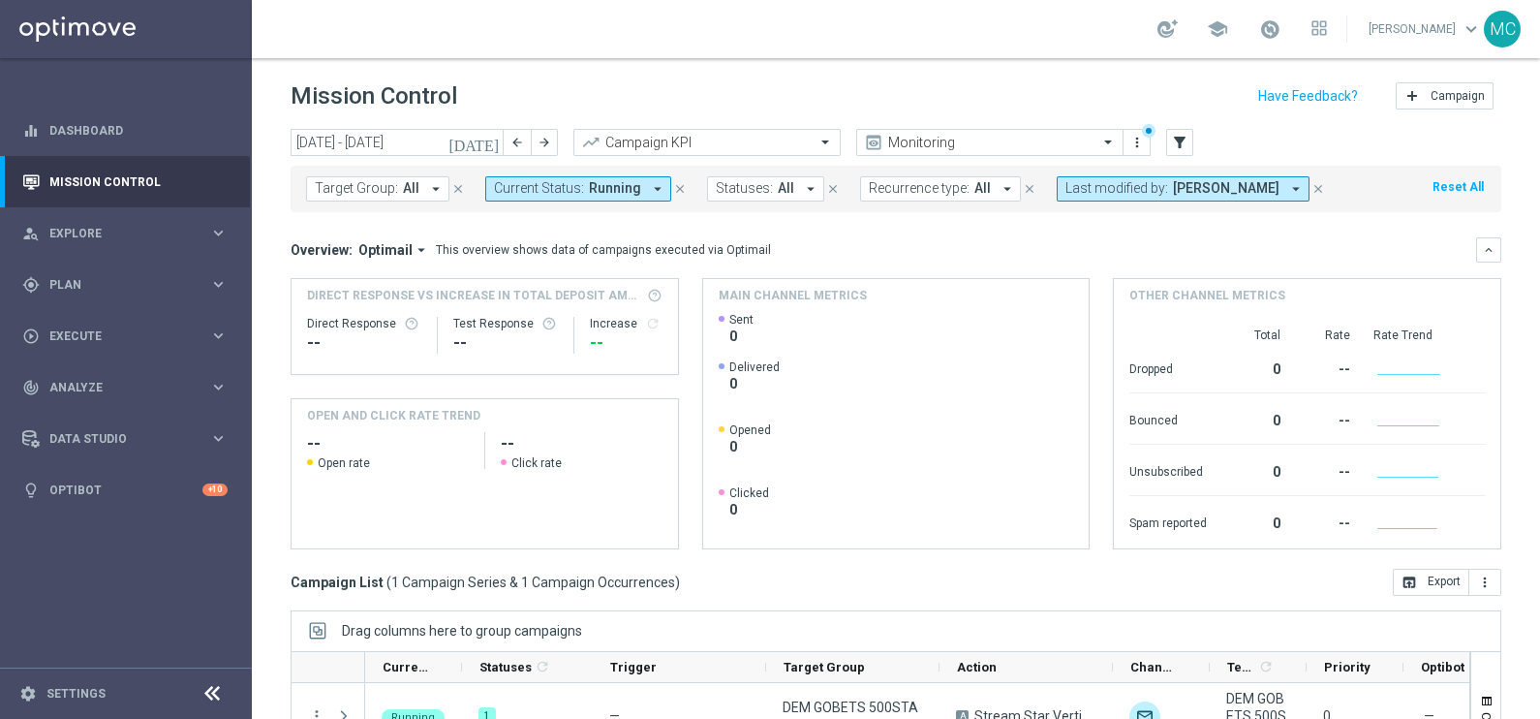
click at [652, 182] on icon "arrow_drop_down" at bounding box center [657, 188] width 17 height 17
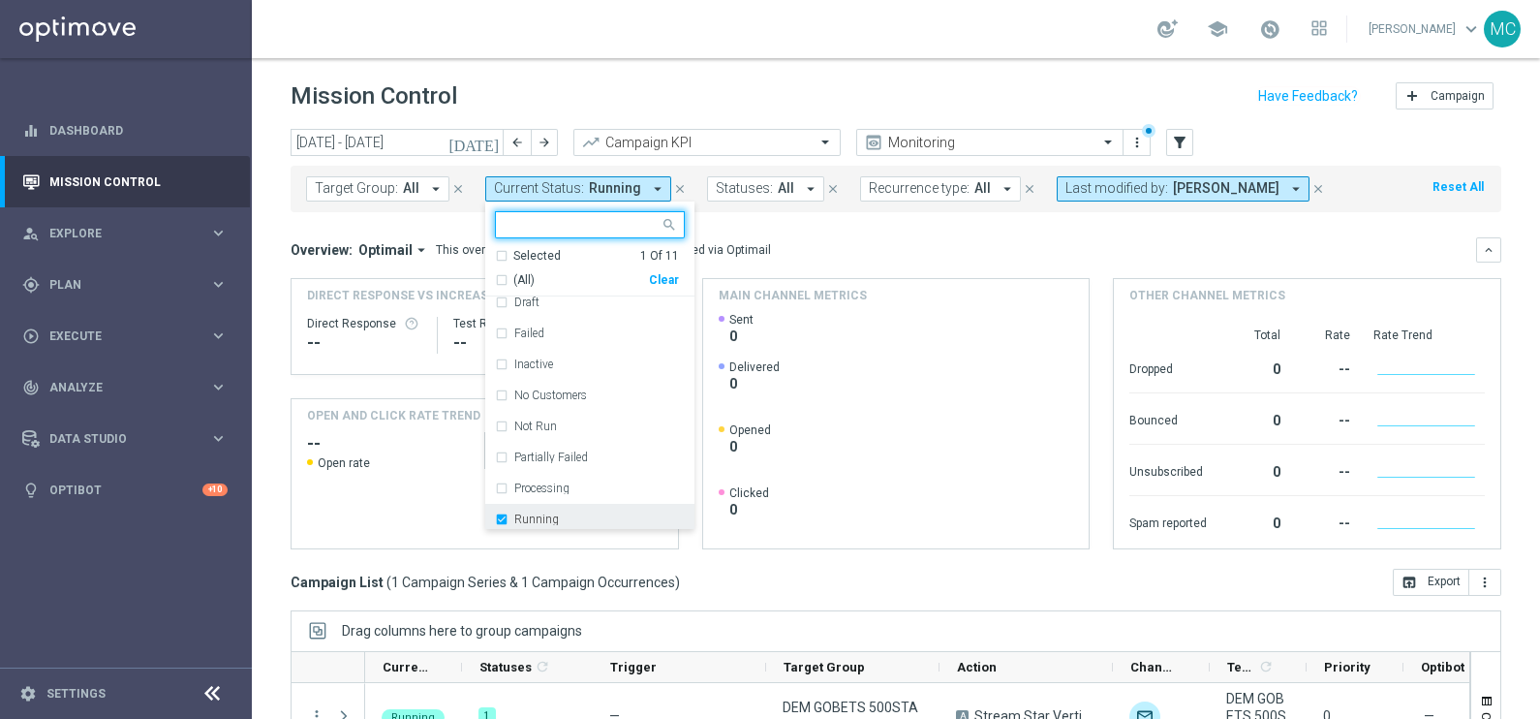
scroll to position [108, 0]
click at [533, 509] on label "Scheduled" at bounding box center [540, 515] width 52 height 12
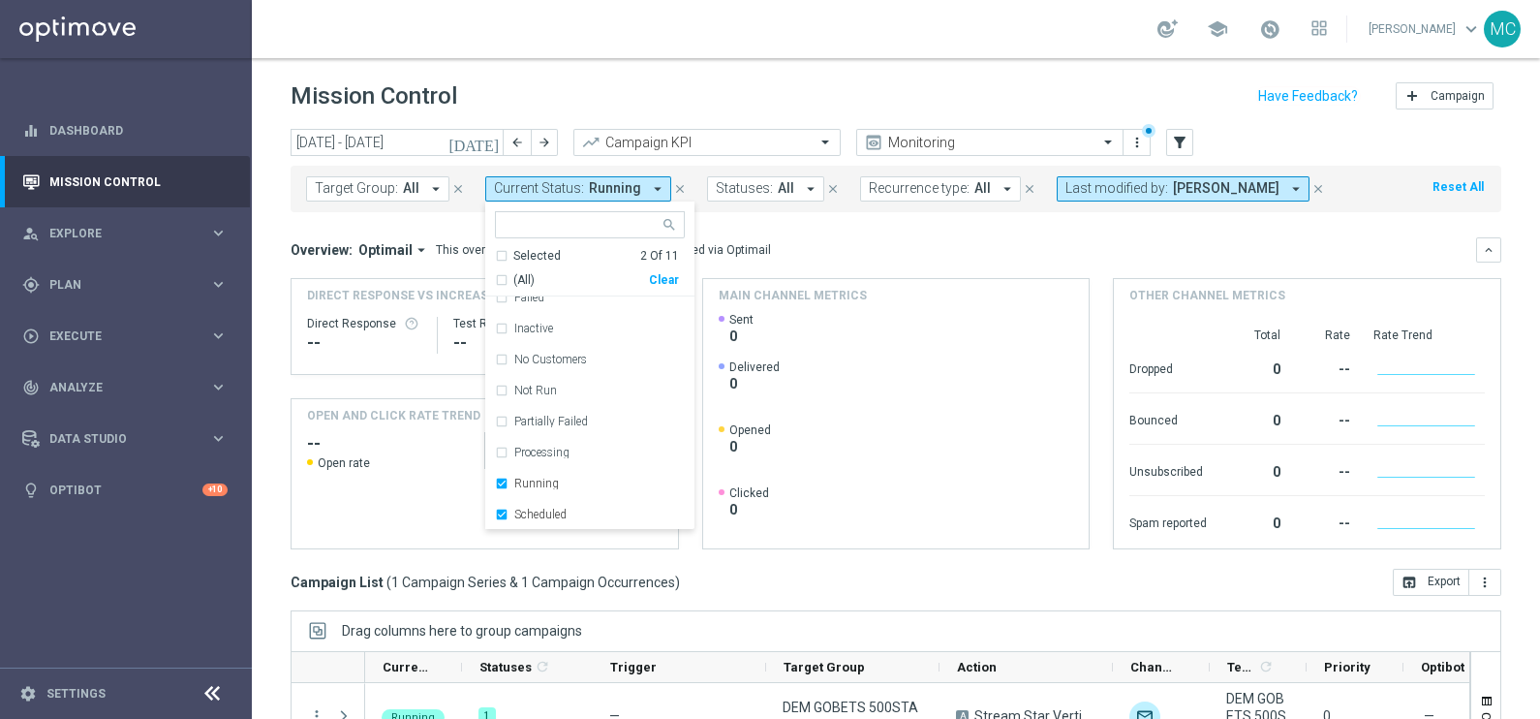
click at [1319, 238] on div "Overview: Optimail arrow_drop_down This overview shows data of campaigns execut…" at bounding box center [896, 249] width 1211 height 25
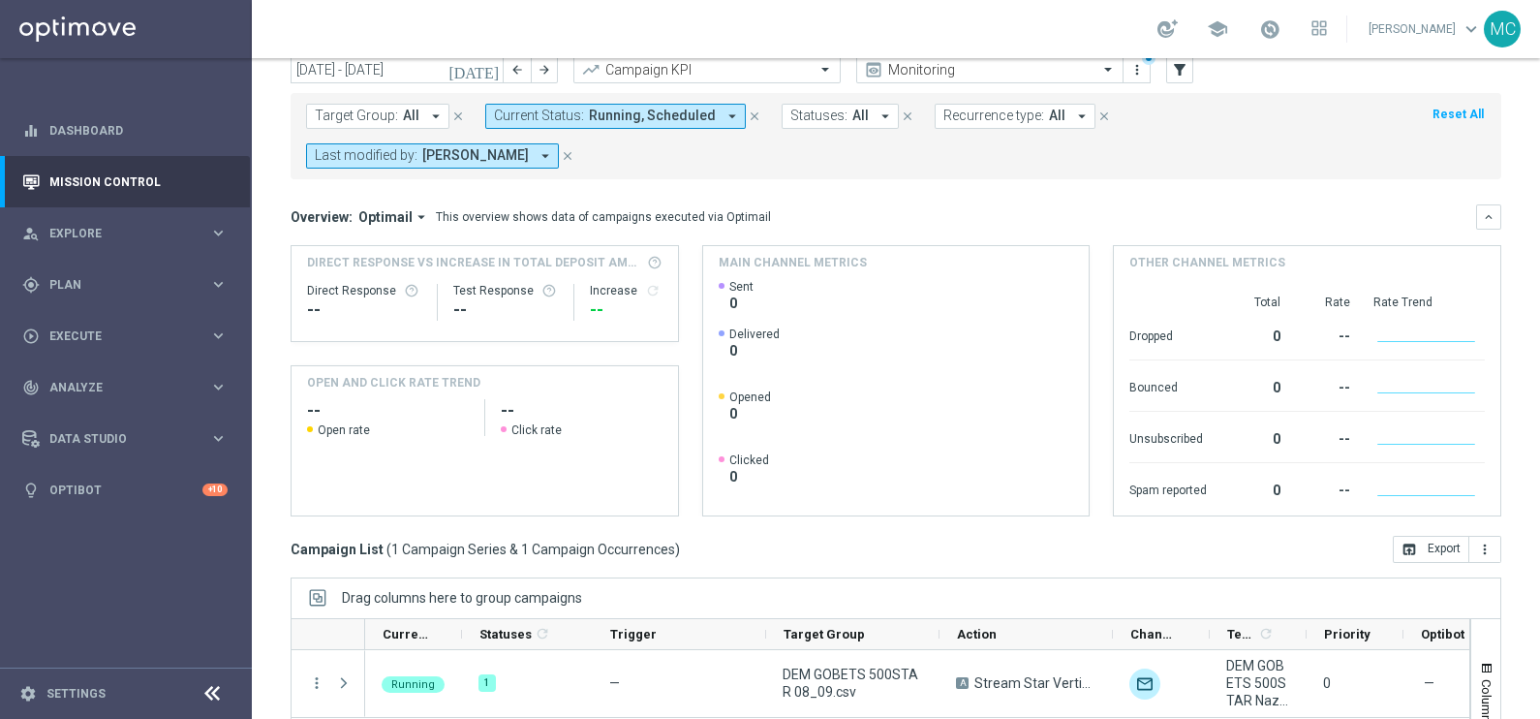
scroll to position [0, 0]
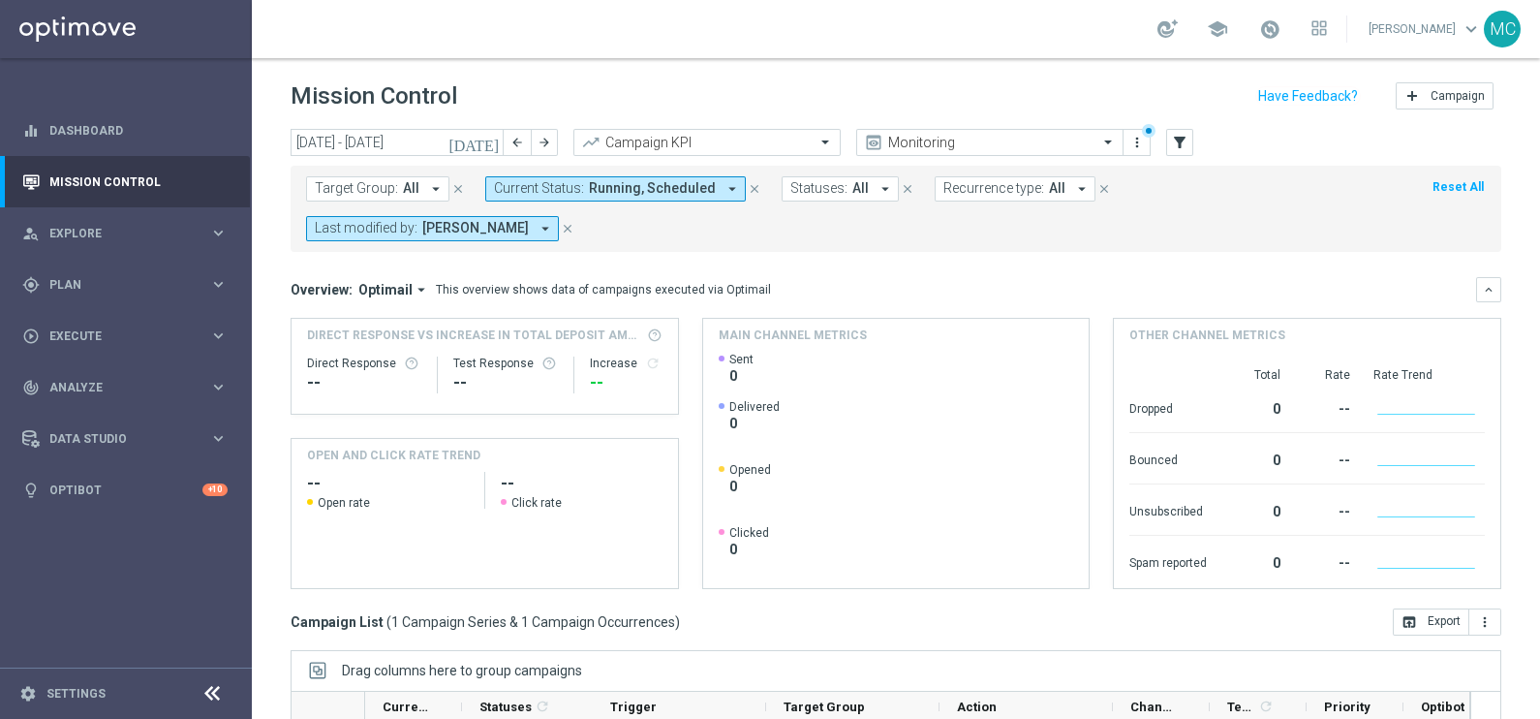
click at [724, 194] on icon "arrow_drop_down" at bounding box center [732, 188] width 17 height 17
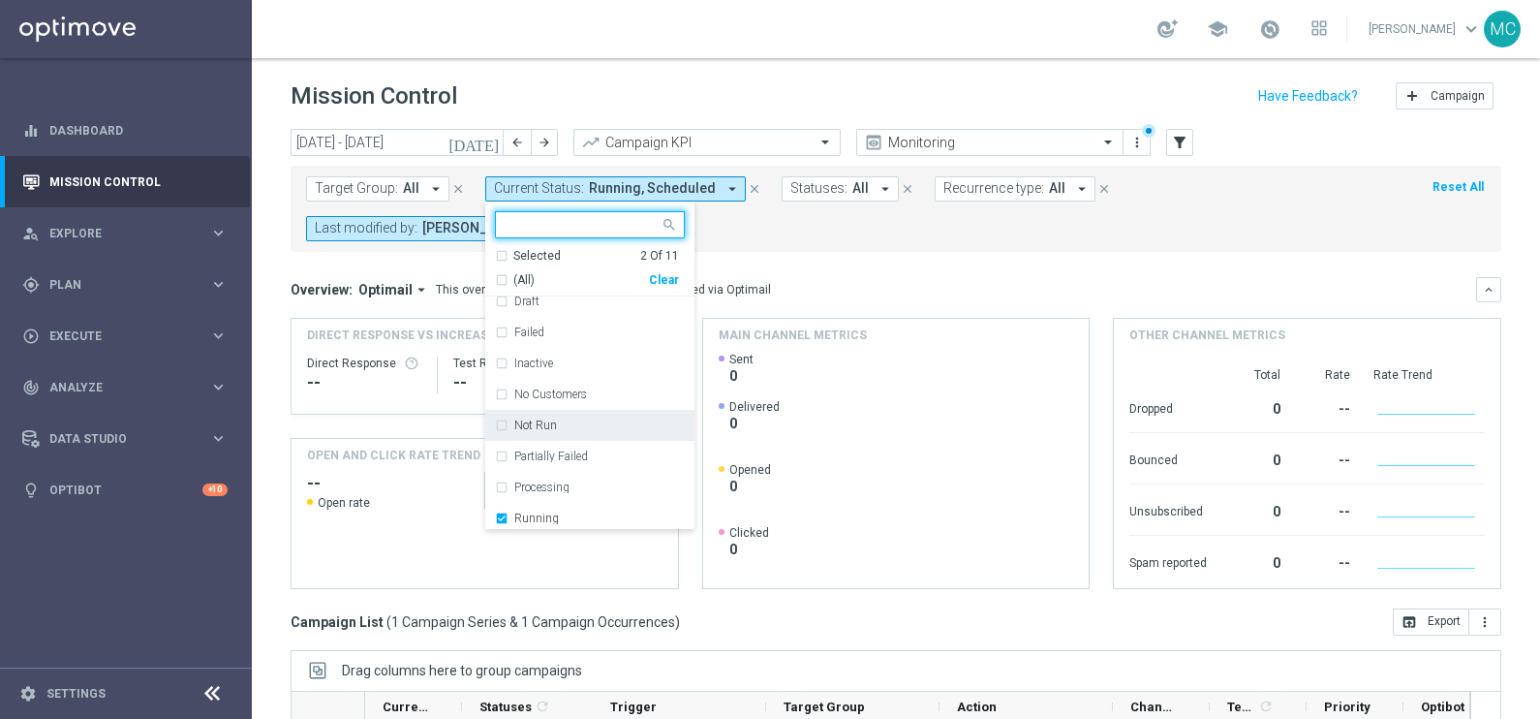
scroll to position [108, 0]
click at [504, 446] on div "Processing" at bounding box center [590, 452] width 190 height 31
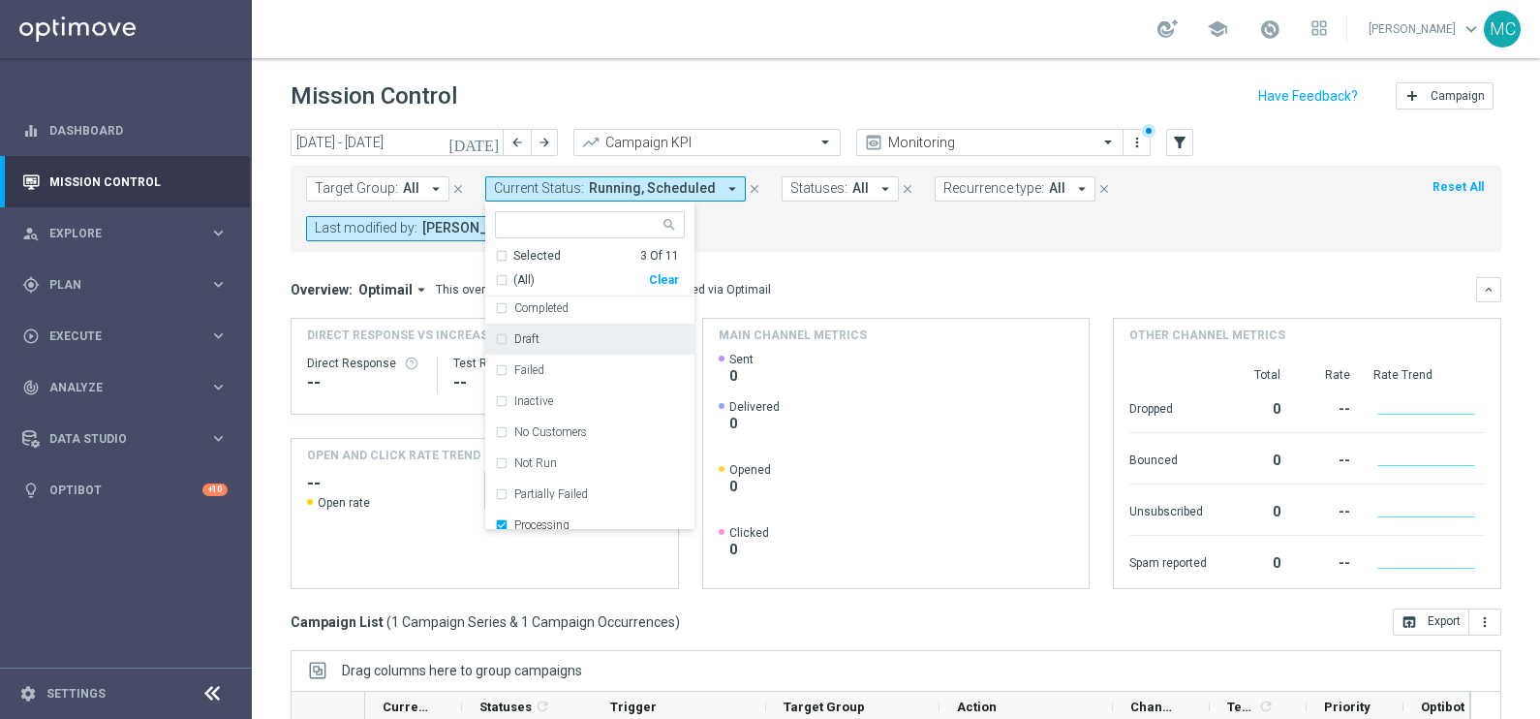
scroll to position [0, 0]
click at [1366, 281] on div "Overview: Optimail arrow_drop_down This overview shows data of campaigns execut…" at bounding box center [884, 289] width 1186 height 17
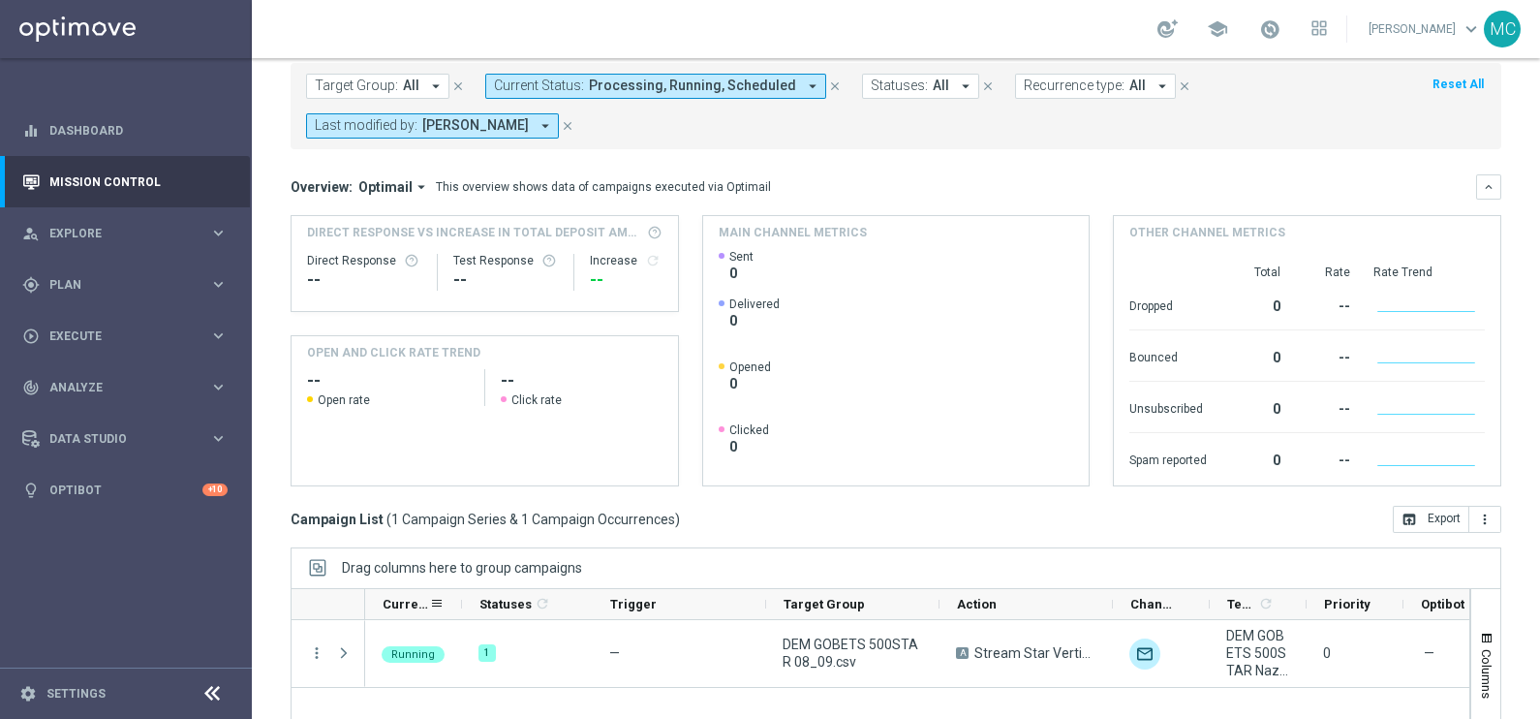
scroll to position [241, 0]
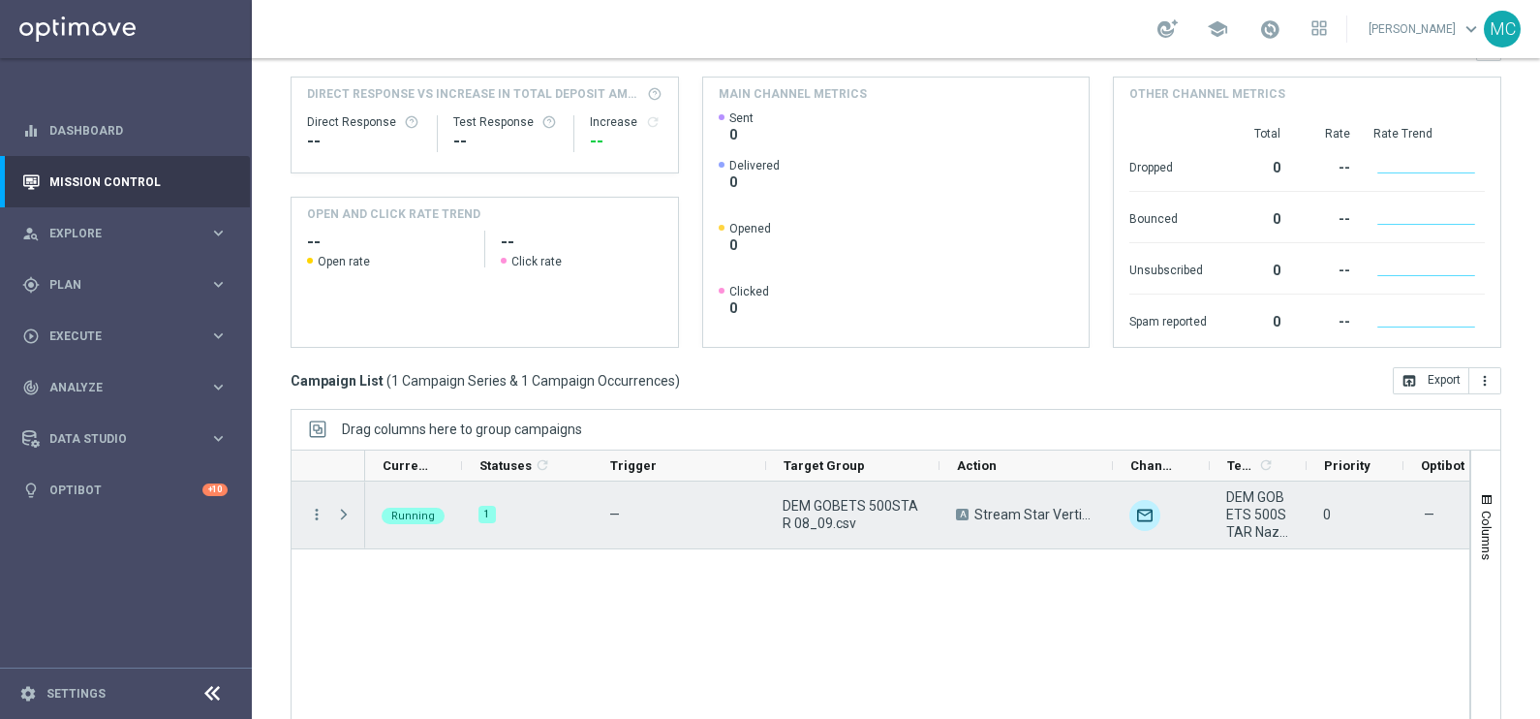
click at [392, 513] on span "Running" at bounding box center [413, 516] width 44 height 13
click at [343, 513] on span at bounding box center [343, 515] width 17 height 16
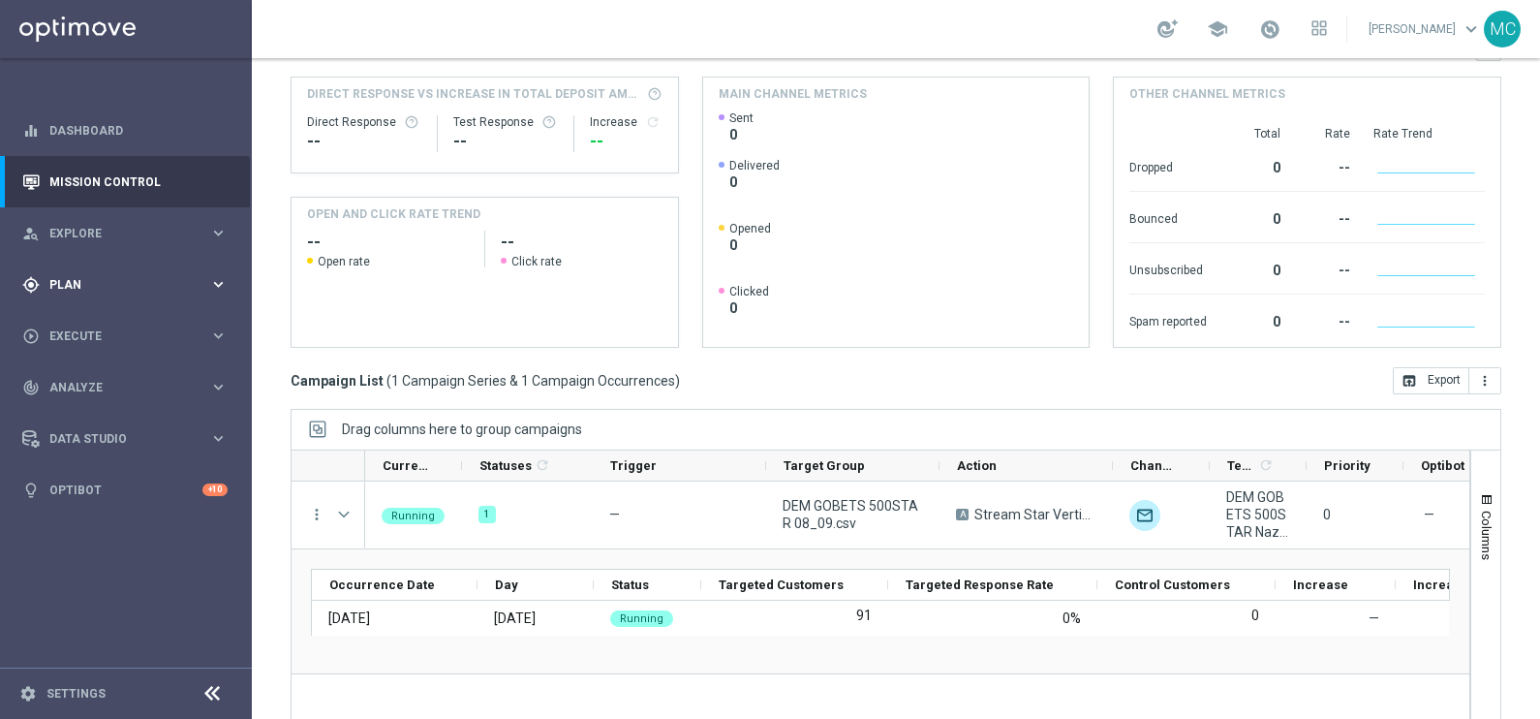
click at [220, 278] on icon "keyboard_arrow_right" at bounding box center [218, 284] width 18 height 18
click at [90, 379] on span "Templates" at bounding box center [120, 383] width 139 height 12
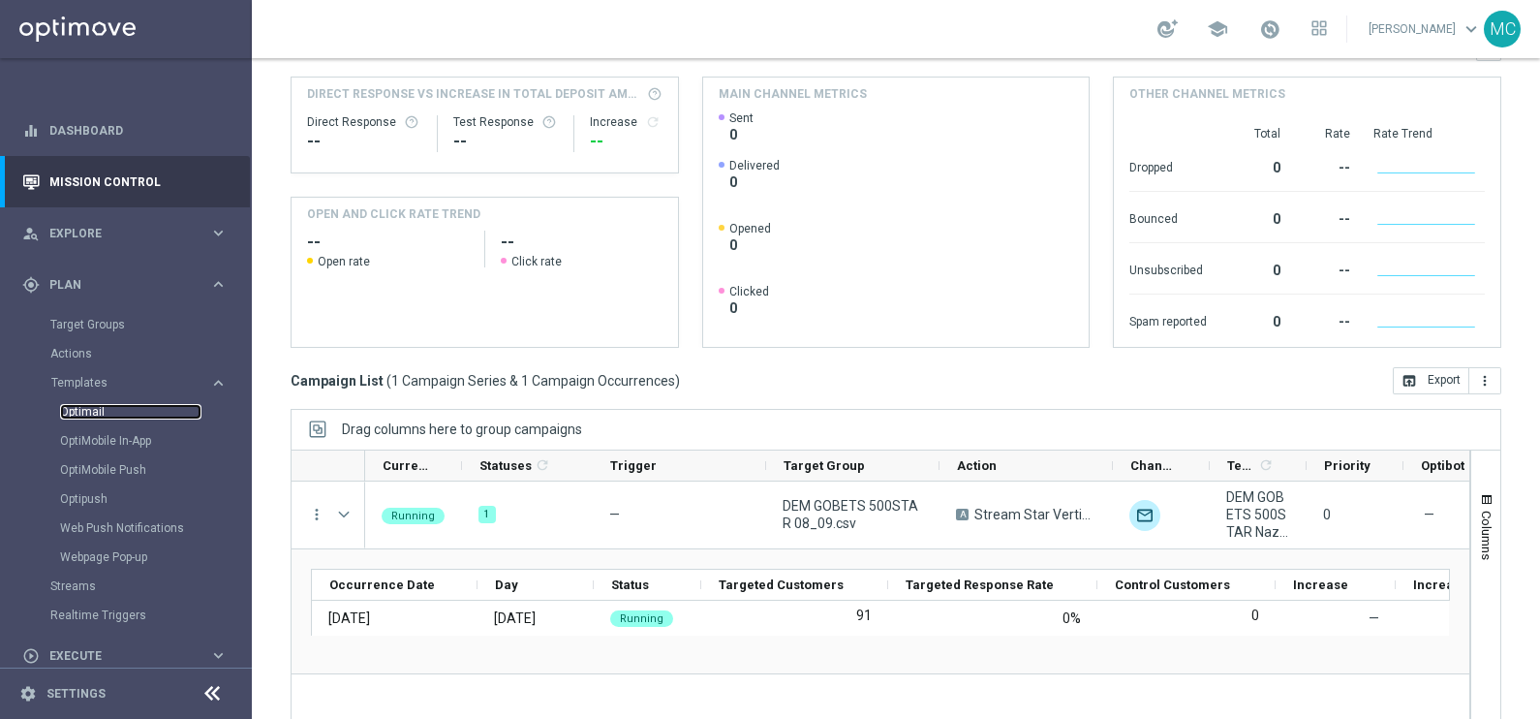
click at [75, 406] on link "Optimail" at bounding box center [130, 412] width 141 height 16
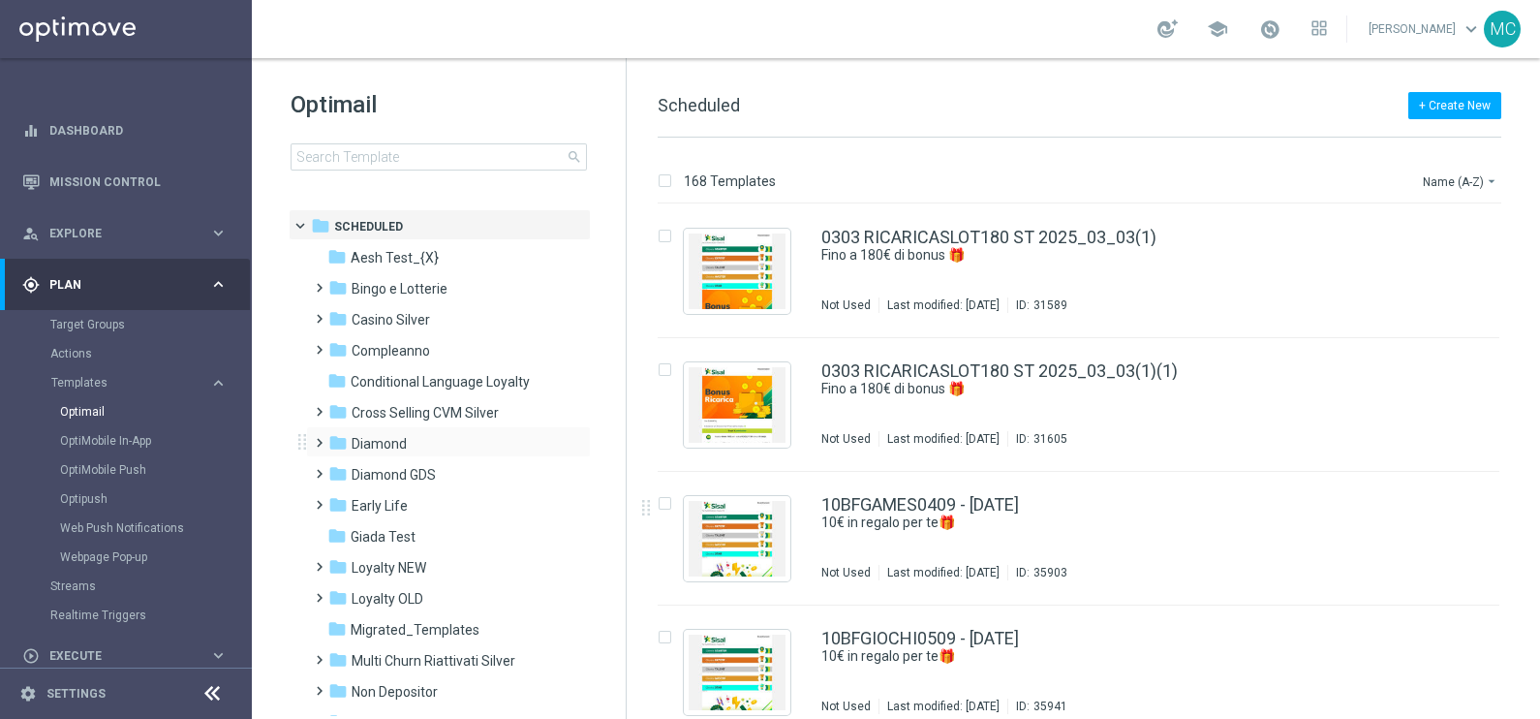
click at [313, 438] on span at bounding box center [315, 434] width 9 height 8
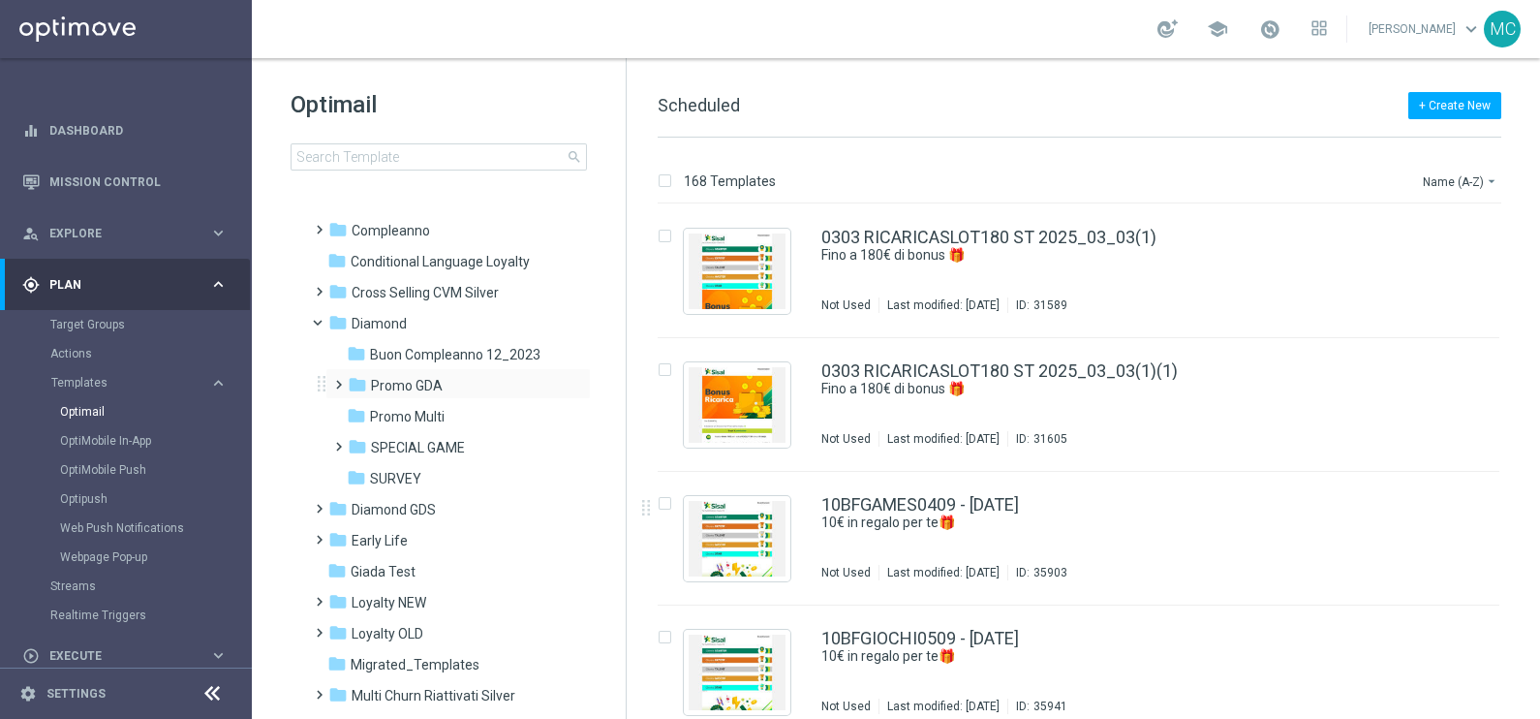
click at [339, 380] on span at bounding box center [334, 376] width 9 height 8
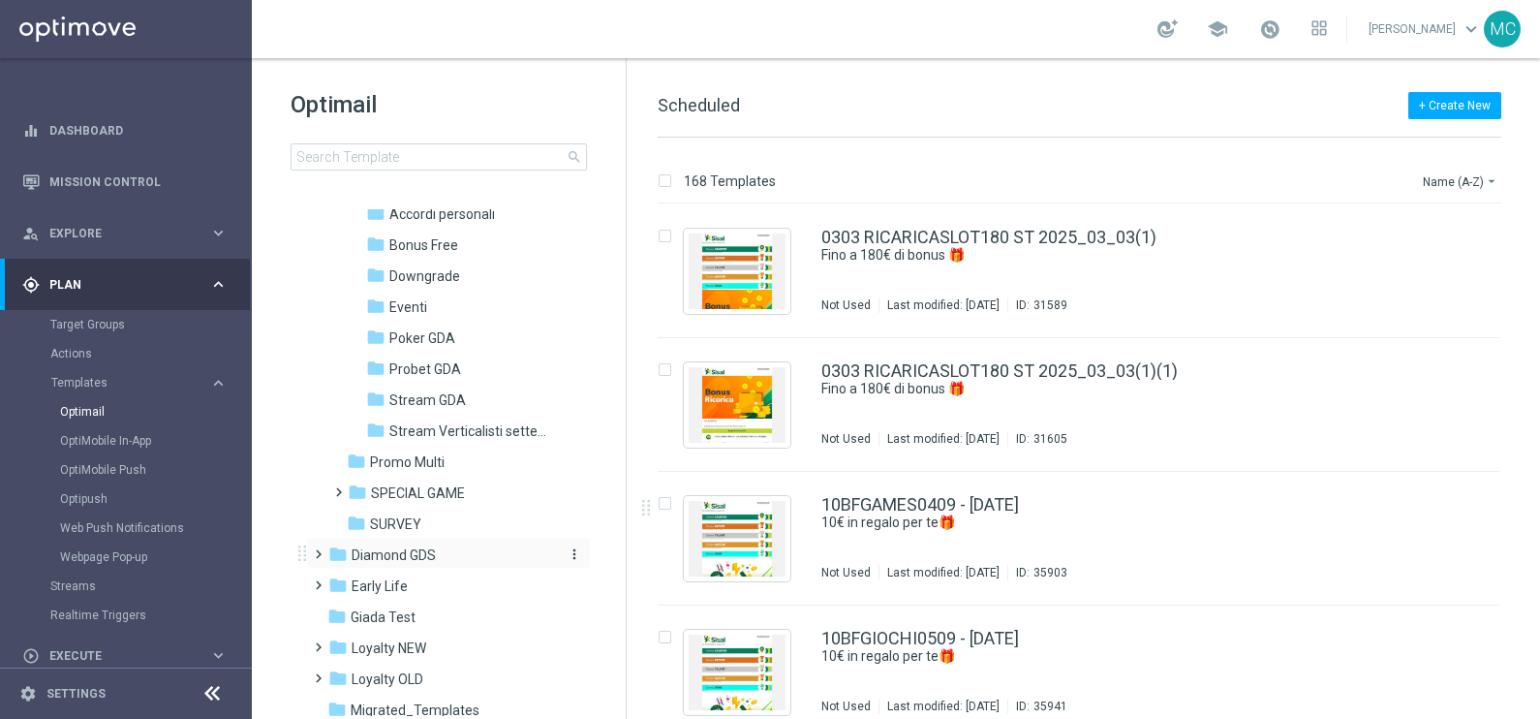
scroll to position [363, 0]
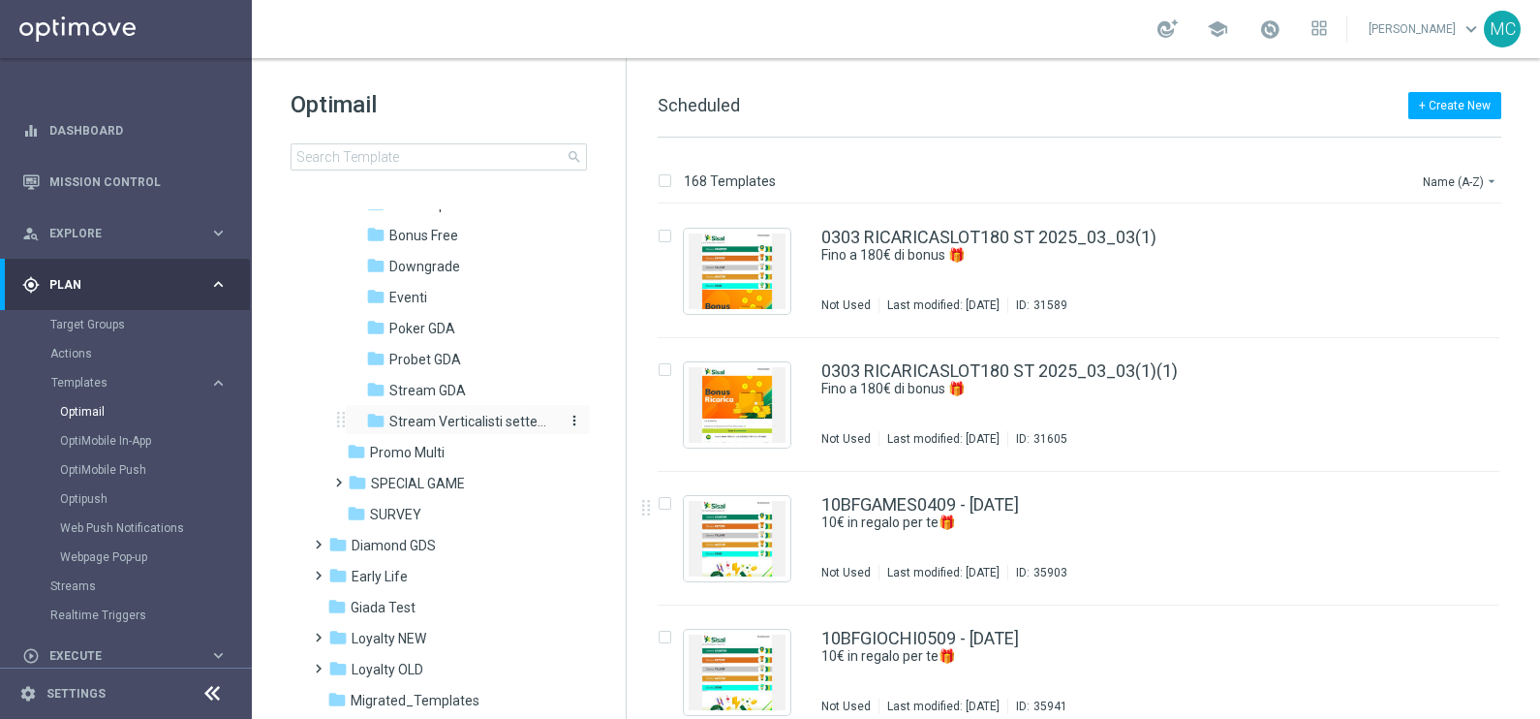
click at [440, 411] on div "folder Stream Verticalisti settembre 2025" at bounding box center [461, 422] width 191 height 22
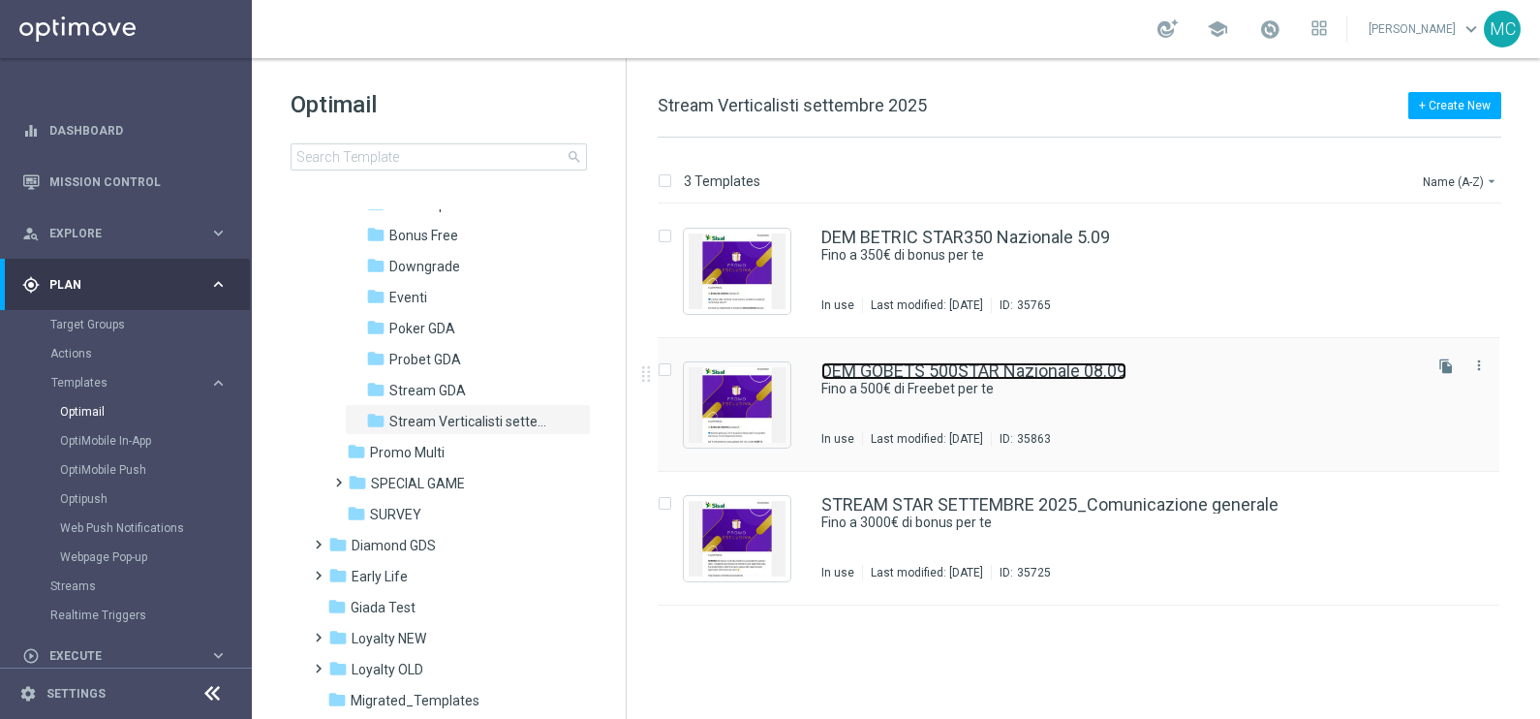
click at [925, 375] on link "DEM GOBETS 500STAR Nazionale 08.09" at bounding box center [974, 370] width 305 height 17
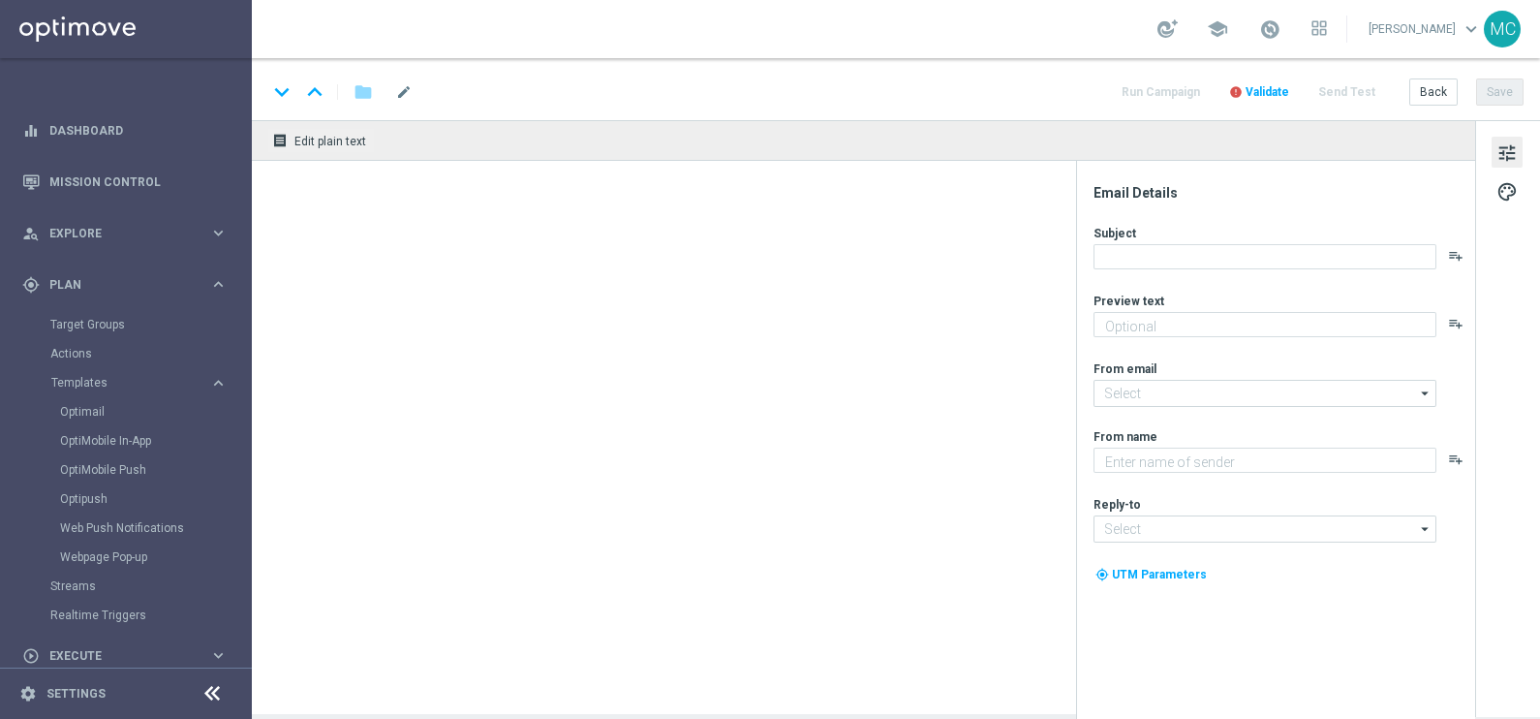
type textarea "🏆 Un mese [PERSON_NAME]. Solo su SISAL."
type input "[EMAIL_ADDRESS][DOMAIN_NAME]"
type textarea "Sisal"
type input "[EMAIL_ADDRESS][DOMAIN_NAME]"
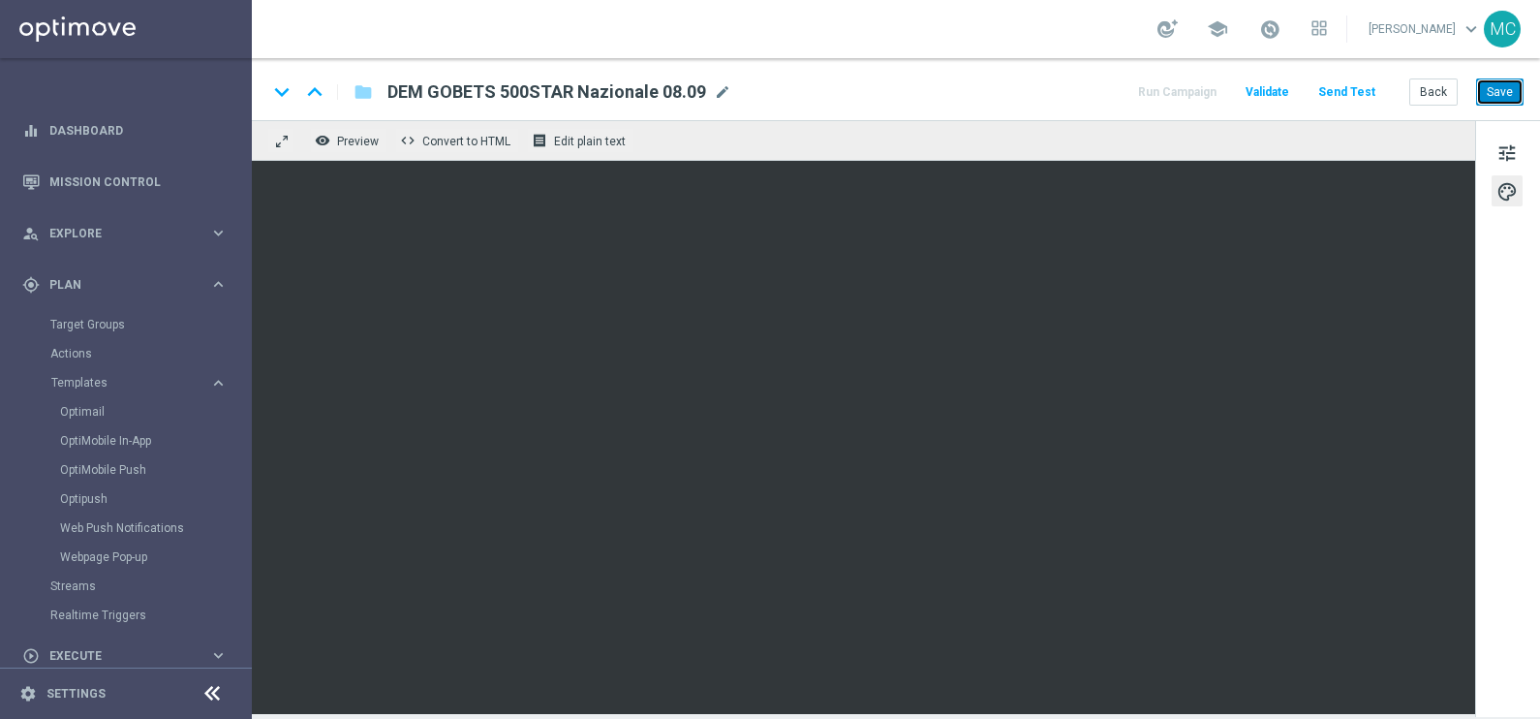
click at [1509, 90] on button "Save" at bounding box center [1500, 91] width 47 height 27
click at [1498, 98] on button "Save" at bounding box center [1500, 91] width 47 height 27
